Goal: Information Seeking & Learning: Learn about a topic

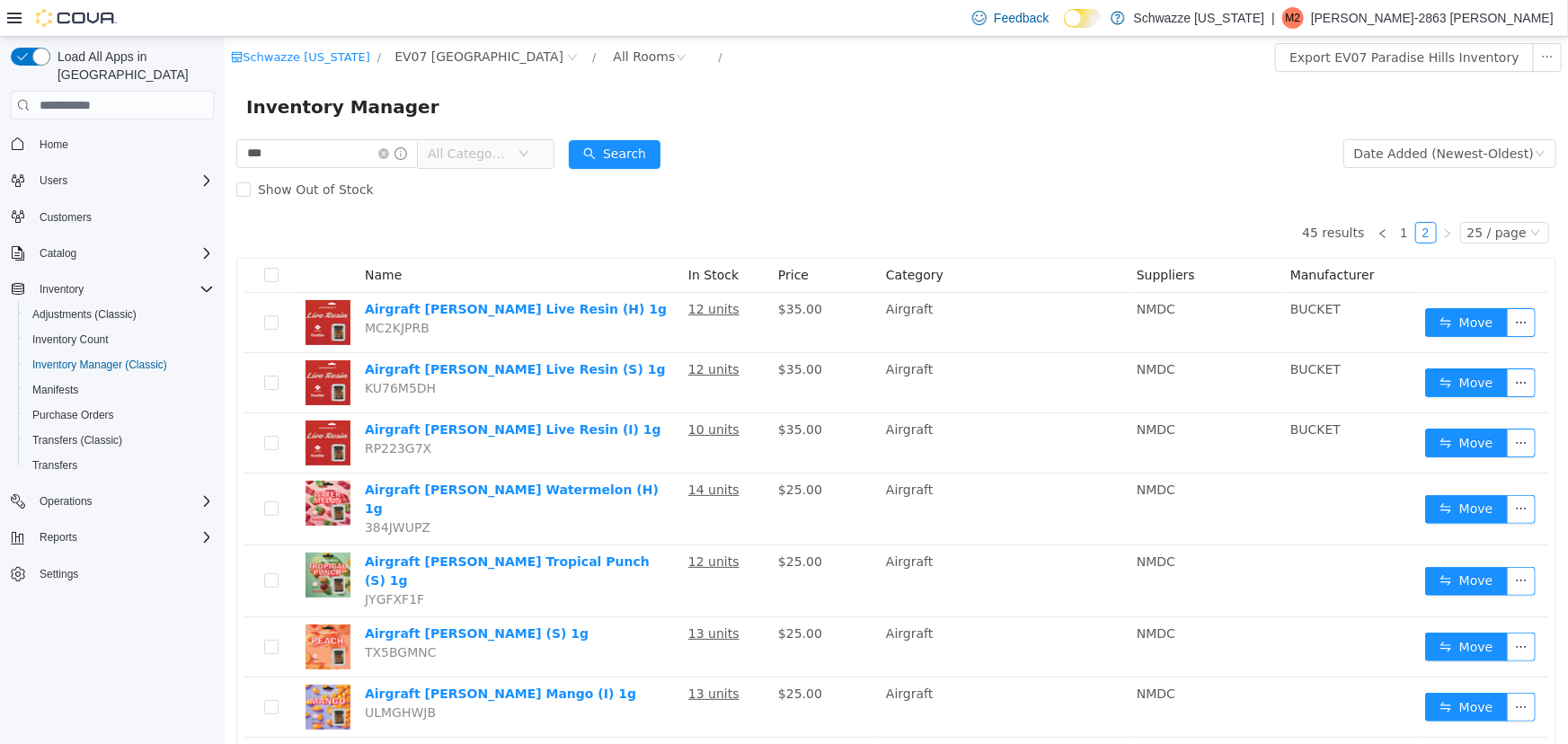
scroll to position [578, 0]
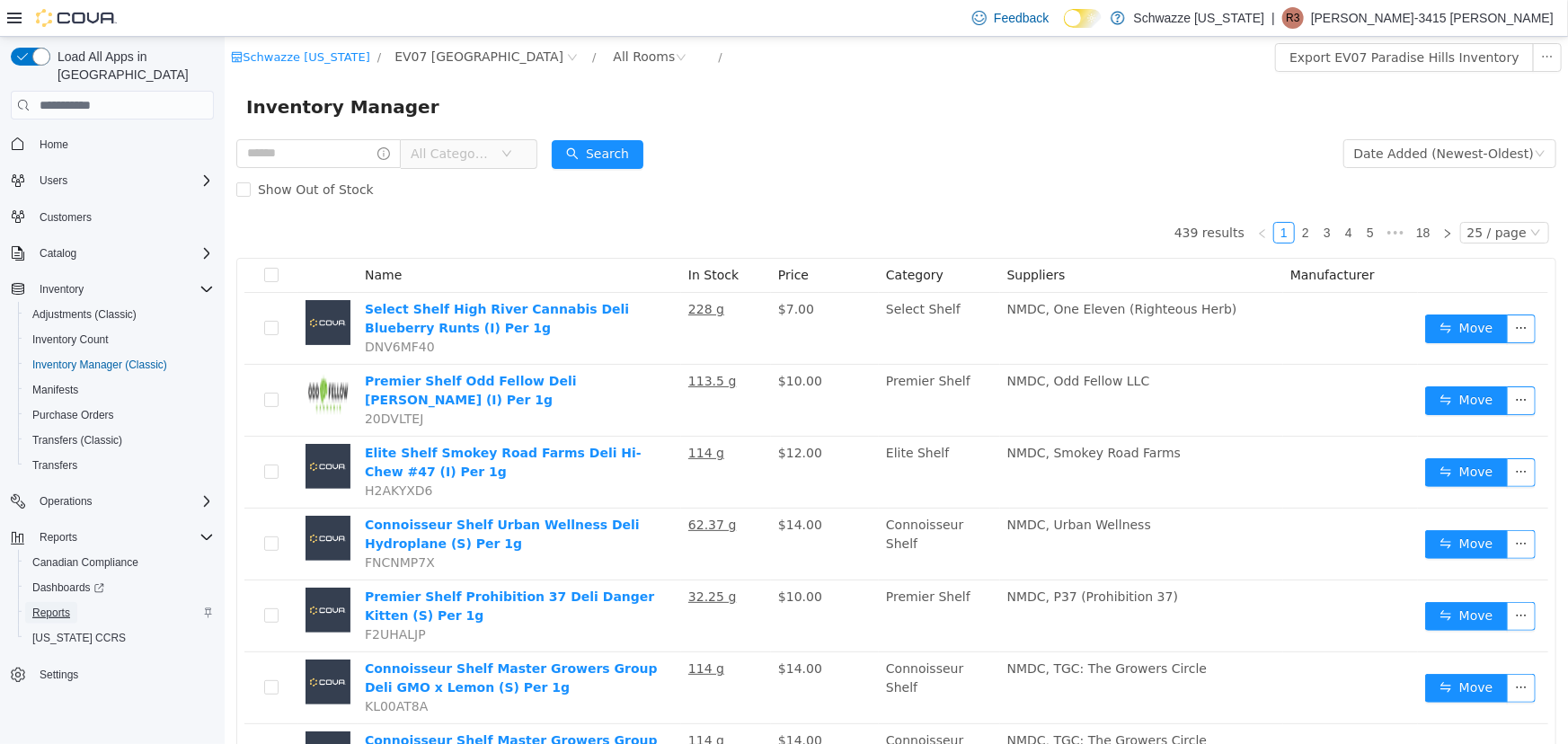
click at [43, 606] on span "Reports" at bounding box center [51, 612] width 38 height 14
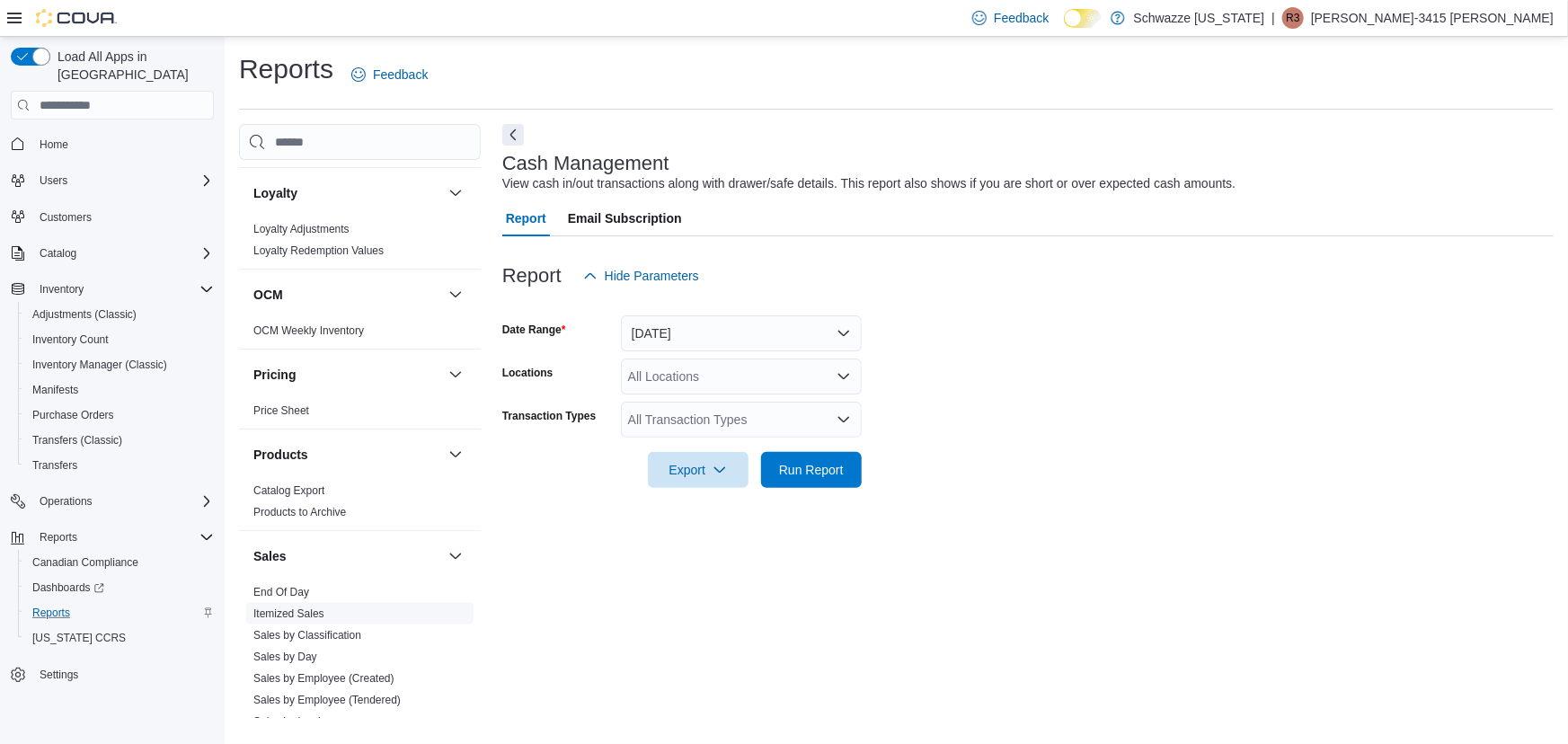
scroll to position [917, 0]
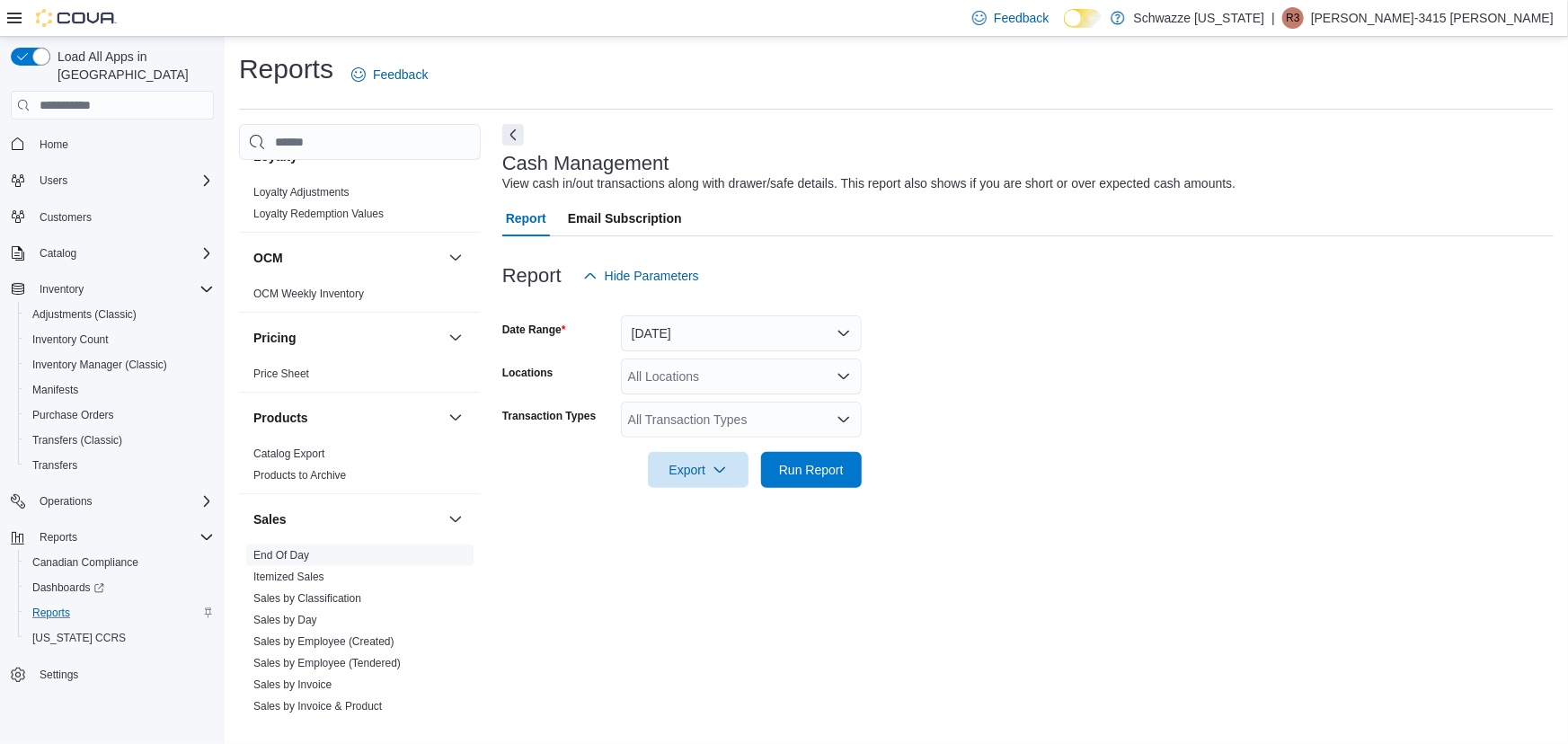
click at [297, 550] on link "End Of Day" at bounding box center [281, 554] width 56 height 12
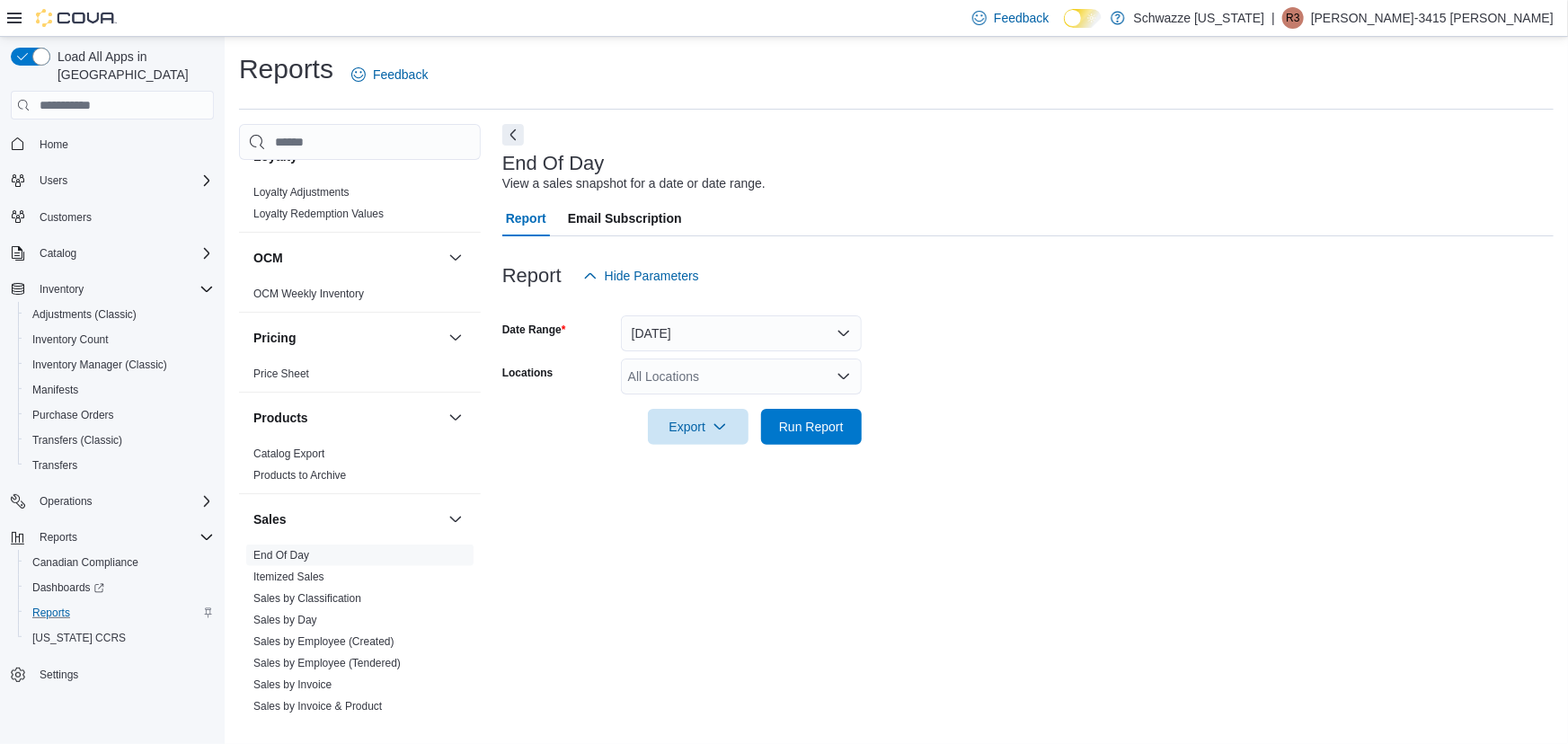
click at [791, 378] on div "All Locations" at bounding box center [741, 376] width 241 height 36
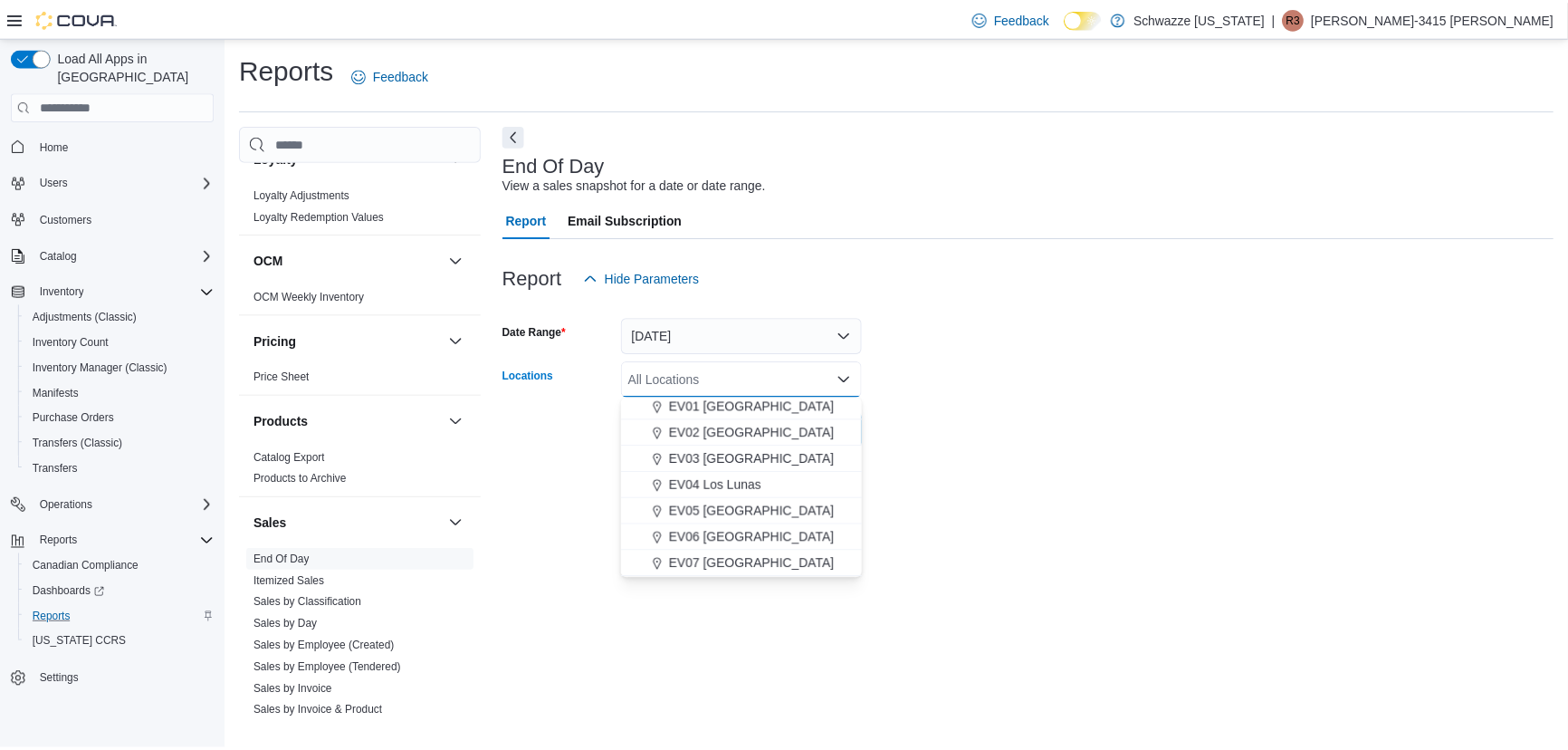
scroll to position [61, 0]
click at [729, 553] on span "EV07 [GEOGRAPHIC_DATA]" at bounding box center [757, 558] width 166 height 18
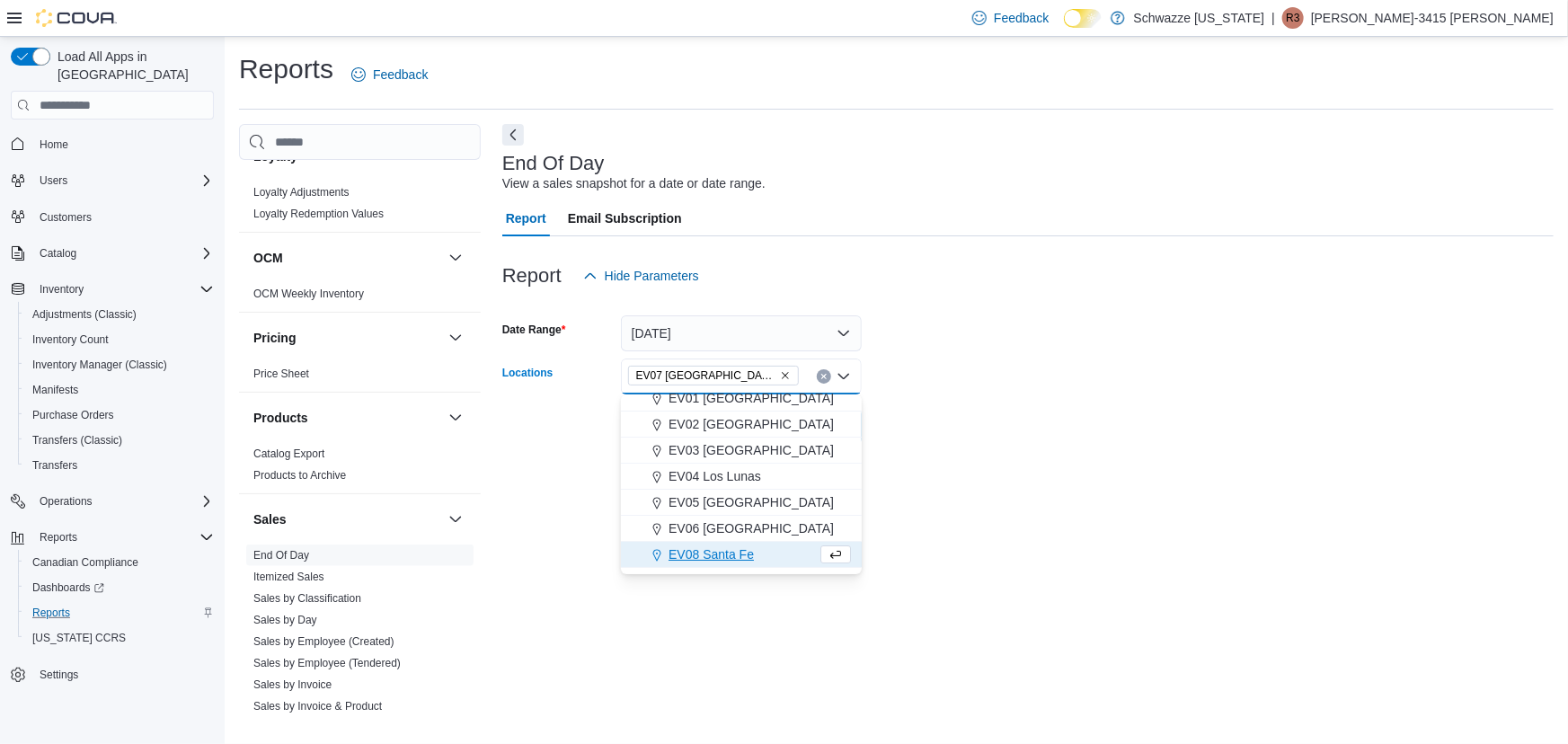
click at [1213, 522] on div "End Of Day View a sales snapshot for a date or date range. Report Email Subscri…" at bounding box center [1028, 421] width 1051 height 593
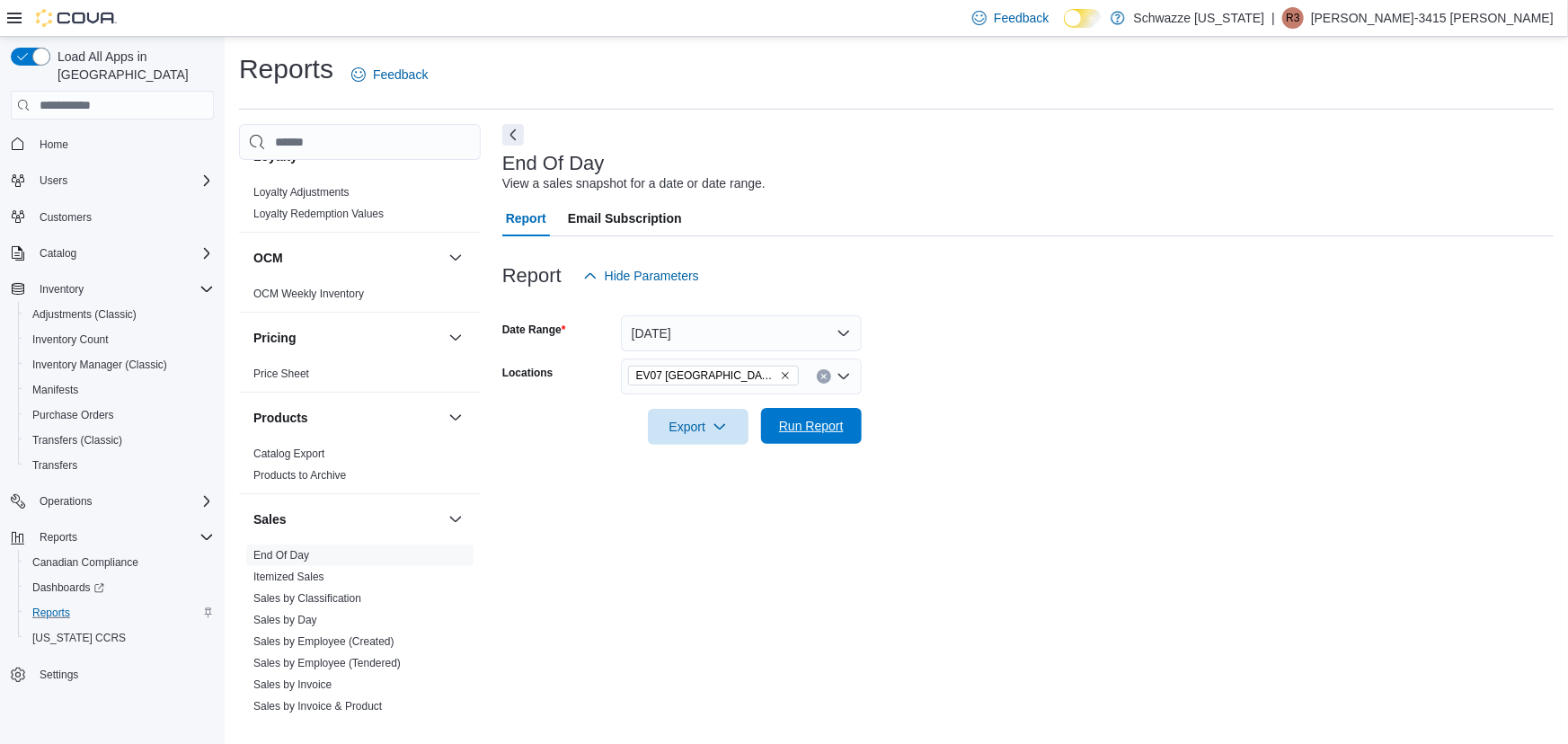
click at [802, 437] on span "Run Report" at bounding box center [811, 426] width 79 height 36
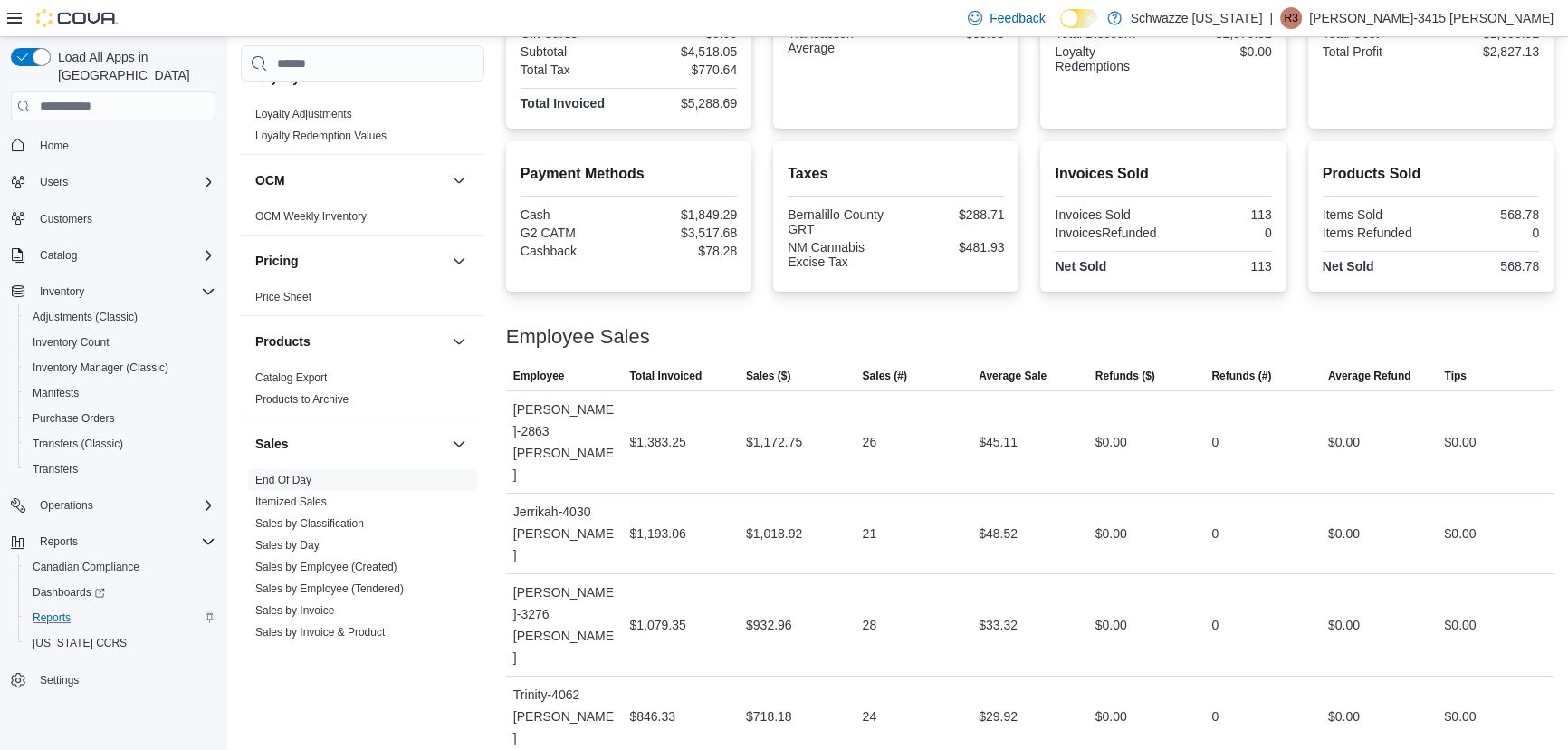
scroll to position [517, 0]
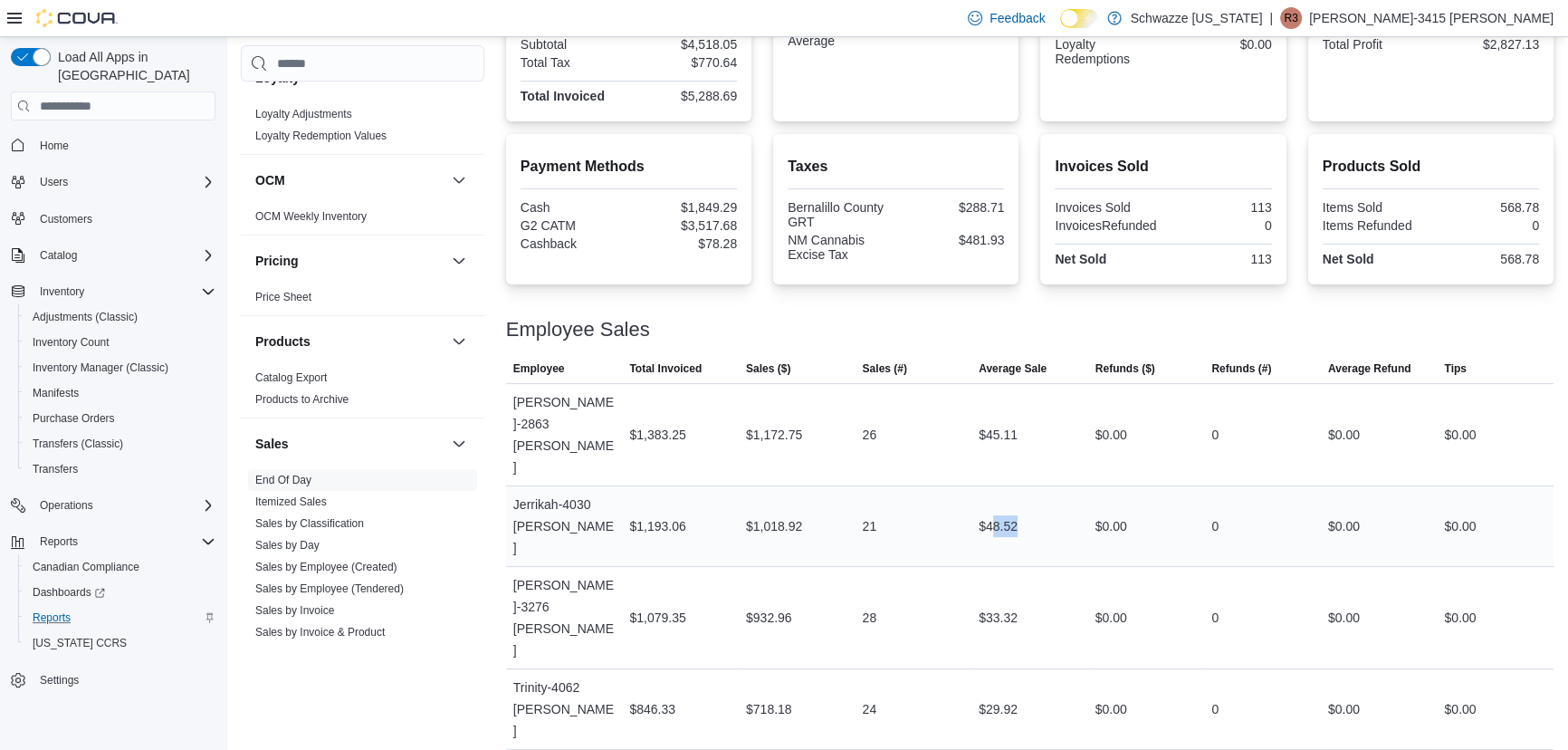
drag, startPoint x: 996, startPoint y: 468, endPoint x: 1030, endPoint y: 475, distance: 34.7
click at [1030, 508] on div "$48.52" at bounding box center [1030, 526] width 117 height 36
click at [1059, 508] on div "$48.52" at bounding box center [1030, 526] width 117 height 36
click at [931, 354] on span "Sales (#)" at bounding box center [913, 369] width 117 height 29
drag, startPoint x: 931, startPoint y: 354, endPoint x: 1006, endPoint y: 449, distance: 121.0
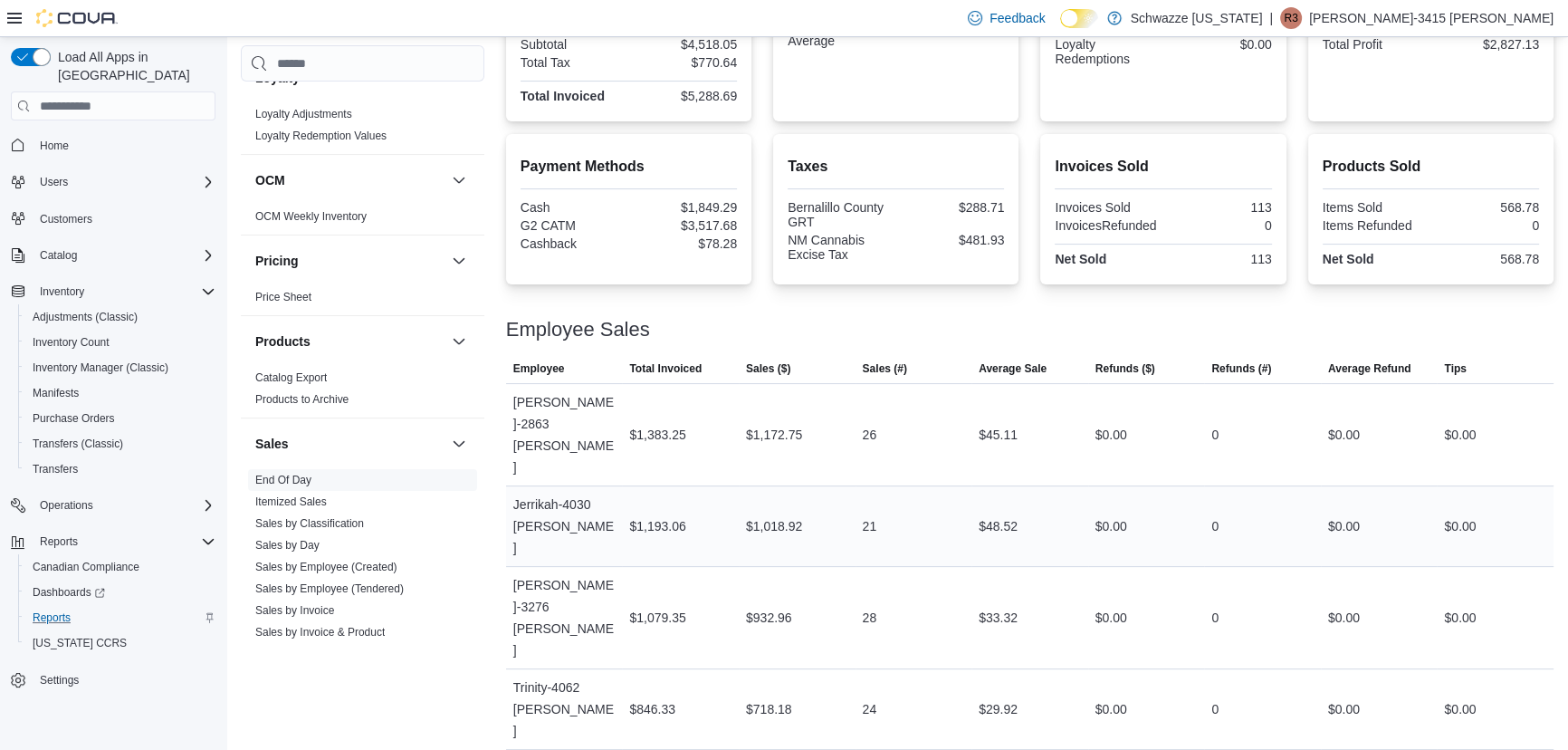
click at [934, 360] on span "Sales (#)" at bounding box center [913, 369] width 117 height 29
click at [1002, 486] on td "Average Sale $48.52" at bounding box center [1030, 526] width 117 height 80
click at [1003, 486] on td "Average Sale $48.52" at bounding box center [1030, 526] width 117 height 80
click at [1066, 360] on span "Average Sale" at bounding box center [1030, 369] width 117 height 29
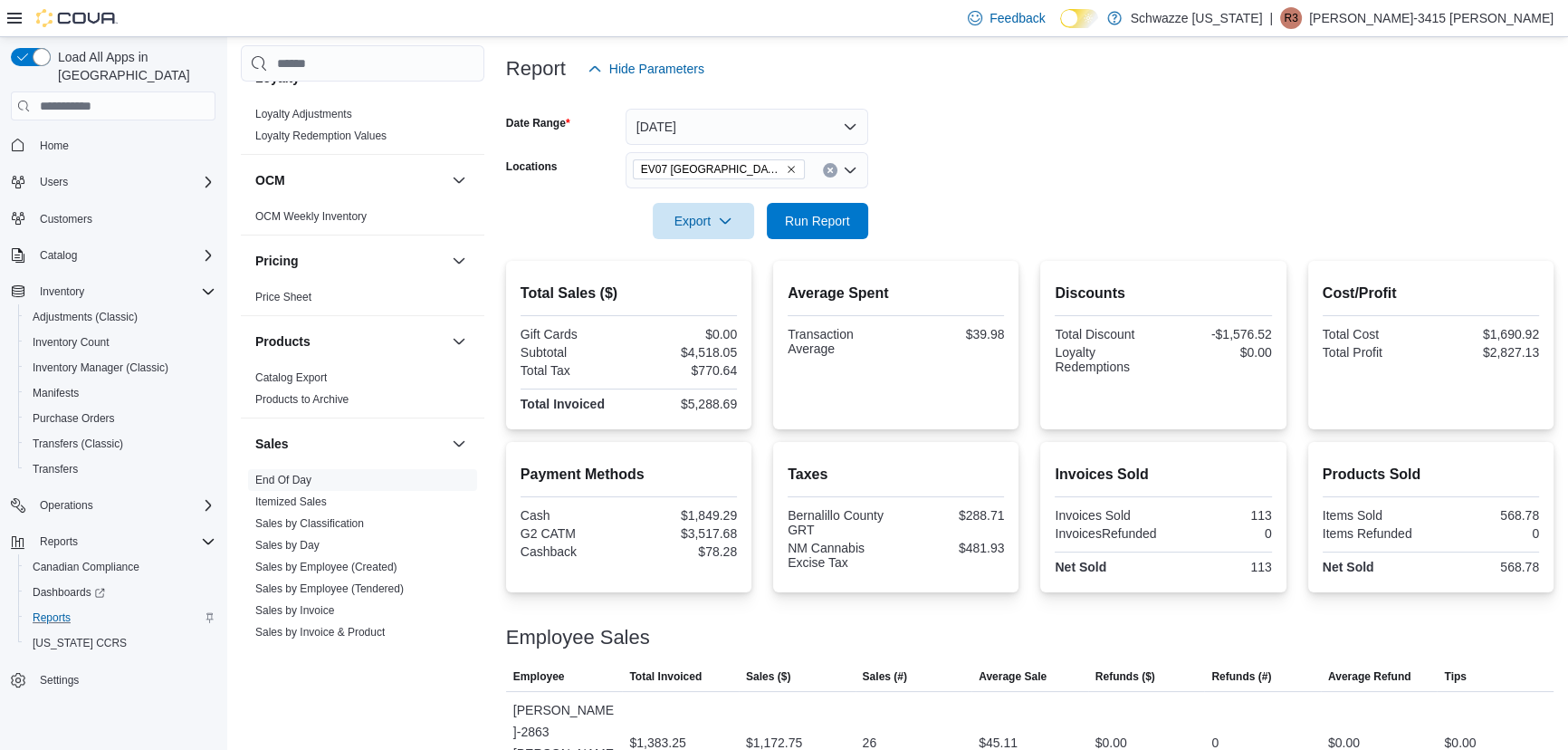
scroll to position [208, 0]
click at [834, 207] on span "Run Report" at bounding box center [817, 221] width 79 height 36
click at [1104, 223] on form "Date Range [DATE] Locations [GEOGRAPHIC_DATA] [GEOGRAPHIC_DATA] Export Run Repo…" at bounding box center [1030, 163] width 1047 height 152
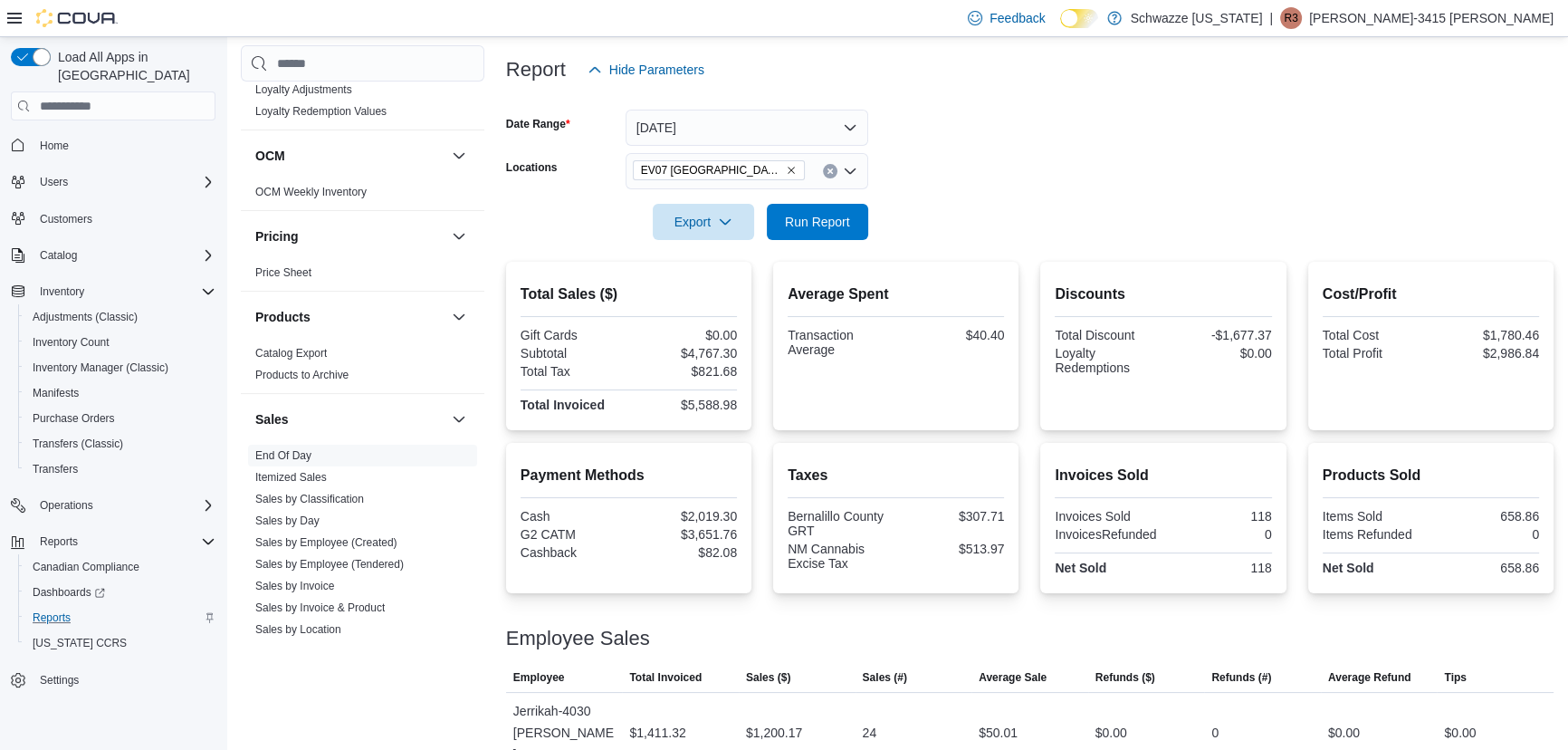
scroll to position [967, 0]
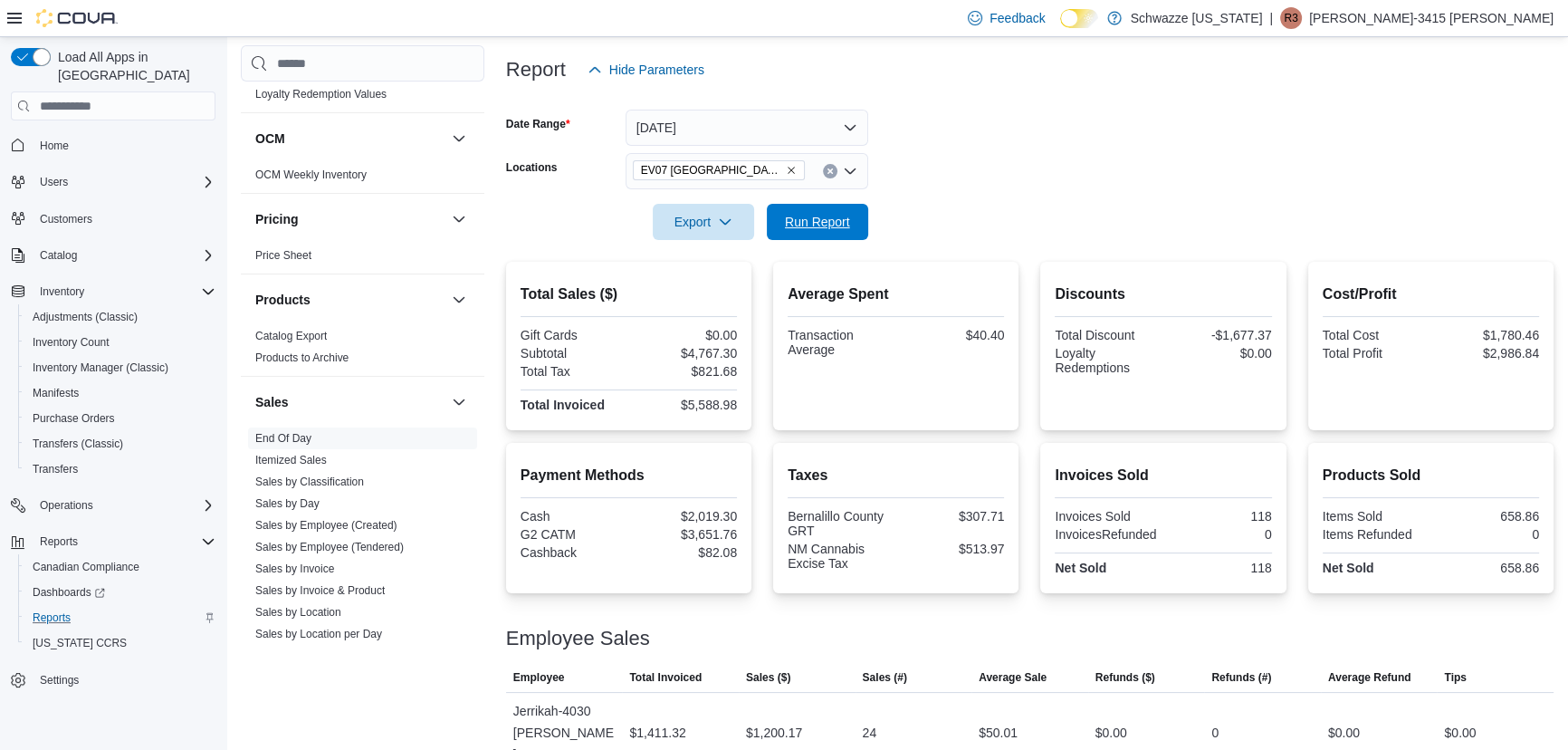
click at [807, 204] on div "Export Run Report" at bounding box center [687, 222] width 362 height 36
click at [798, 223] on span "Run Report" at bounding box center [818, 221] width 65 height 18
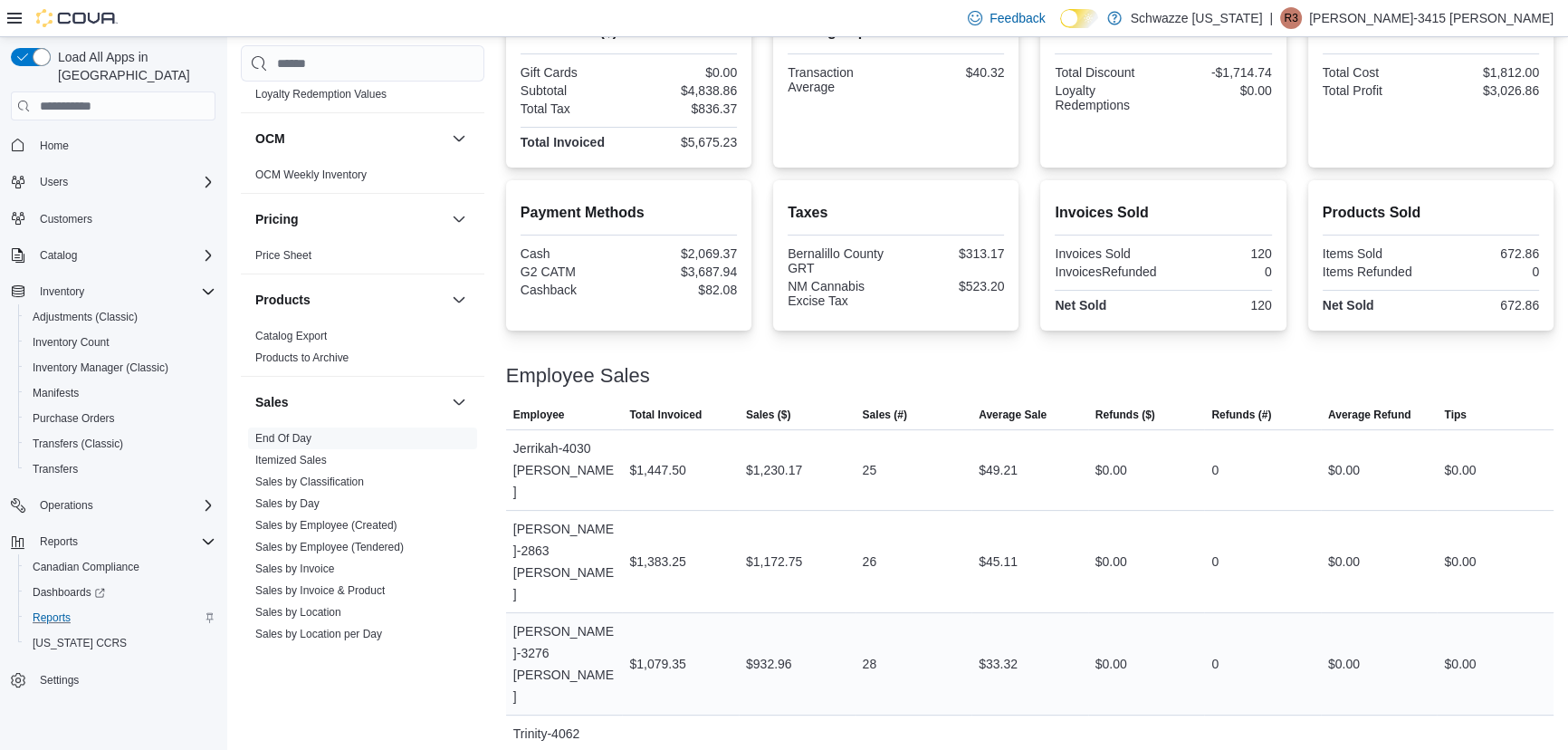
scroll to position [517, 0]
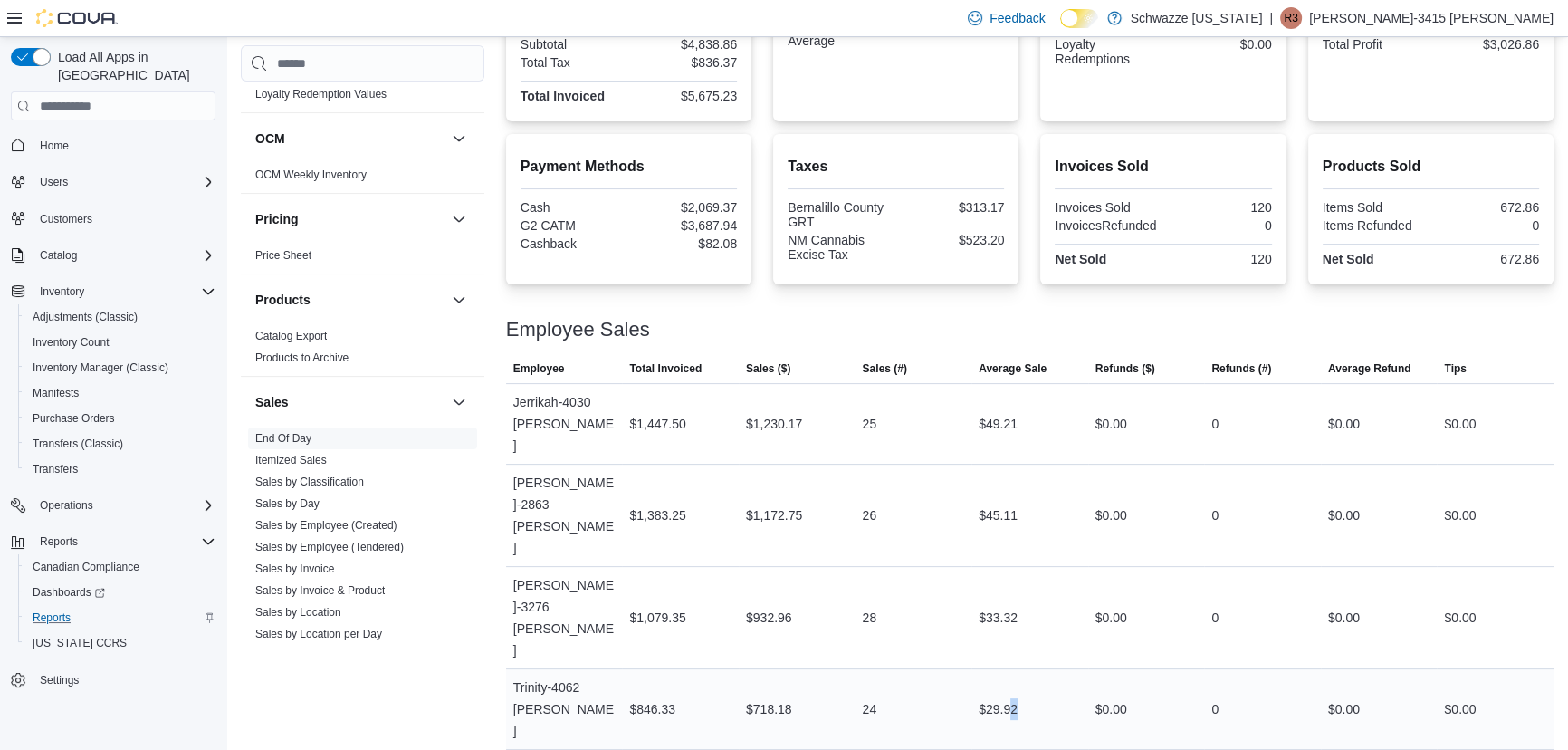
drag, startPoint x: 1014, startPoint y: 604, endPoint x: 1031, endPoint y: 613, distance: 19.2
click at [1028, 669] on td "Average Sale $29.92" at bounding box center [1030, 709] width 117 height 80
drag, startPoint x: 1017, startPoint y: 661, endPoint x: 991, endPoint y: 716, distance: 60.8
click at [991, 716] on tbody "Employee Jerrikah-4030 [PERSON_NAME] Total Invoiced $1,447.50 Sales ($) $1,230.…" at bounding box center [1030, 669] width 1047 height 570
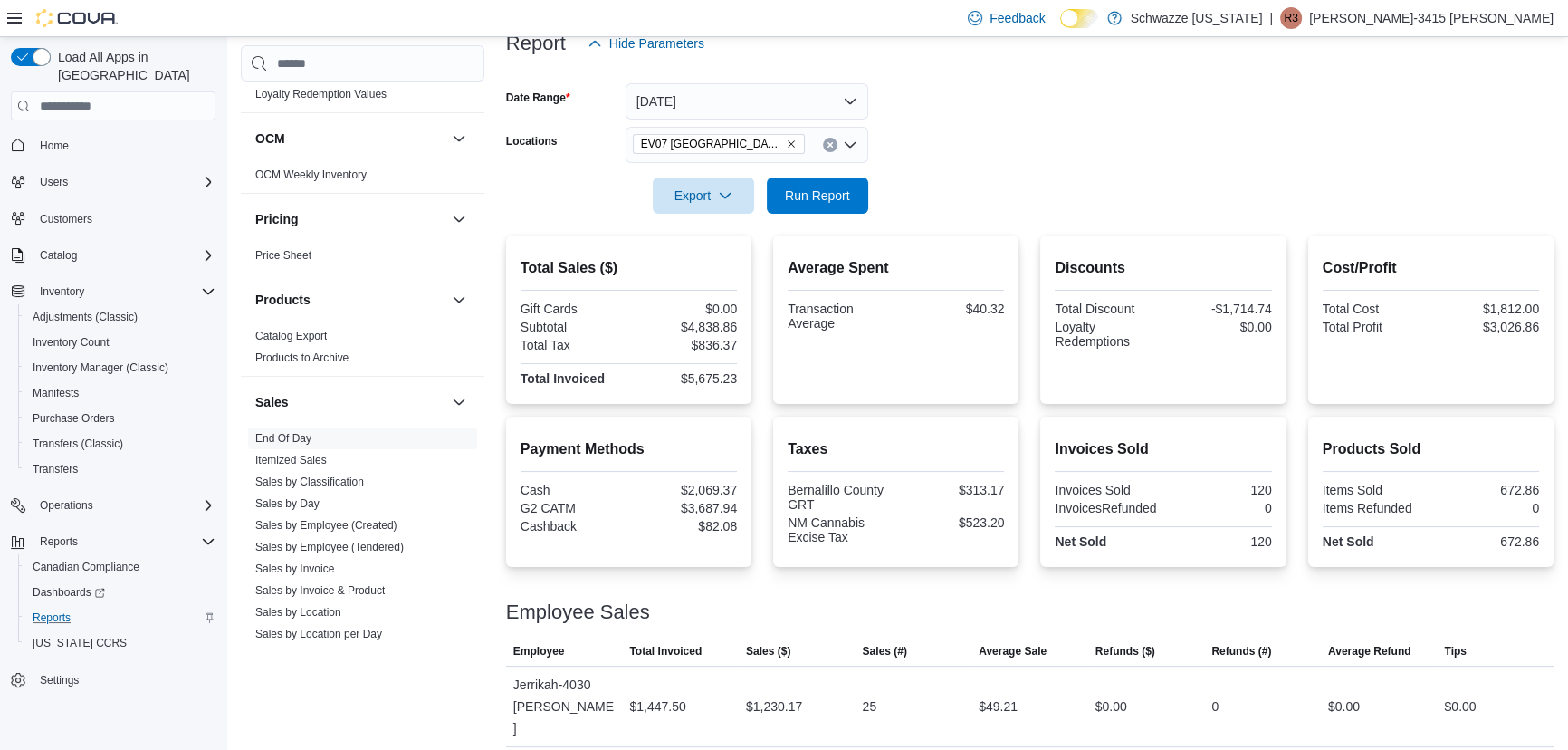
scroll to position [229, 0]
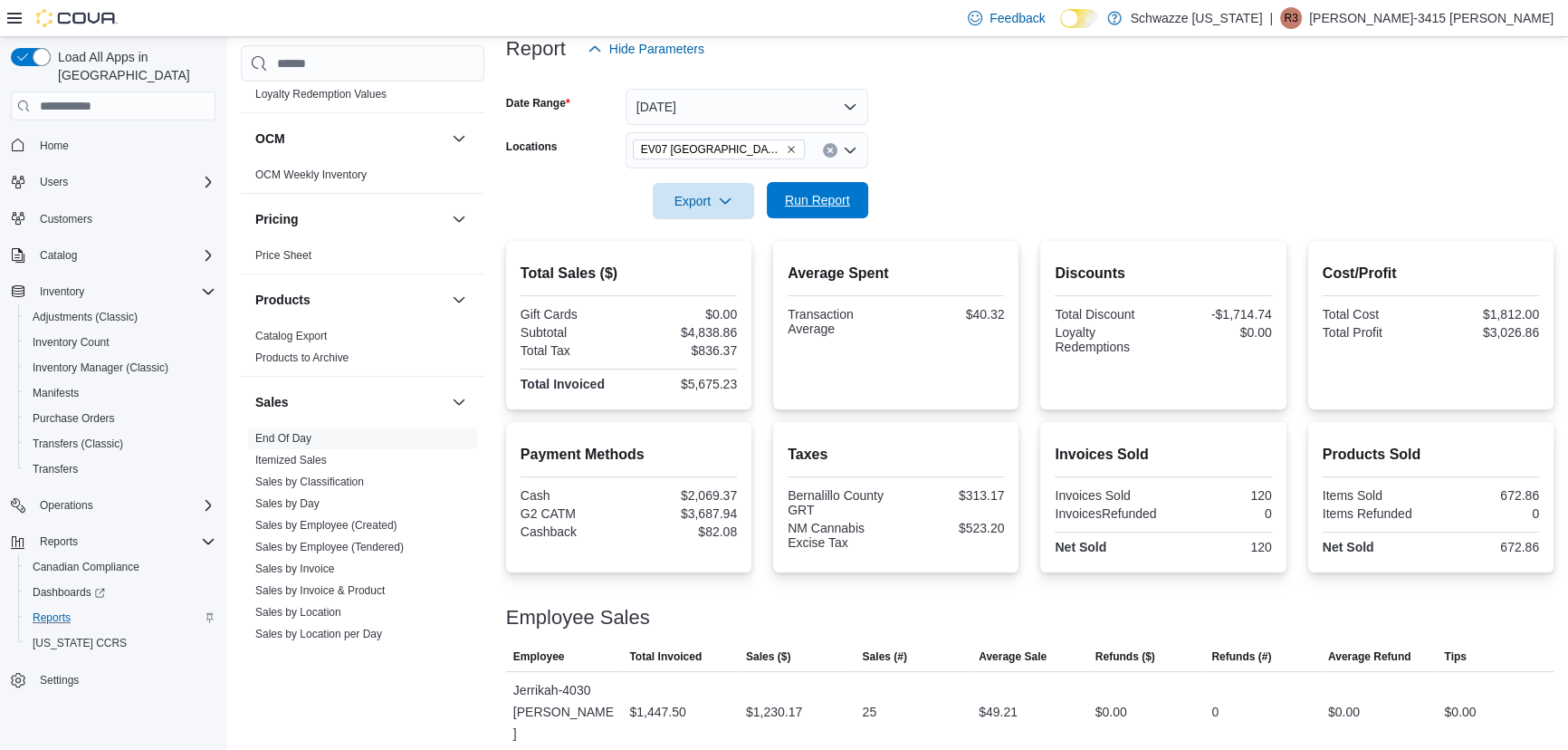
drag, startPoint x: 820, startPoint y: 193, endPoint x: 812, endPoint y: 214, distance: 22.5
click at [814, 209] on span "Run Report" at bounding box center [818, 200] width 65 height 18
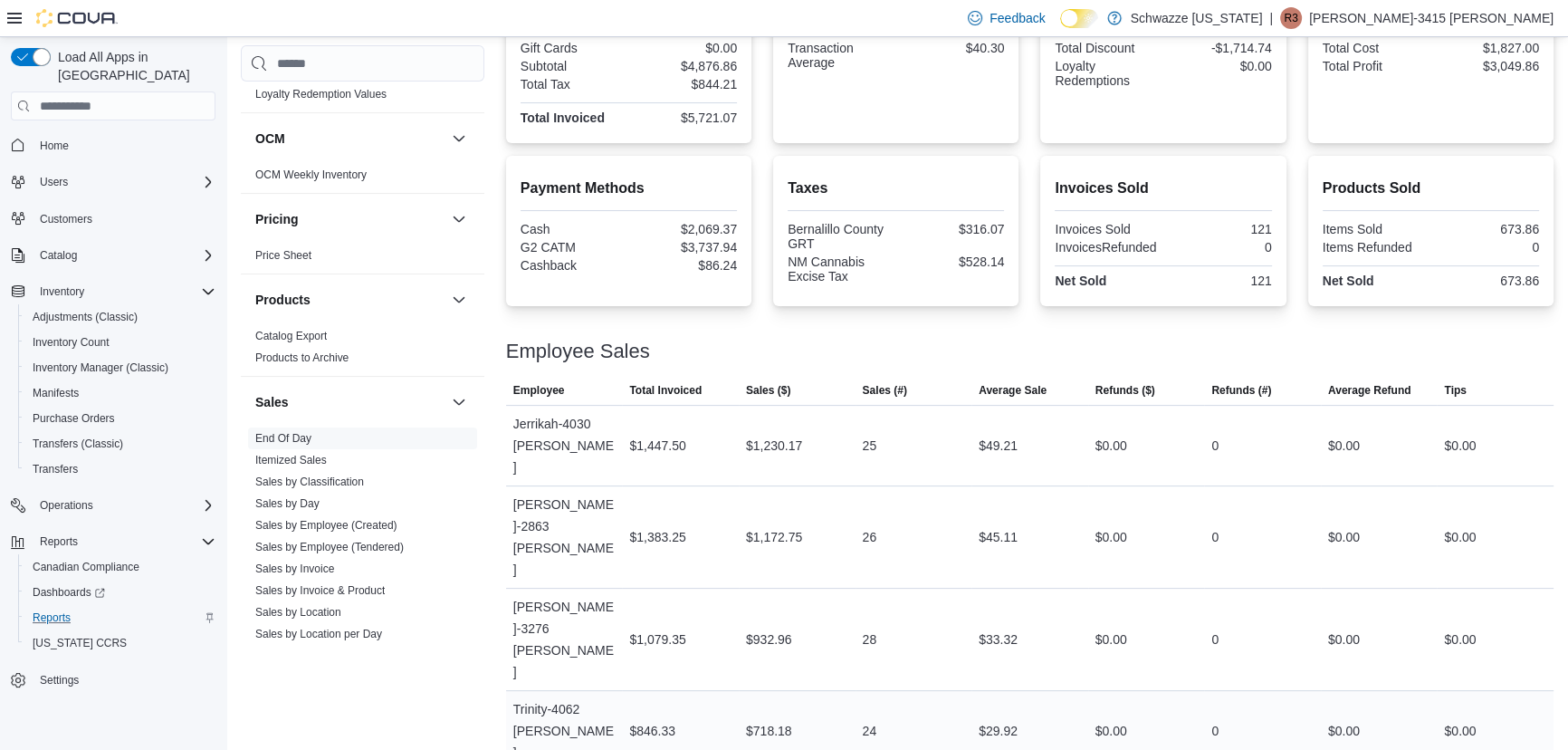
scroll to position [497, 0]
drag, startPoint x: 1037, startPoint y: 664, endPoint x: 903, endPoint y: 710, distance: 141.7
click at [903, 710] on tbody "Employee Jerrikah-4030 [PERSON_NAME] Total Invoiced $1,447.50 Sales ($) $1,230.…" at bounding box center [1030, 689] width 1047 height 570
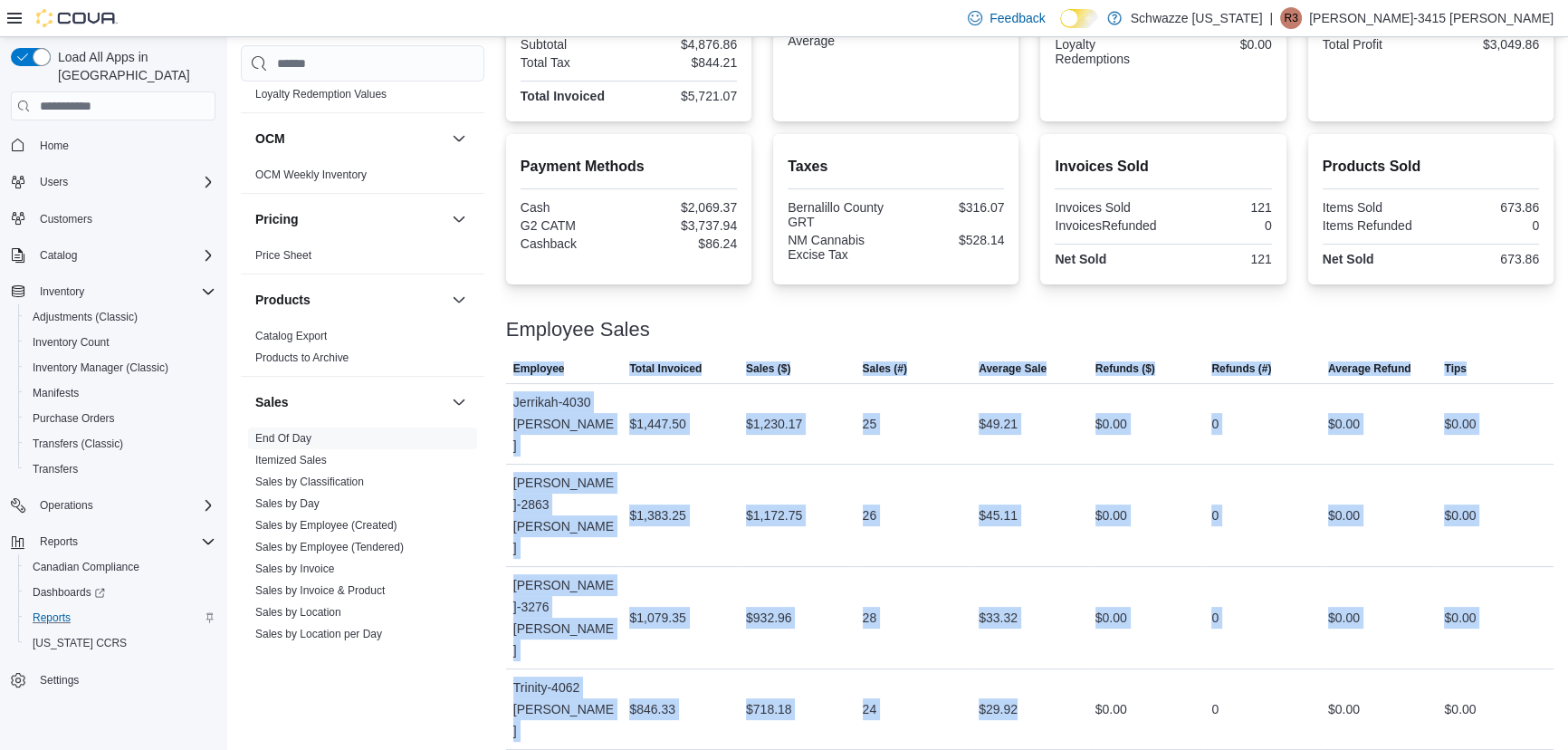
drag, startPoint x: 1027, startPoint y: 635, endPoint x: 1100, endPoint y: 752, distance: 137.9
drag, startPoint x: 1050, startPoint y: 665, endPoint x: 938, endPoint y: 633, distance: 116.5
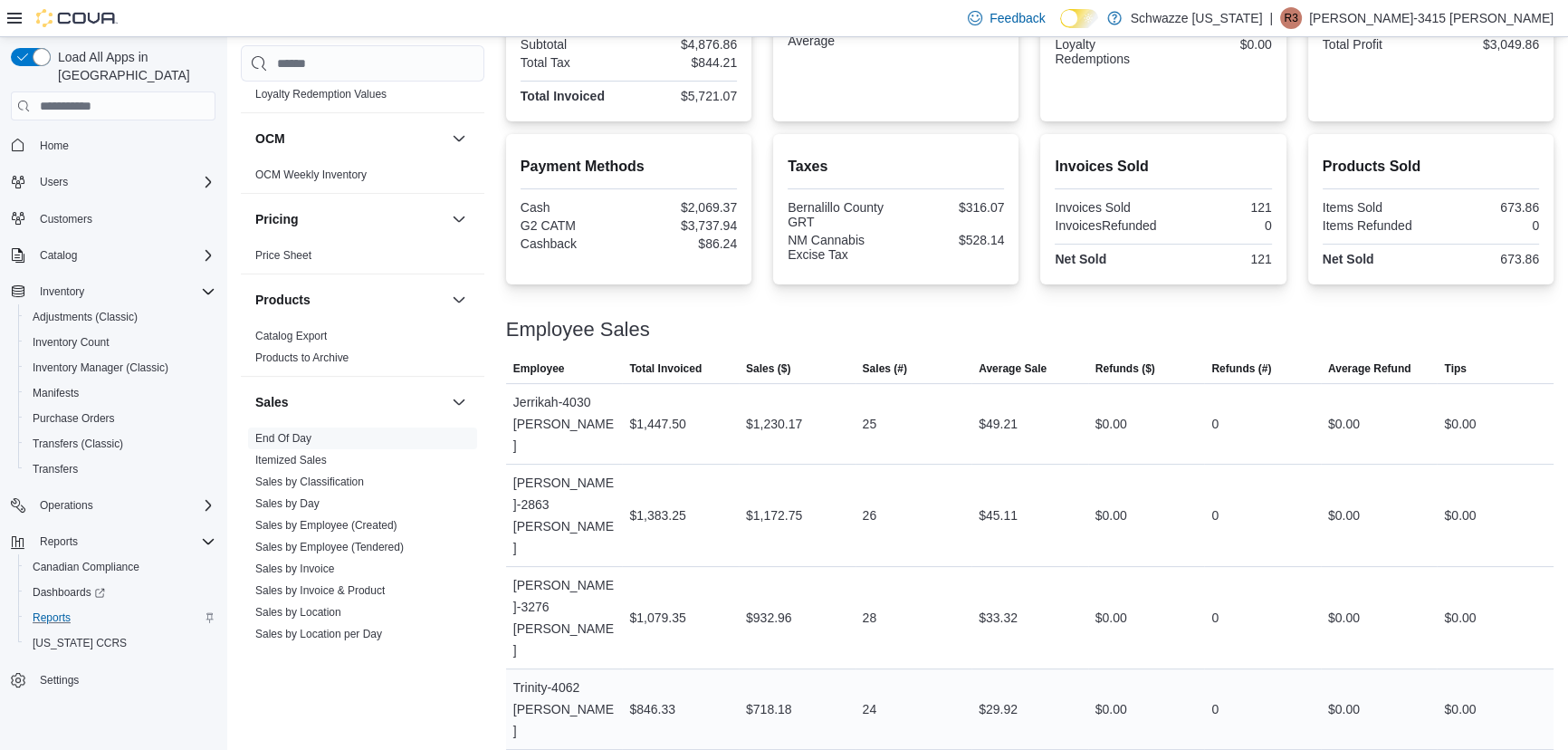
drag, startPoint x: 985, startPoint y: 596, endPoint x: 998, endPoint y: 581, distance: 19.8
click at [987, 698] on div "$29.92" at bounding box center [998, 709] width 39 height 22
click at [734, 669] on tr "Employee Trinity-4062 [PERSON_NAME] Total Invoiced $846.33 Sales ($) $718.18 Sa…" at bounding box center [1030, 709] width 1047 height 80
drag, startPoint x: 850, startPoint y: 553, endPoint x: 844, endPoint y: 582, distance: 29.6
click at [849, 567] on td "Sales ($) $932.96" at bounding box center [797, 617] width 117 height 102
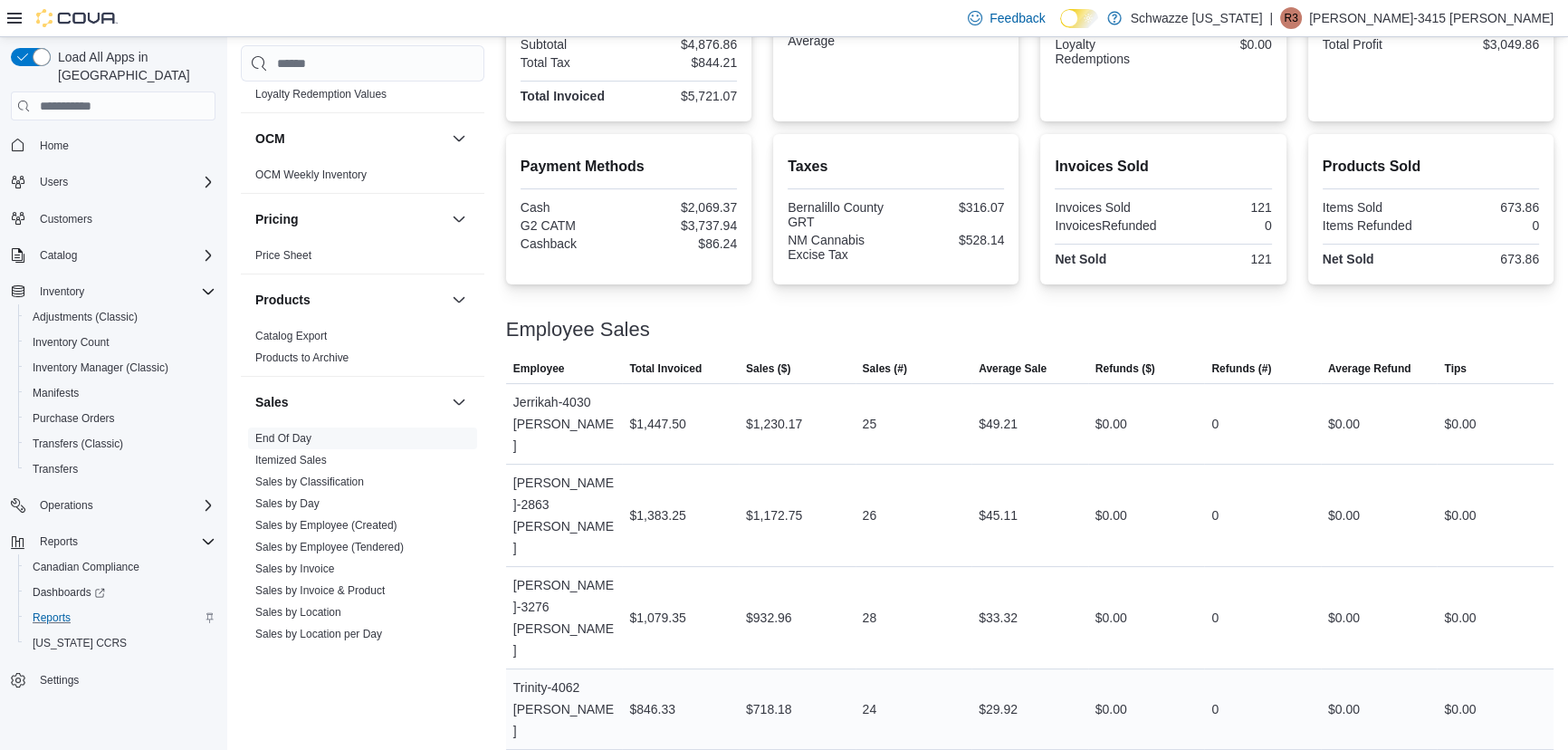
click at [841, 669] on td "Sales ($) $718.18" at bounding box center [797, 709] width 117 height 80
drag, startPoint x: 971, startPoint y: 526, endPoint x: 977, endPoint y: 554, distance: 28.6
click at [977, 567] on tr "Employee [PERSON_NAME]-3276 [PERSON_NAME] Total Invoiced $1,079.35 Sales ($) $9…" at bounding box center [1030, 617] width 1047 height 102
click at [973, 691] on div "24" at bounding box center [913, 709] width 117 height 36
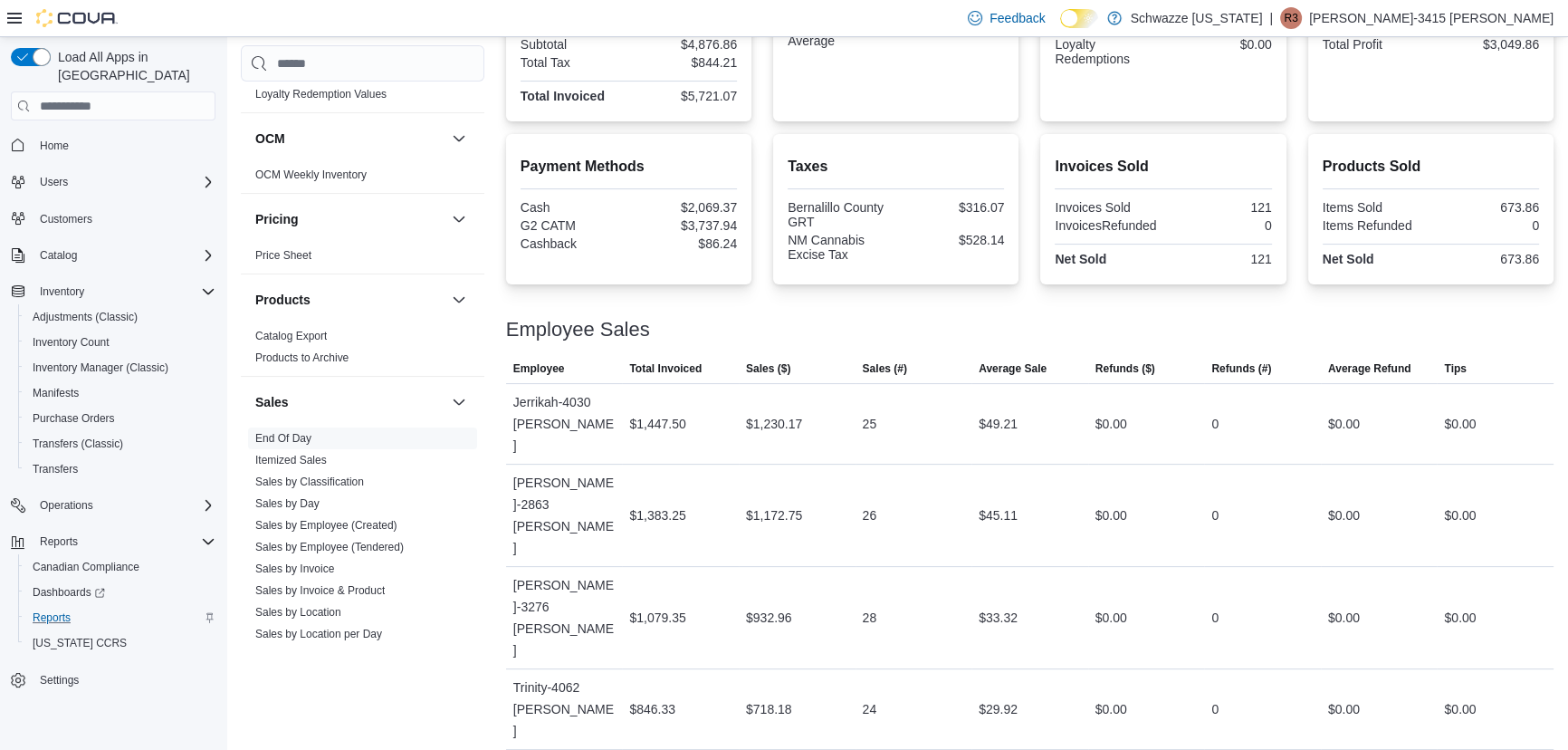
drag, startPoint x: 957, startPoint y: 688, endPoint x: 991, endPoint y: 688, distance: 34.0
drag, startPoint x: 991, startPoint y: 688, endPoint x: 1001, endPoint y: 682, distance: 11.7
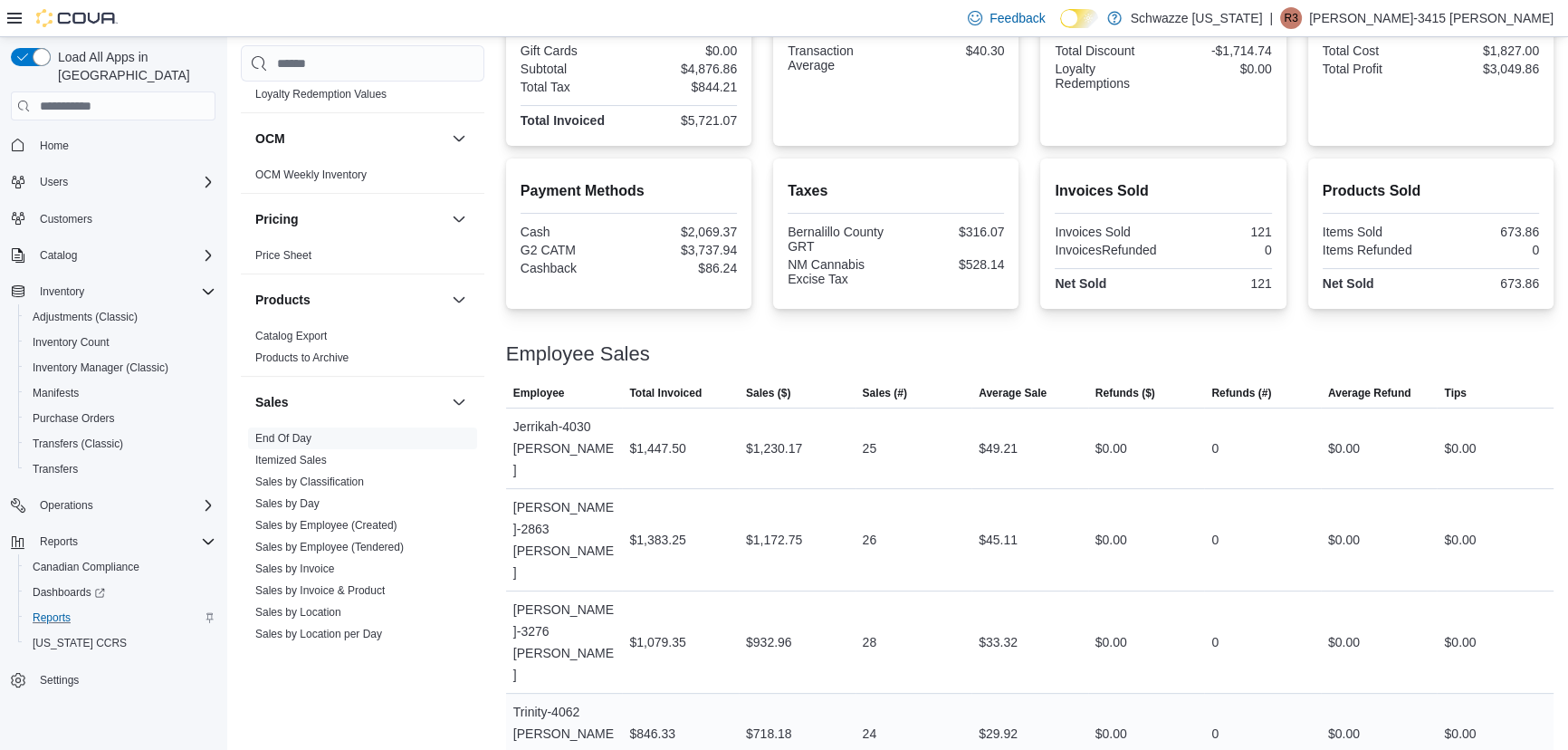
scroll to position [456, 0]
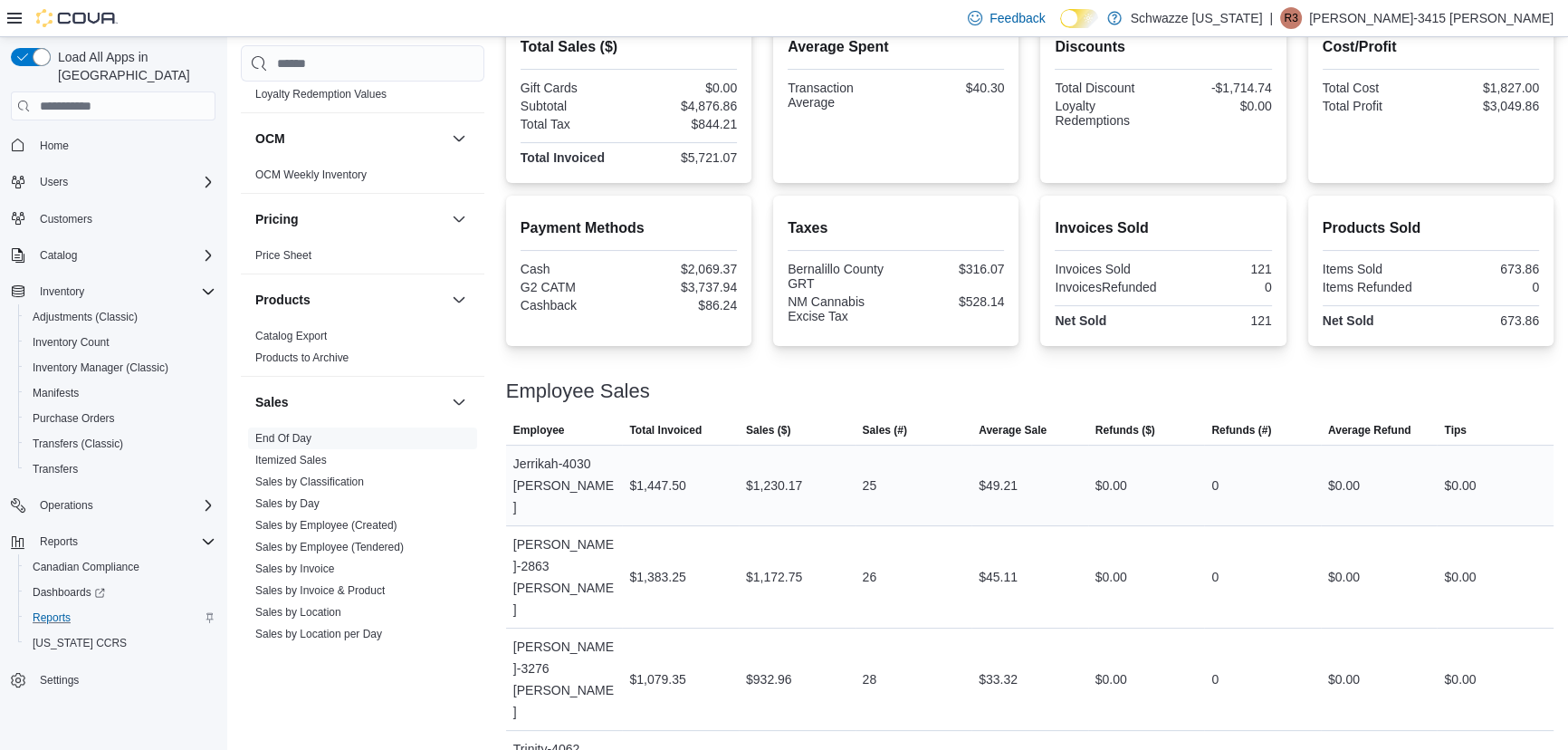
drag, startPoint x: 604, startPoint y: 484, endPoint x: 615, endPoint y: 490, distance: 12.5
click at [615, 490] on div "Jerrikah-4030 [PERSON_NAME]" at bounding box center [565, 484] width 117 height 79
click at [671, 473] on div "$1,447.50" at bounding box center [680, 485] width 117 height 36
drag, startPoint x: 687, startPoint y: 475, endPoint x: 697, endPoint y: 471, distance: 10.8
click at [697, 471] on div "$1,447.50" at bounding box center [680, 485] width 117 height 36
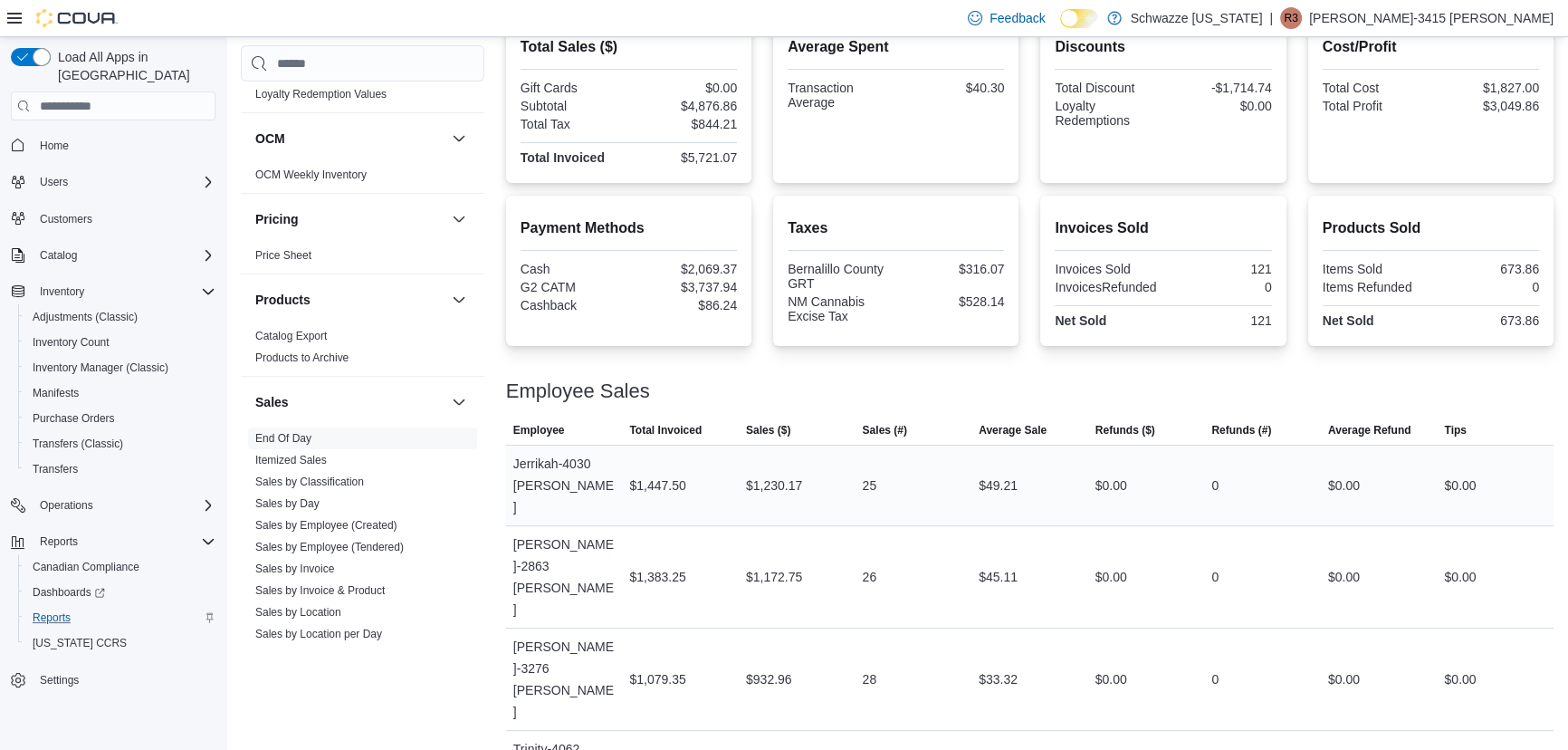
click at [636, 483] on div "$1,447.50" at bounding box center [657, 485] width 56 height 22
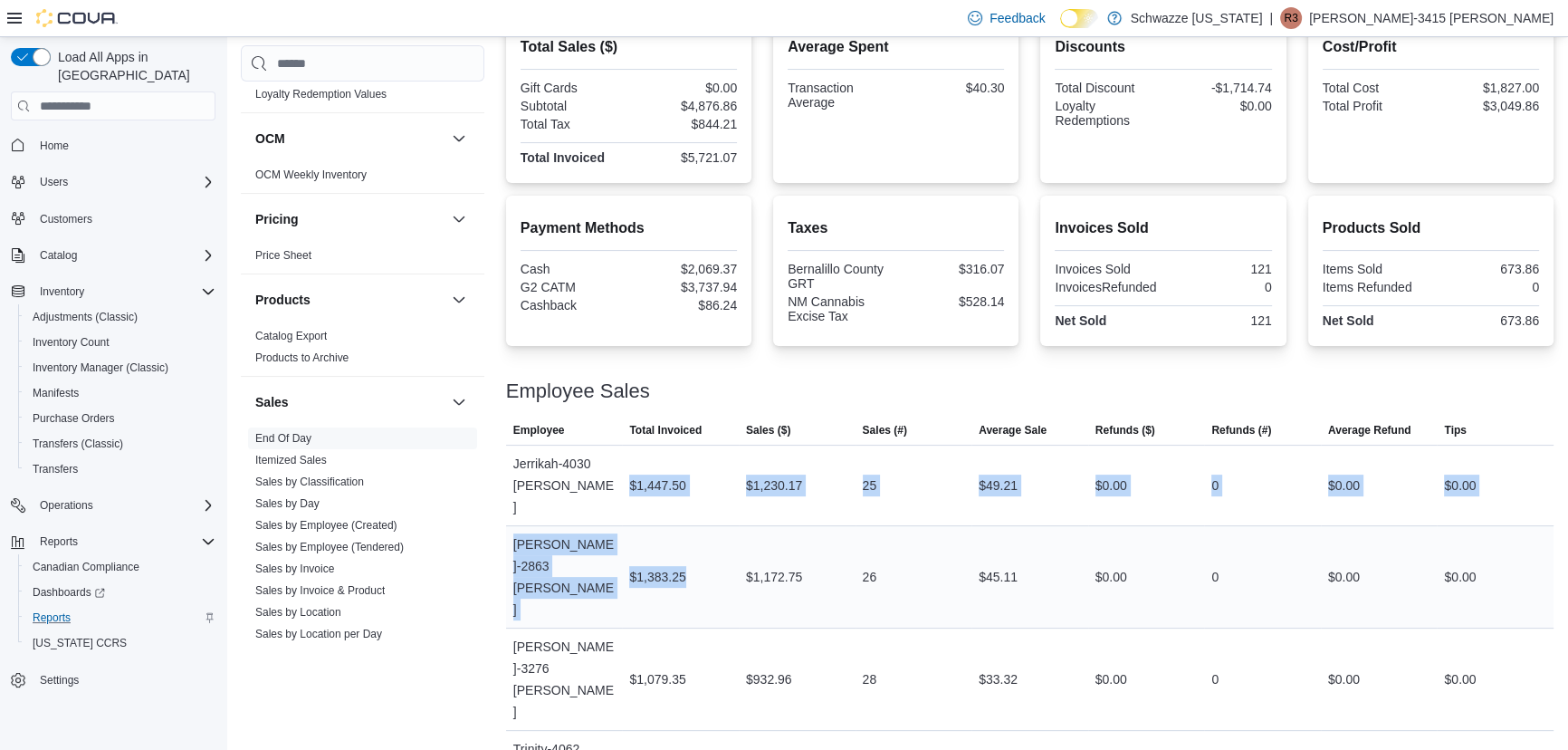
drag, startPoint x: 634, startPoint y: 479, endPoint x: 707, endPoint y: 519, distance: 83.2
click at [707, 516] on tbody "Employee Jerrikah-4030 [PERSON_NAME] Total Invoiced $1,447.50 Sales ($) $1,230.…" at bounding box center [1030, 730] width 1047 height 570
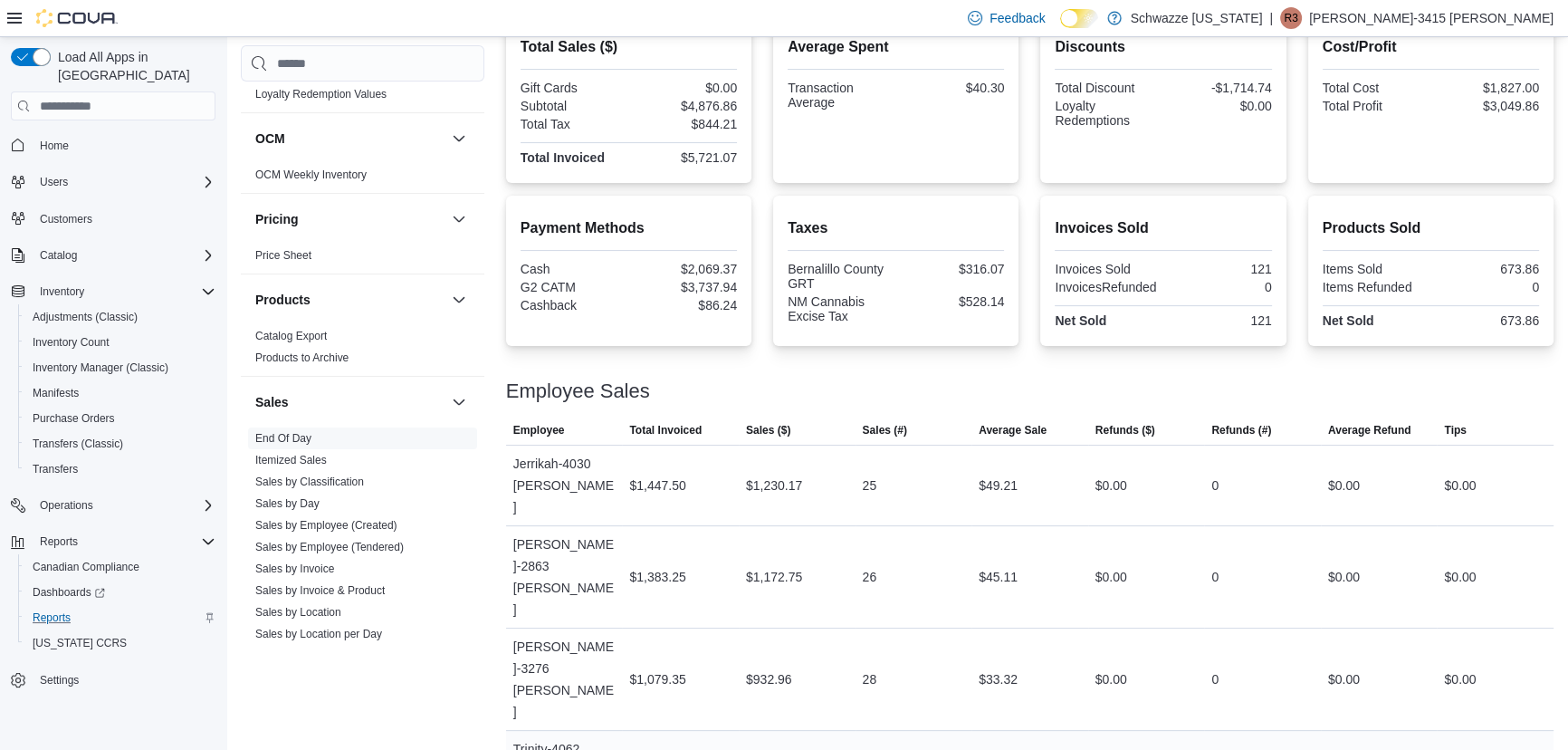
drag, startPoint x: 838, startPoint y: 658, endPoint x: 842, endPoint y: 633, distance: 25.3
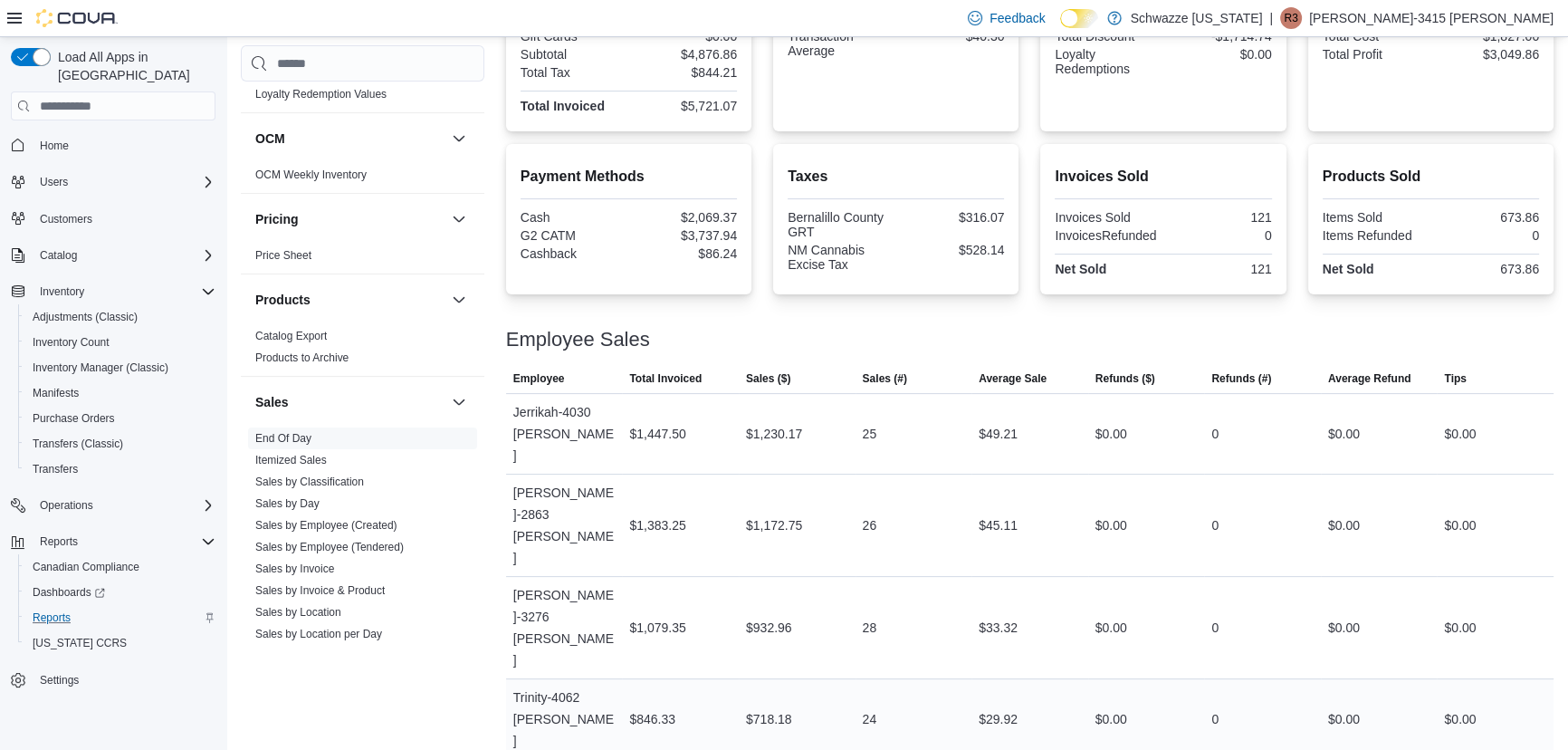
scroll to position [517, 0]
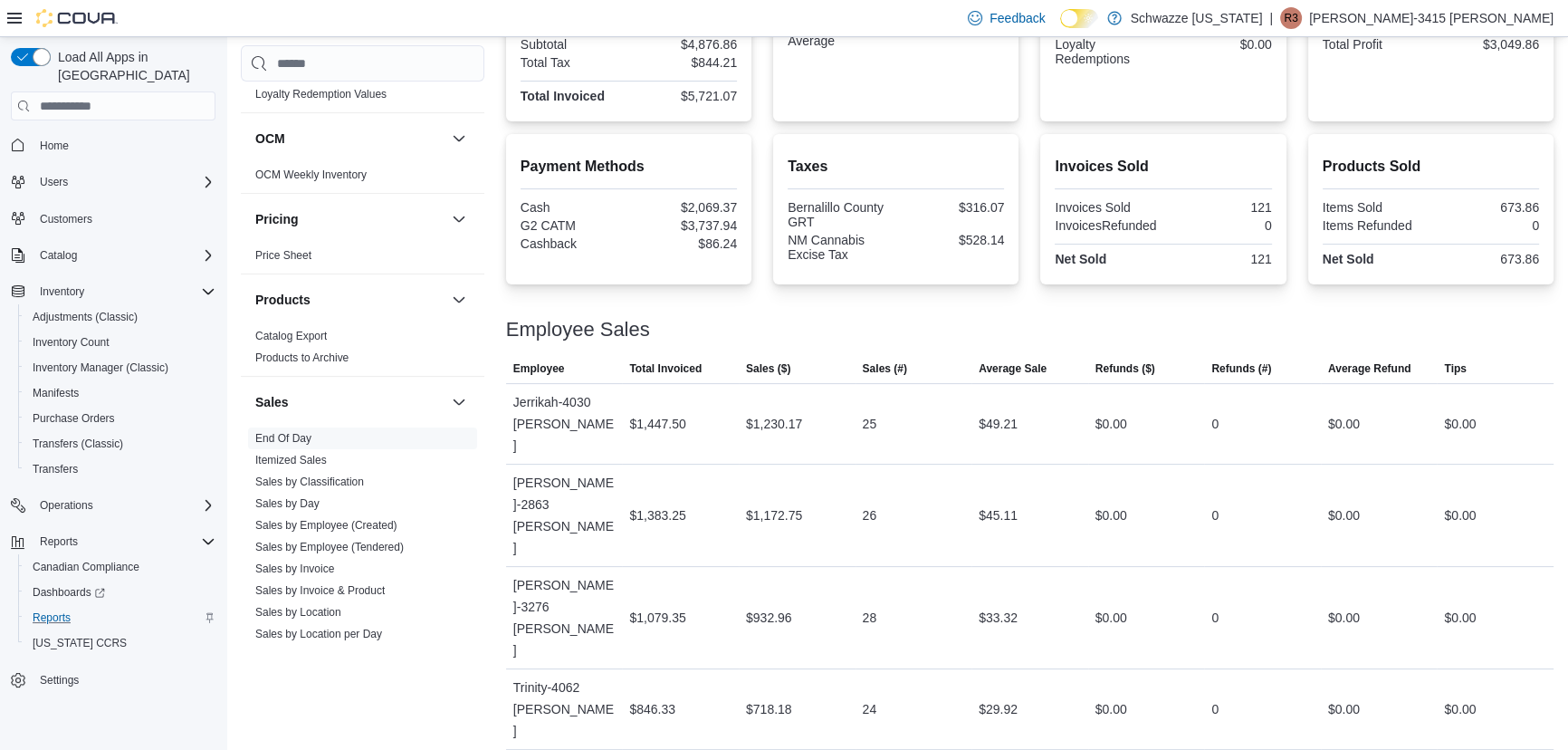
drag, startPoint x: 705, startPoint y: 627, endPoint x: 651, endPoint y: 645, distance: 56.9
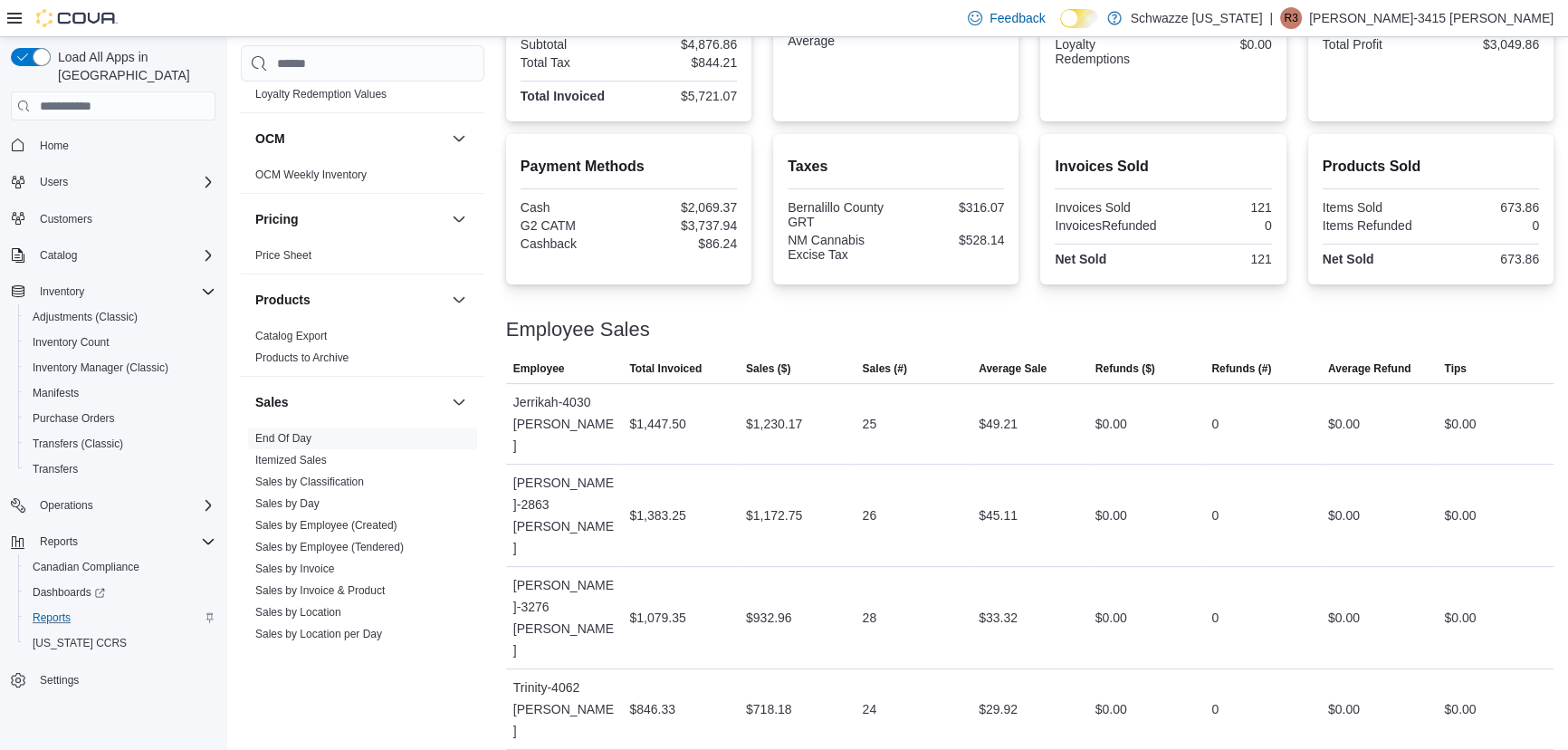
scroll to position [147, 0]
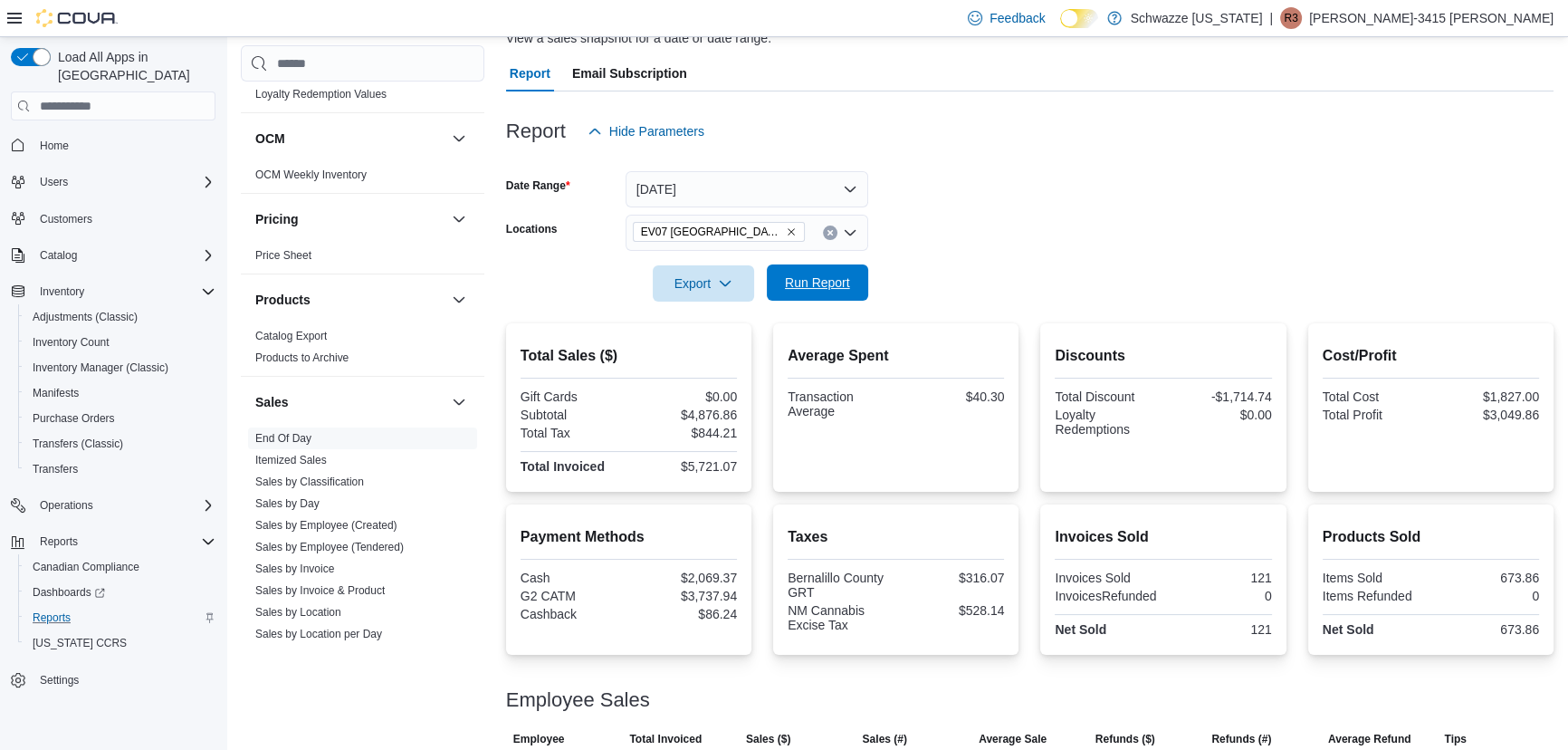
click at [813, 285] on span "Run Report" at bounding box center [818, 282] width 65 height 18
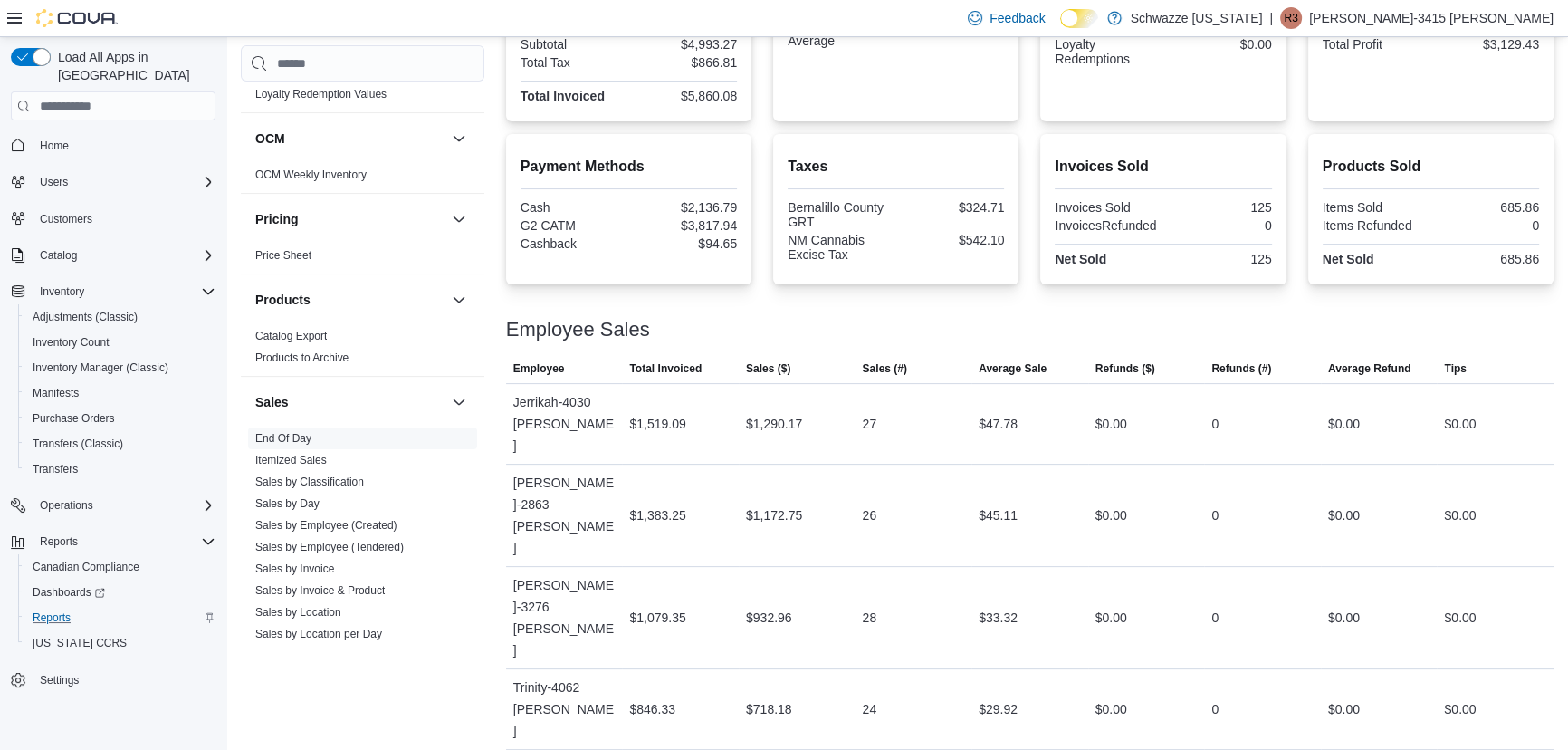
scroll to position [497, 0]
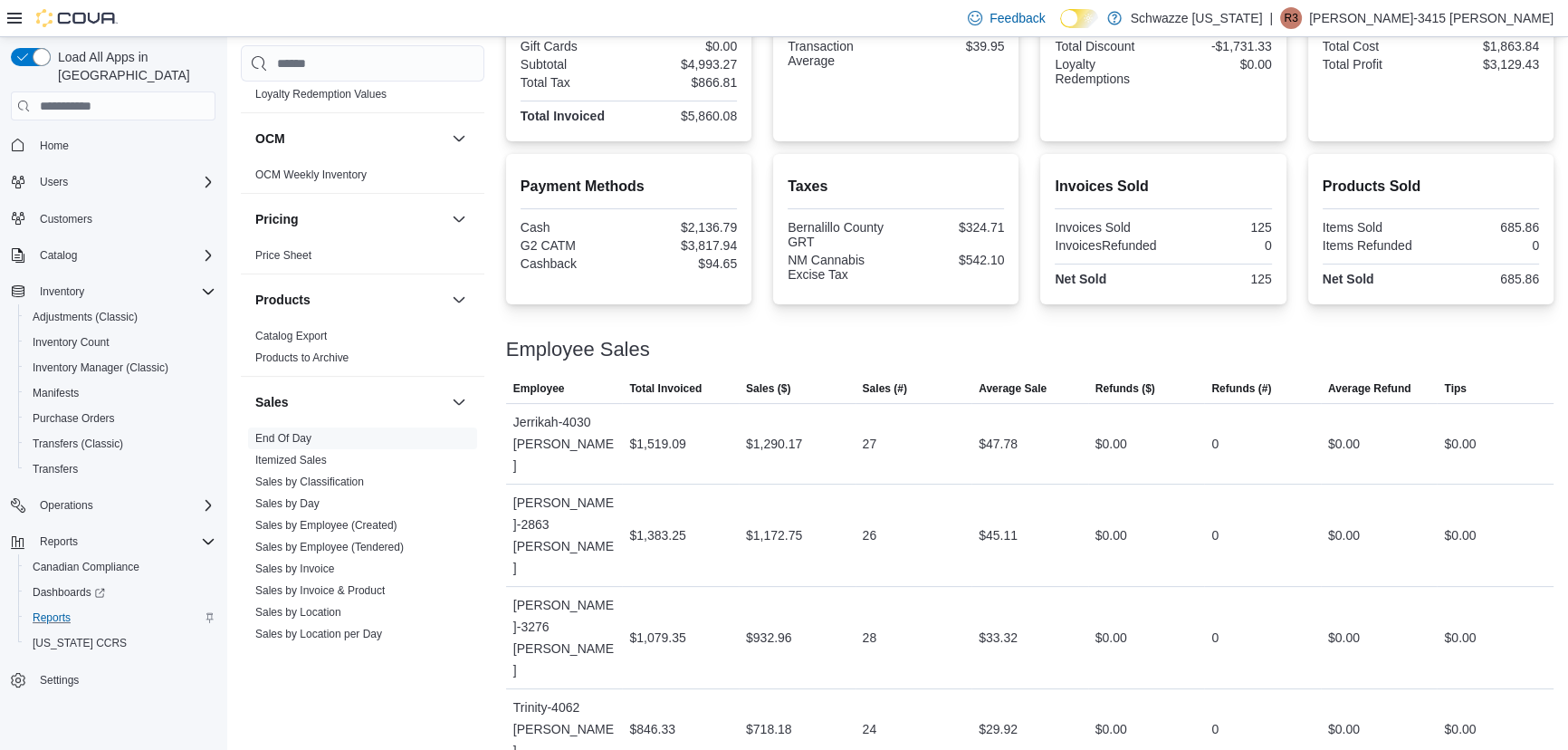
click at [1023, 382] on div "Employee Sales This table contains 6 rows. Employee Total Invoiced Sales ($) Sa…" at bounding box center [1030, 646] width 1047 height 657
click at [722, 321] on div at bounding box center [1030, 328] width 1047 height 22
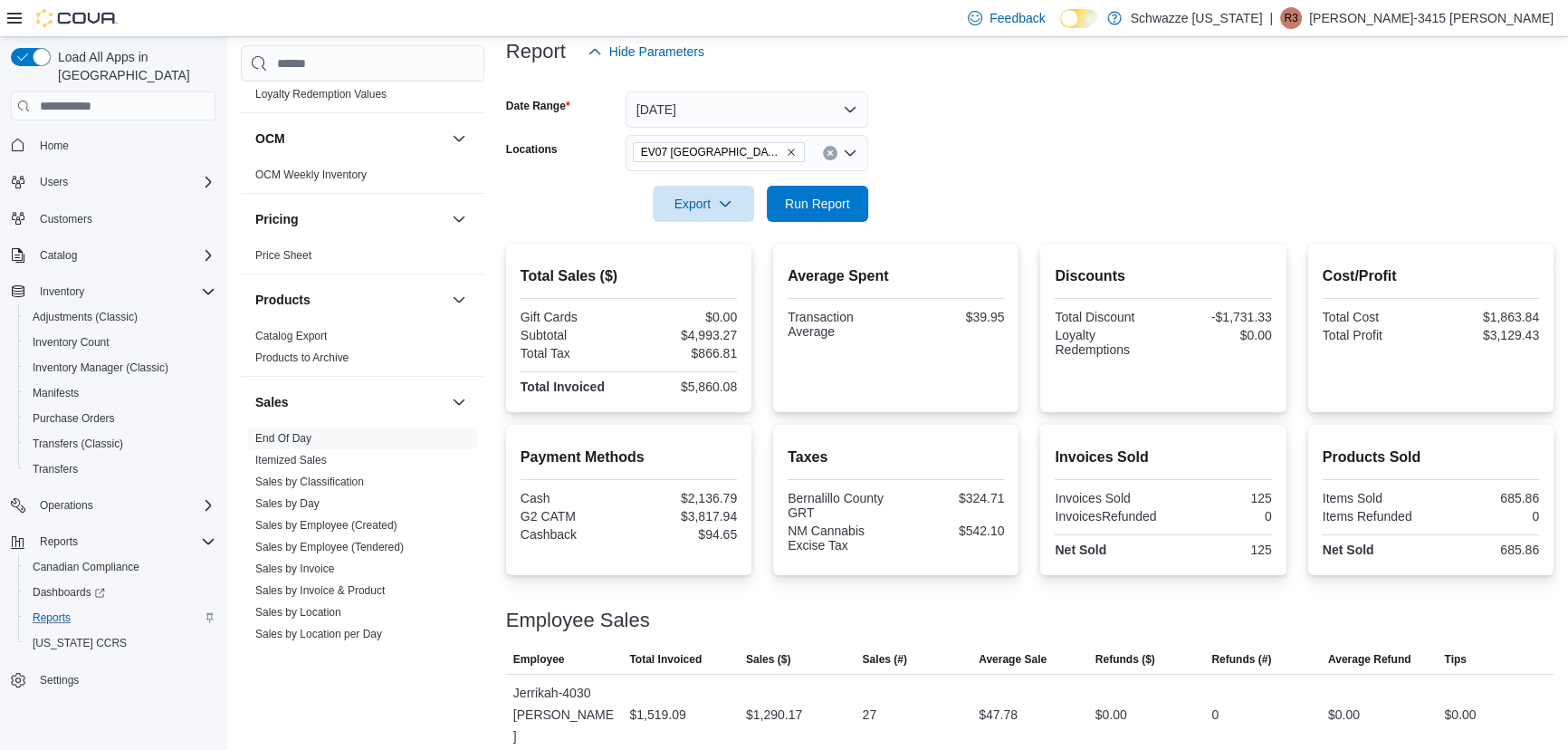
scroll to position [208, 0]
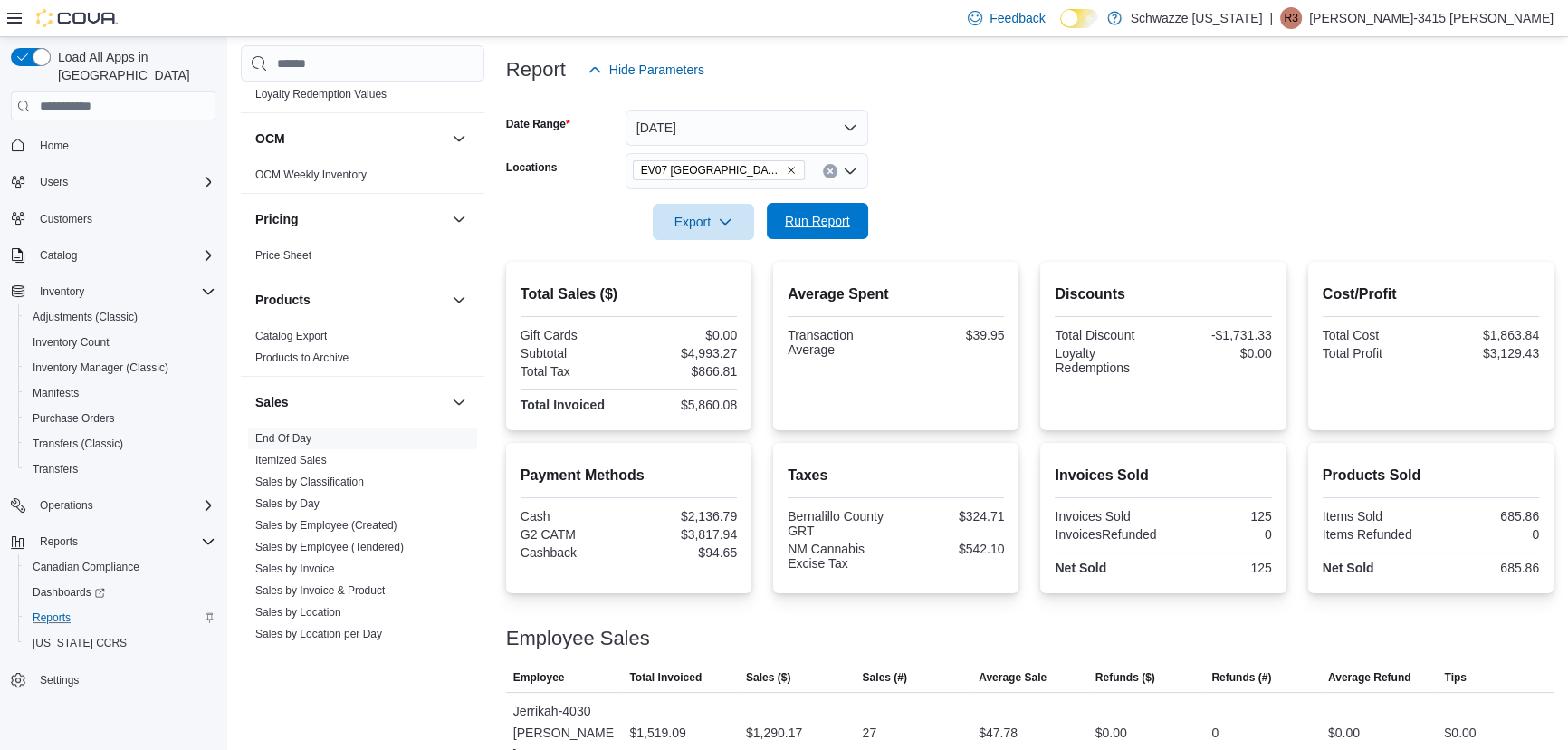
click at [842, 217] on span "Run Report" at bounding box center [818, 221] width 65 height 18
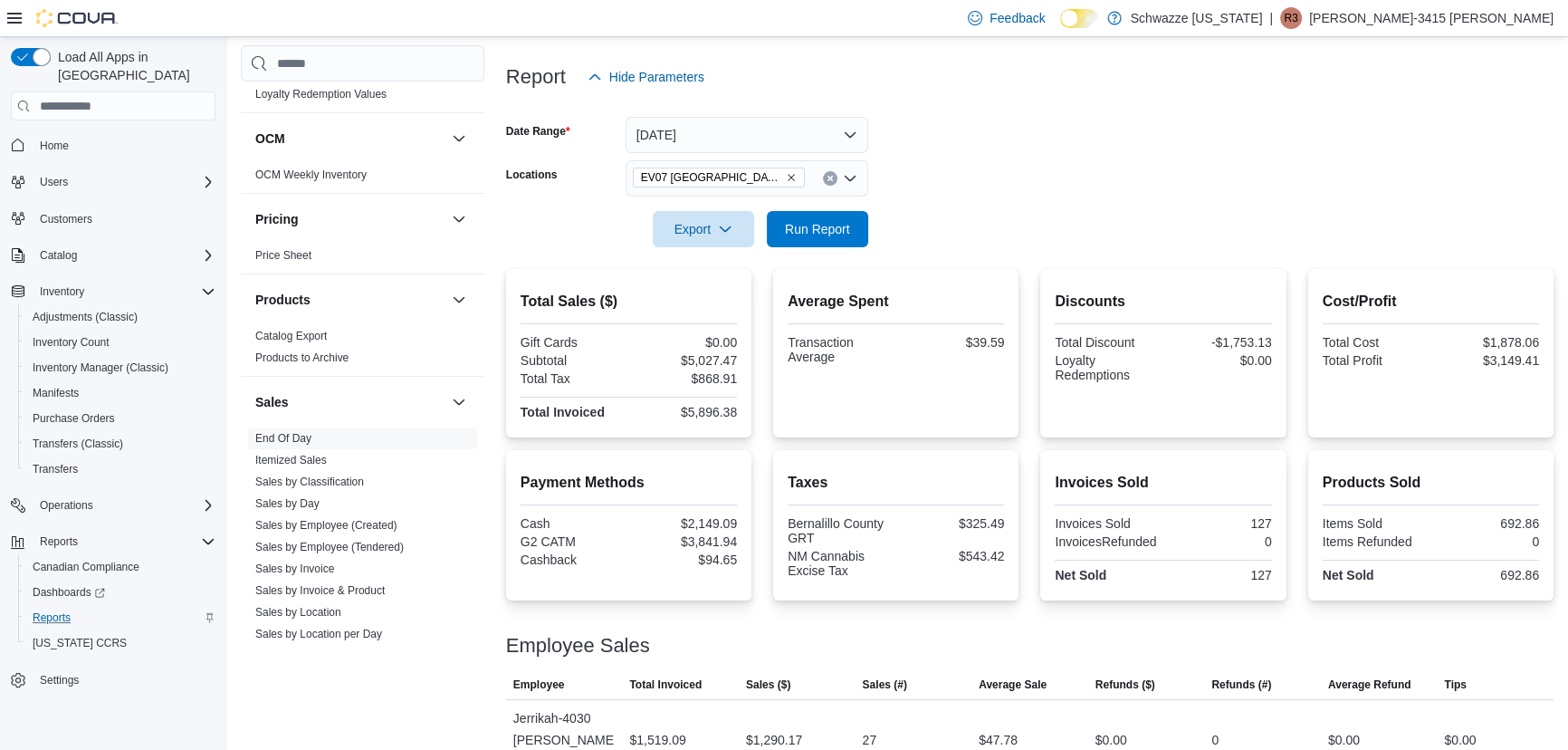
scroll to position [44, 0]
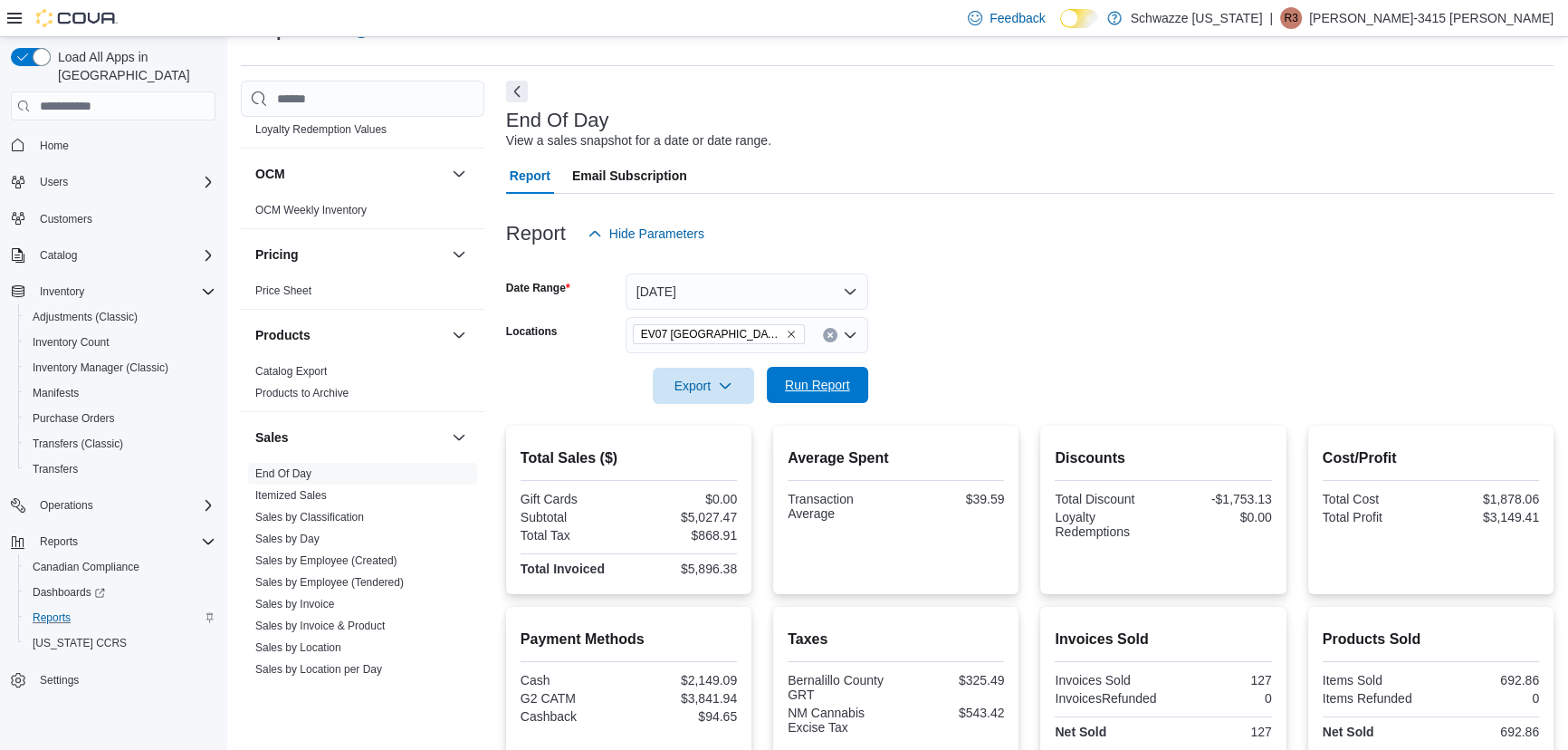
click at [808, 397] on span "Run Report" at bounding box center [817, 385] width 79 height 36
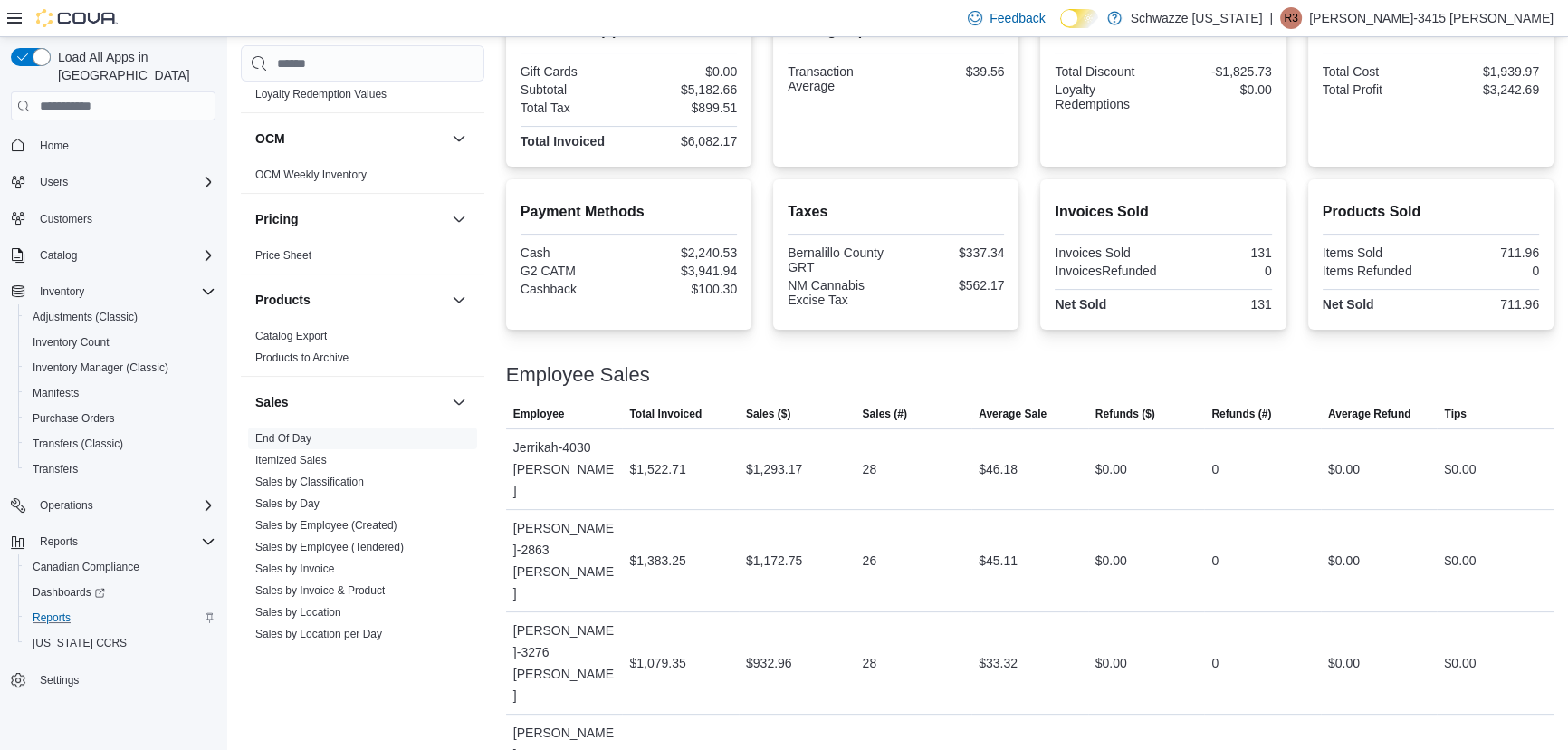
scroll to position [456, 0]
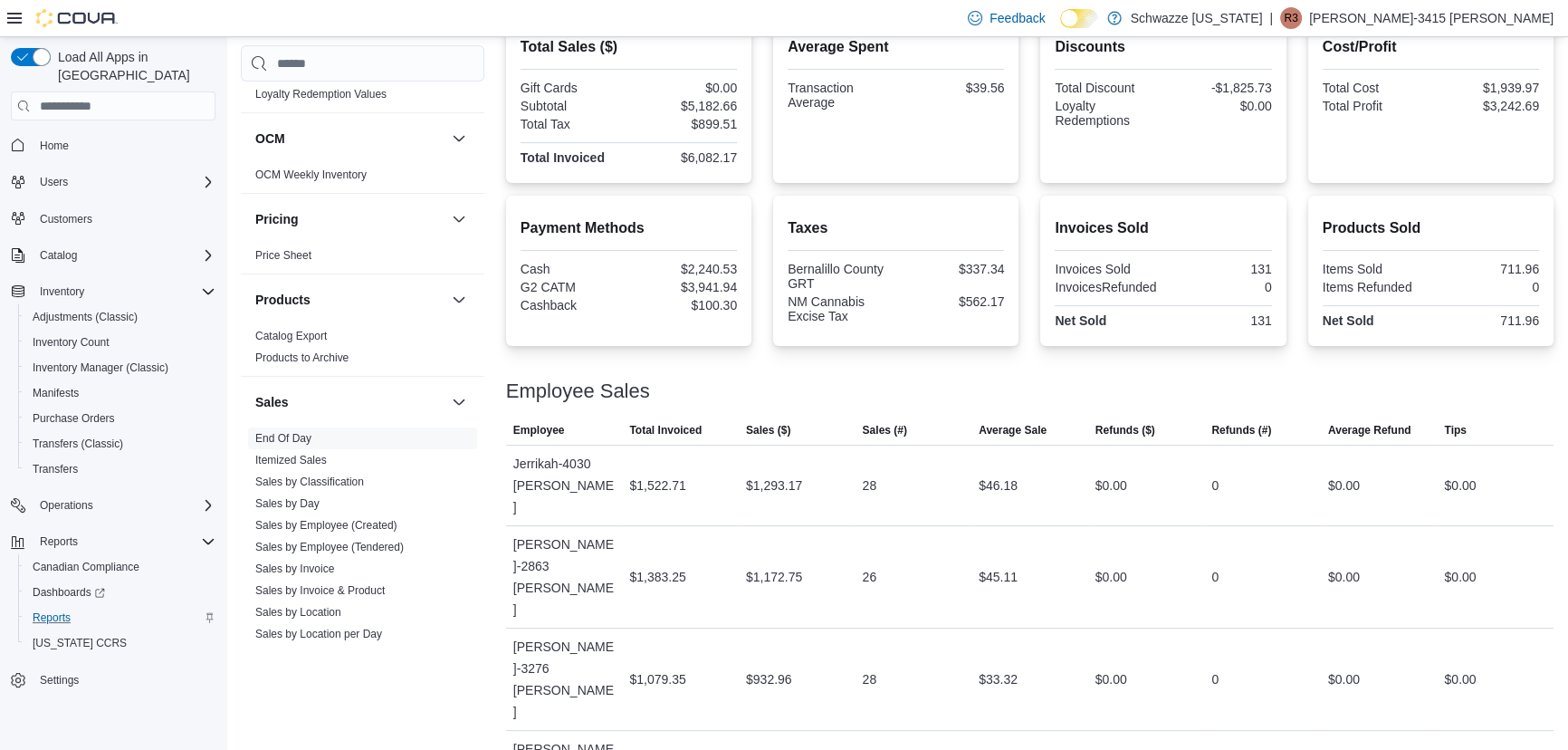
click at [896, 383] on div "Employee Sales" at bounding box center [1030, 391] width 1047 height 22
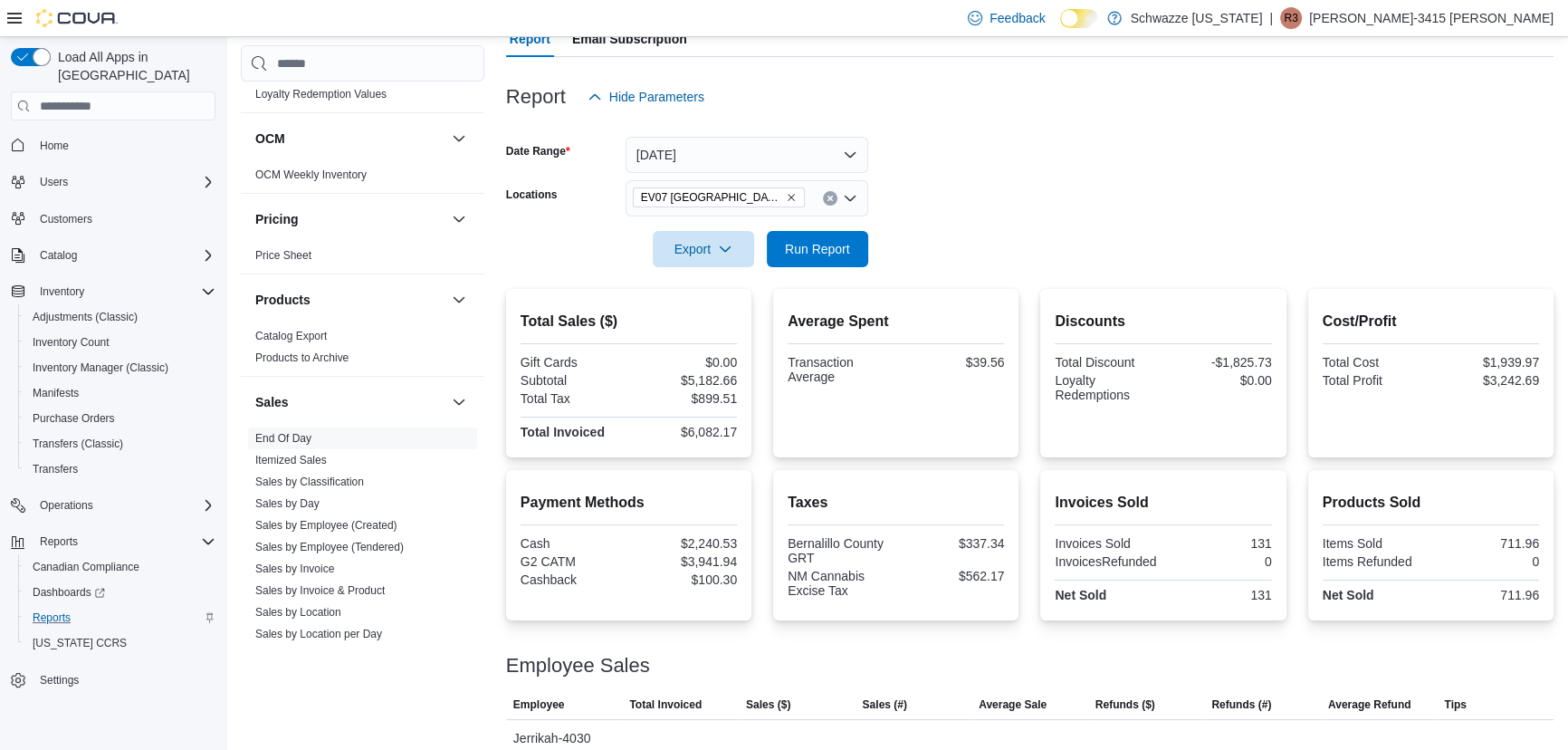
scroll to position [147, 0]
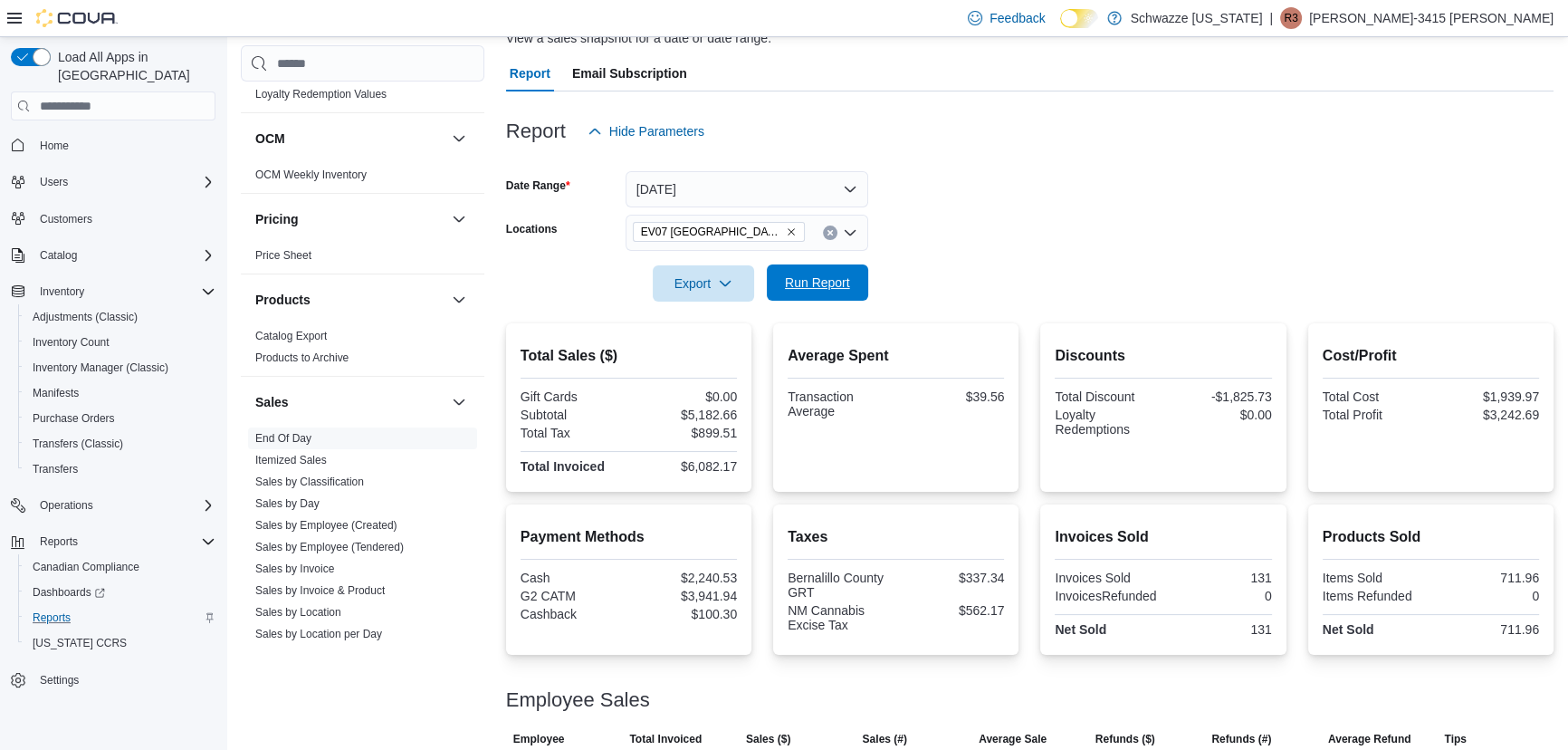
click at [832, 275] on span "Run Report" at bounding box center [818, 282] width 65 height 18
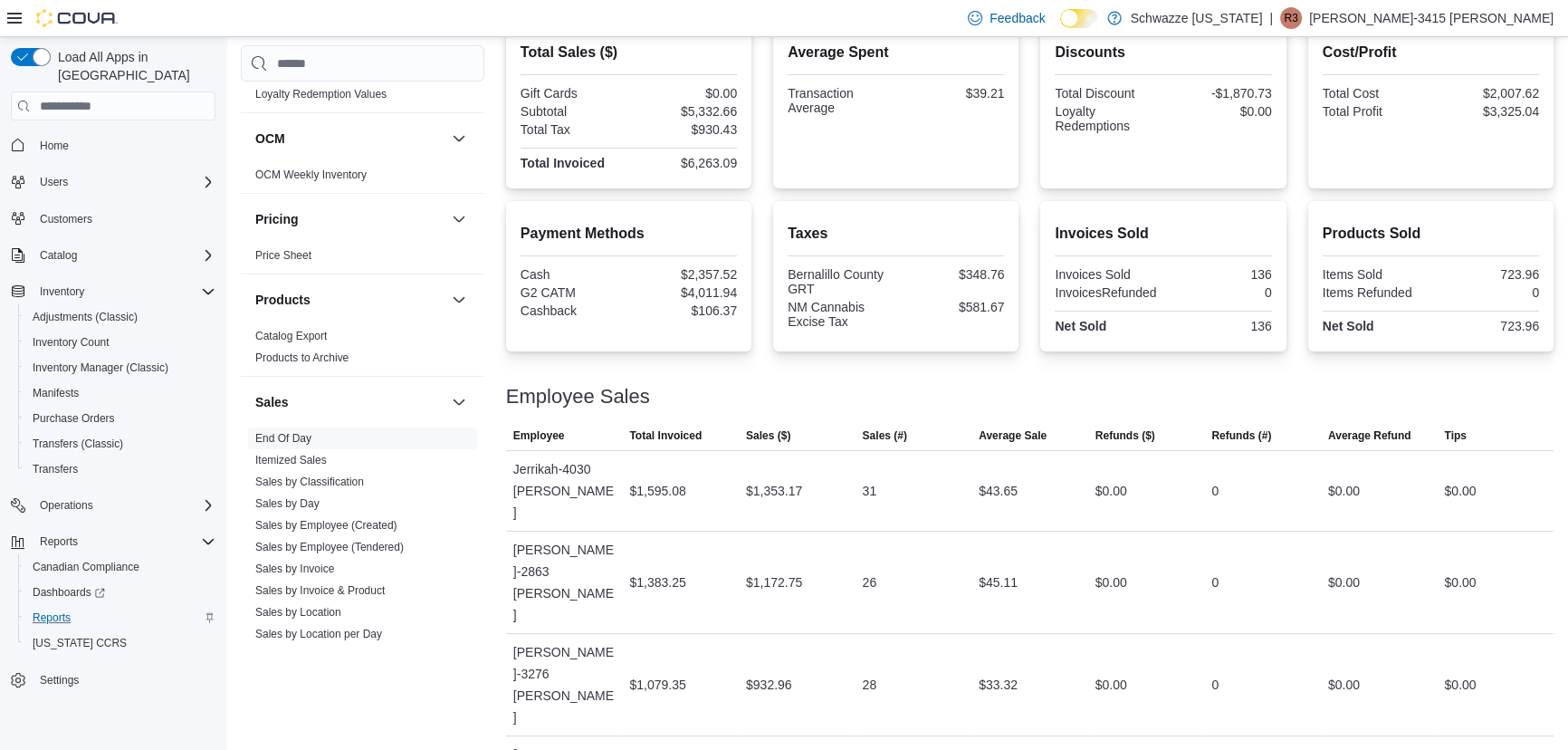
scroll to position [517, 0]
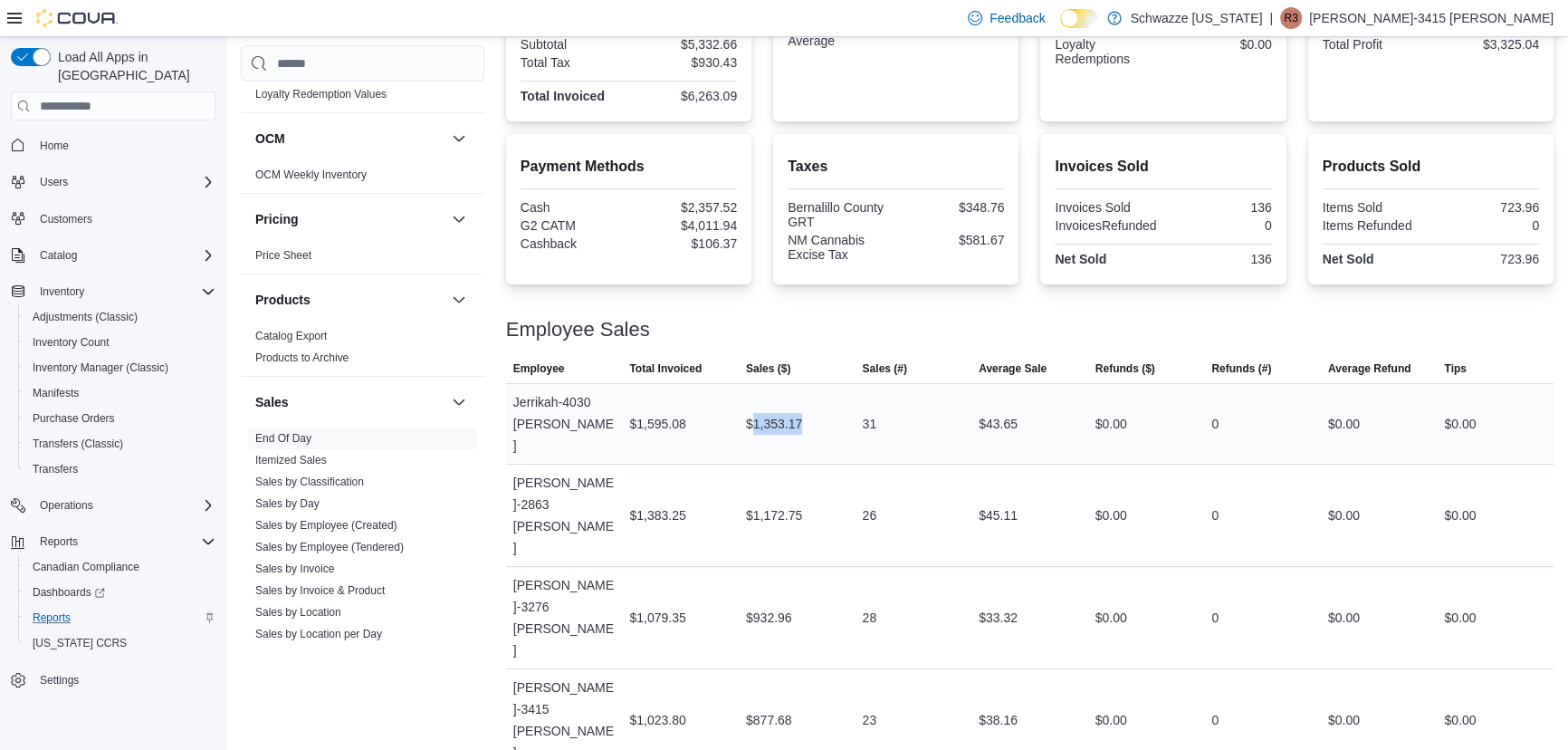
drag, startPoint x: 757, startPoint y: 413, endPoint x: 834, endPoint y: 416, distance: 77.1
click at [834, 416] on div "$1,353.17" at bounding box center [797, 424] width 117 height 36
click at [834, 417] on div "$1,353.17" at bounding box center [797, 424] width 117 height 36
drag, startPoint x: 992, startPoint y: 414, endPoint x: 1098, endPoint y: 408, distance: 106.2
click at [1098, 408] on tr "Employee Jerrikah-4030 [PERSON_NAME] Total Invoiced $1,595.08 Sales ($) $1,353.…" at bounding box center [1030, 424] width 1047 height 80
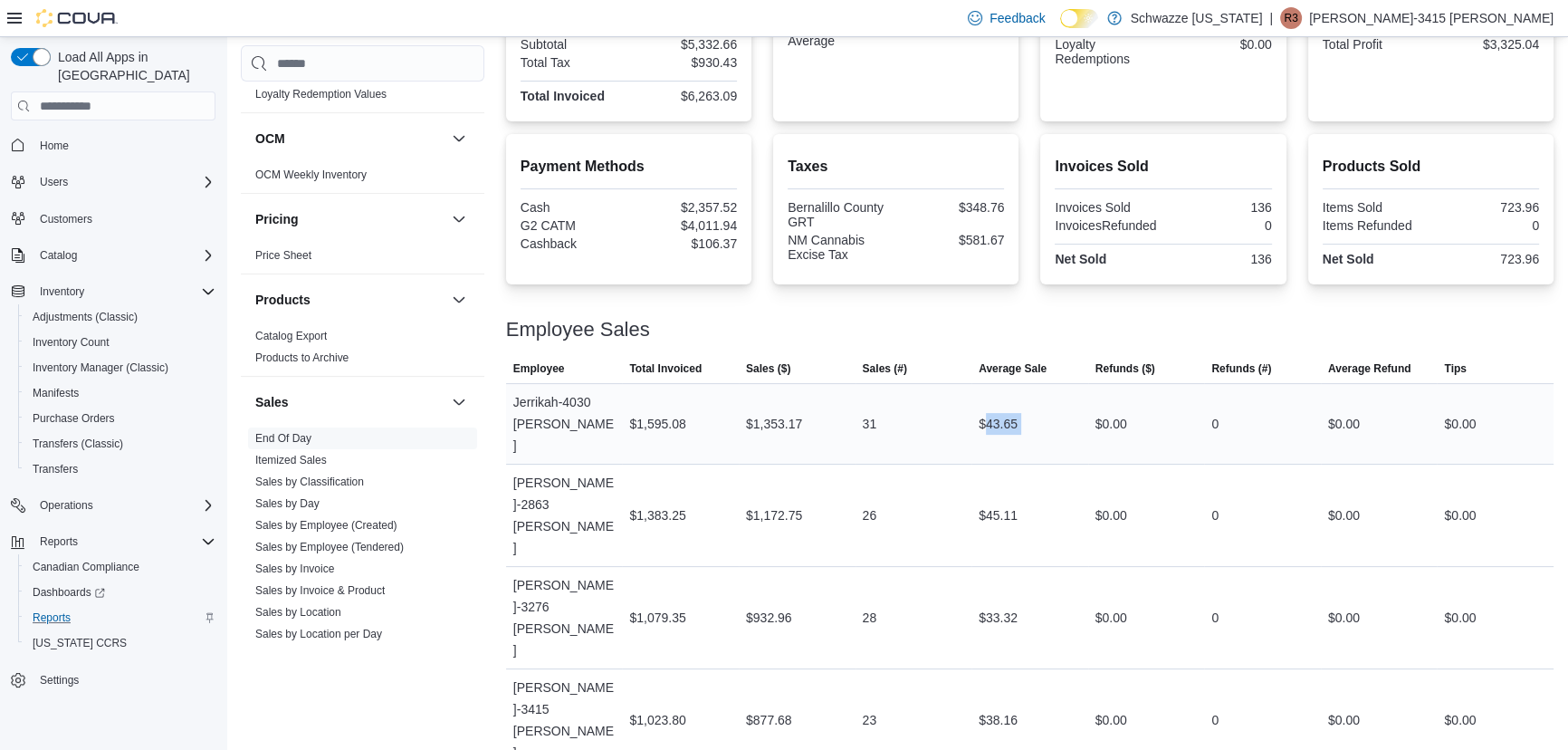
click at [1088, 407] on div "$43.65" at bounding box center [1030, 424] width 117 height 36
drag, startPoint x: 990, startPoint y: 588, endPoint x: 1023, endPoint y: 588, distance: 33.0
click at [1023, 701] on div "$38.16" at bounding box center [1030, 719] width 117 height 36
drag, startPoint x: 989, startPoint y: 643, endPoint x: 1017, endPoint y: 659, distance: 32.2
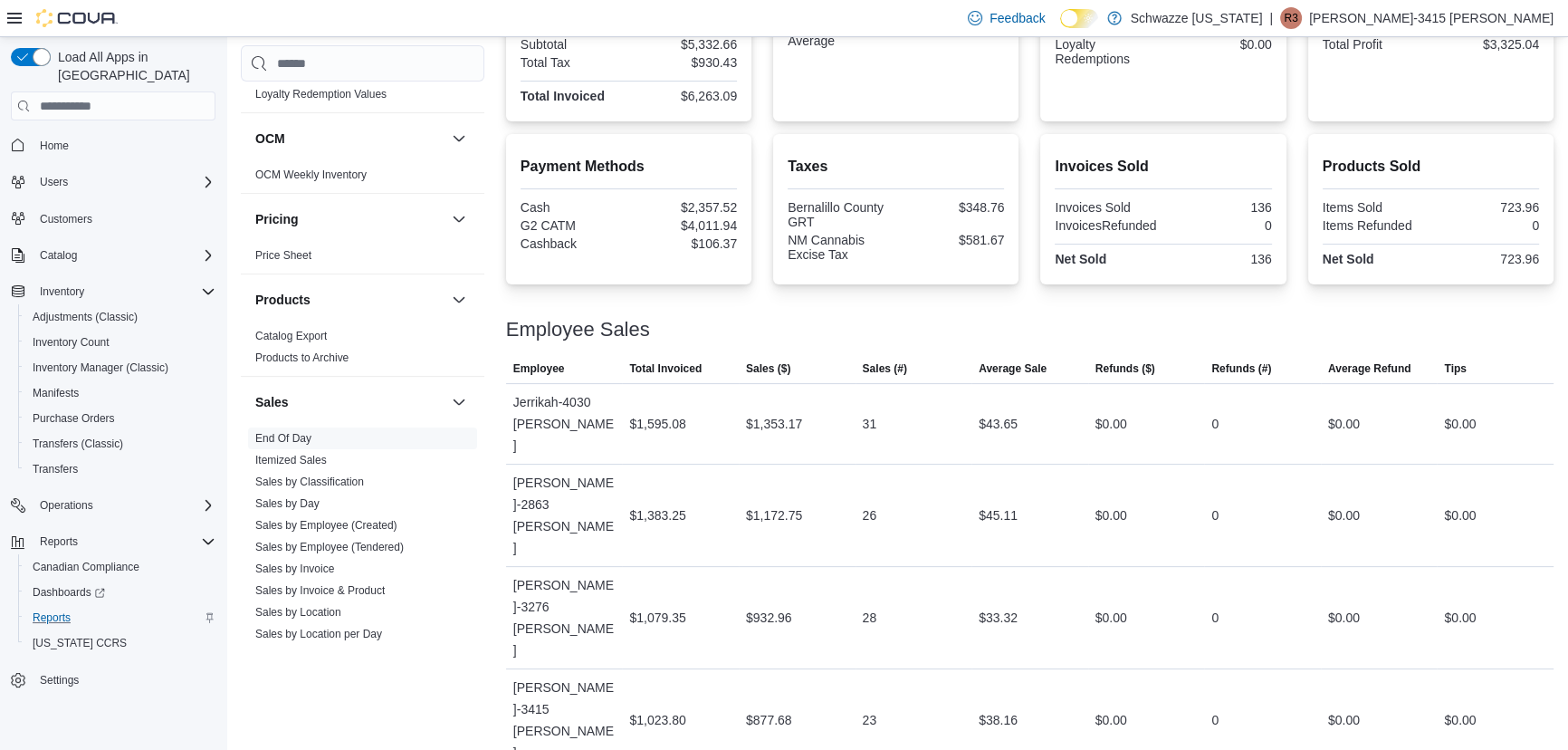
drag, startPoint x: 549, startPoint y: 696, endPoint x: 576, endPoint y: 691, distance: 27.5
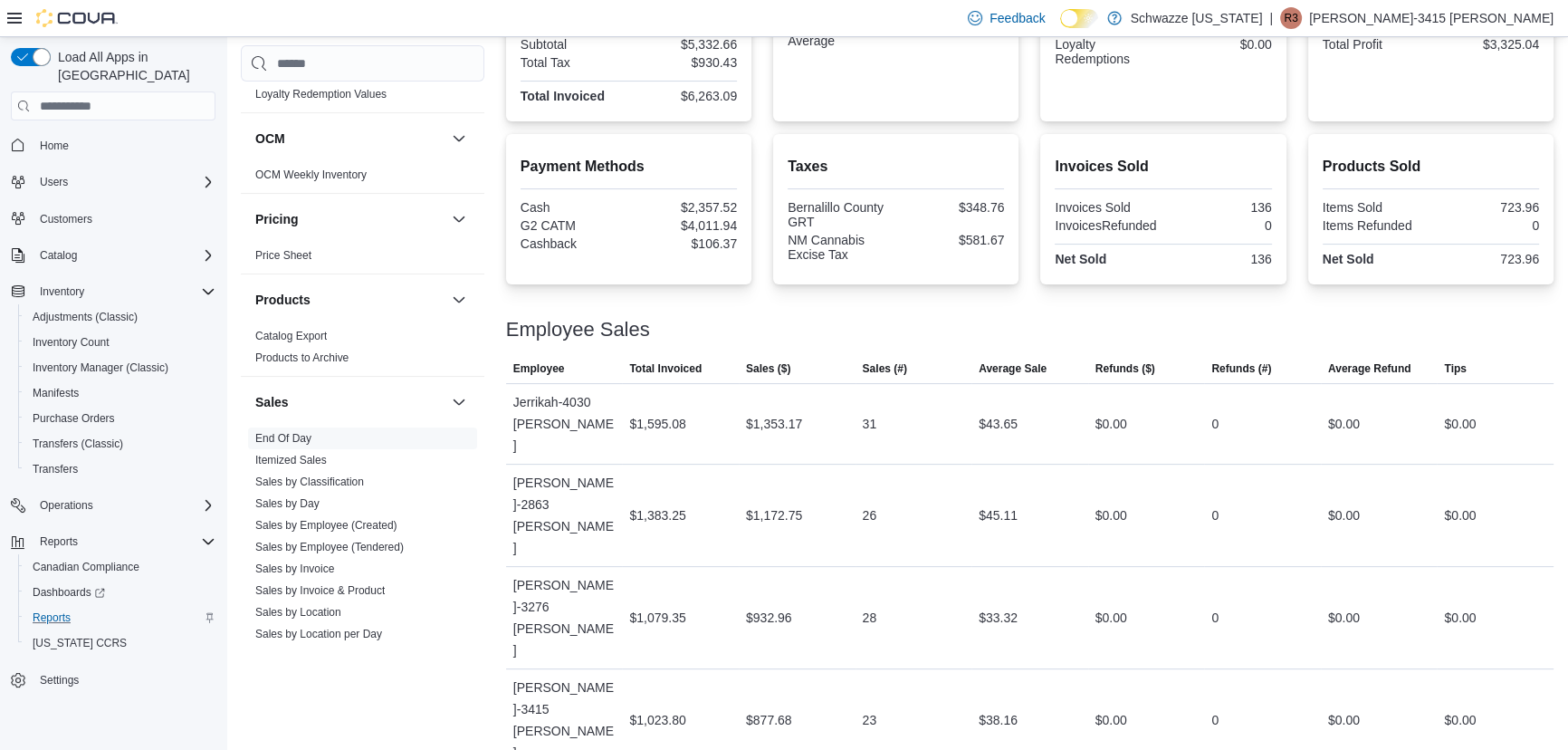
drag, startPoint x: 553, startPoint y: 696, endPoint x: 590, endPoint y: 706, distance: 38.3
drag, startPoint x: 555, startPoint y: 697, endPoint x: 581, endPoint y: 704, distance: 26.9
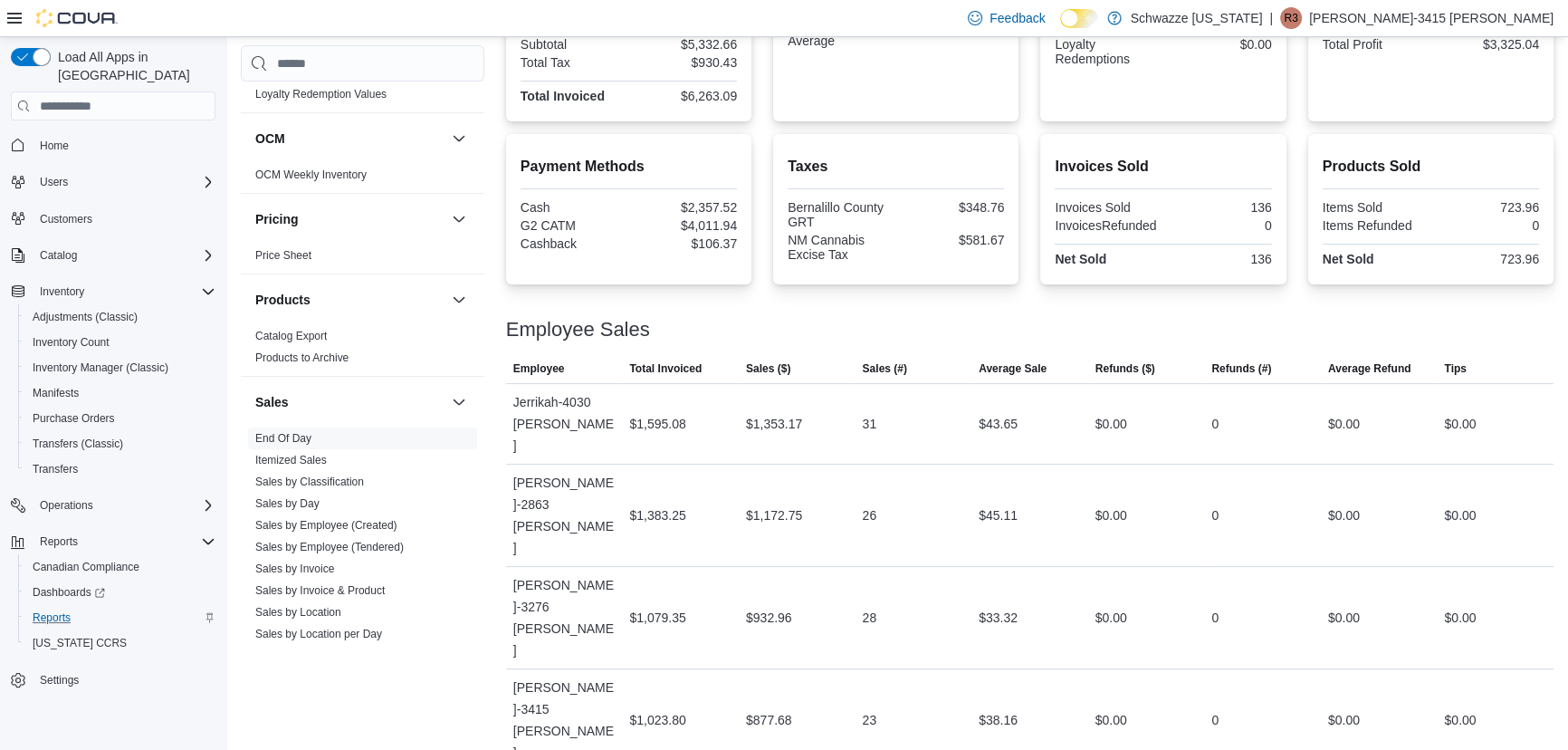
drag, startPoint x: 509, startPoint y: 712, endPoint x: 546, endPoint y: 723, distance: 38.6
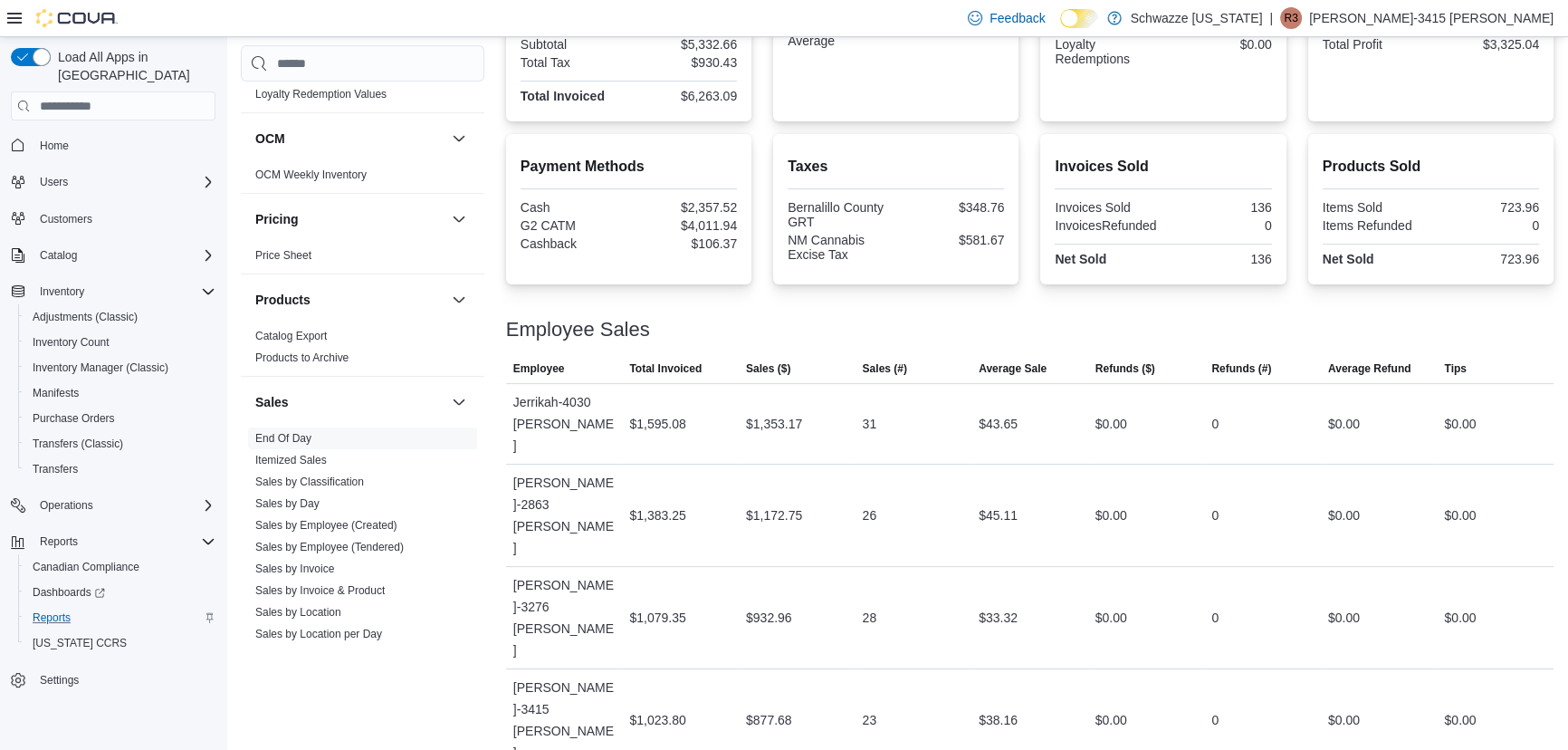
drag, startPoint x: 516, startPoint y: 693, endPoint x: 581, endPoint y: 710, distance: 67.2
drag, startPoint x: 635, startPoint y: 702, endPoint x: 678, endPoint y: 707, distance: 43.3
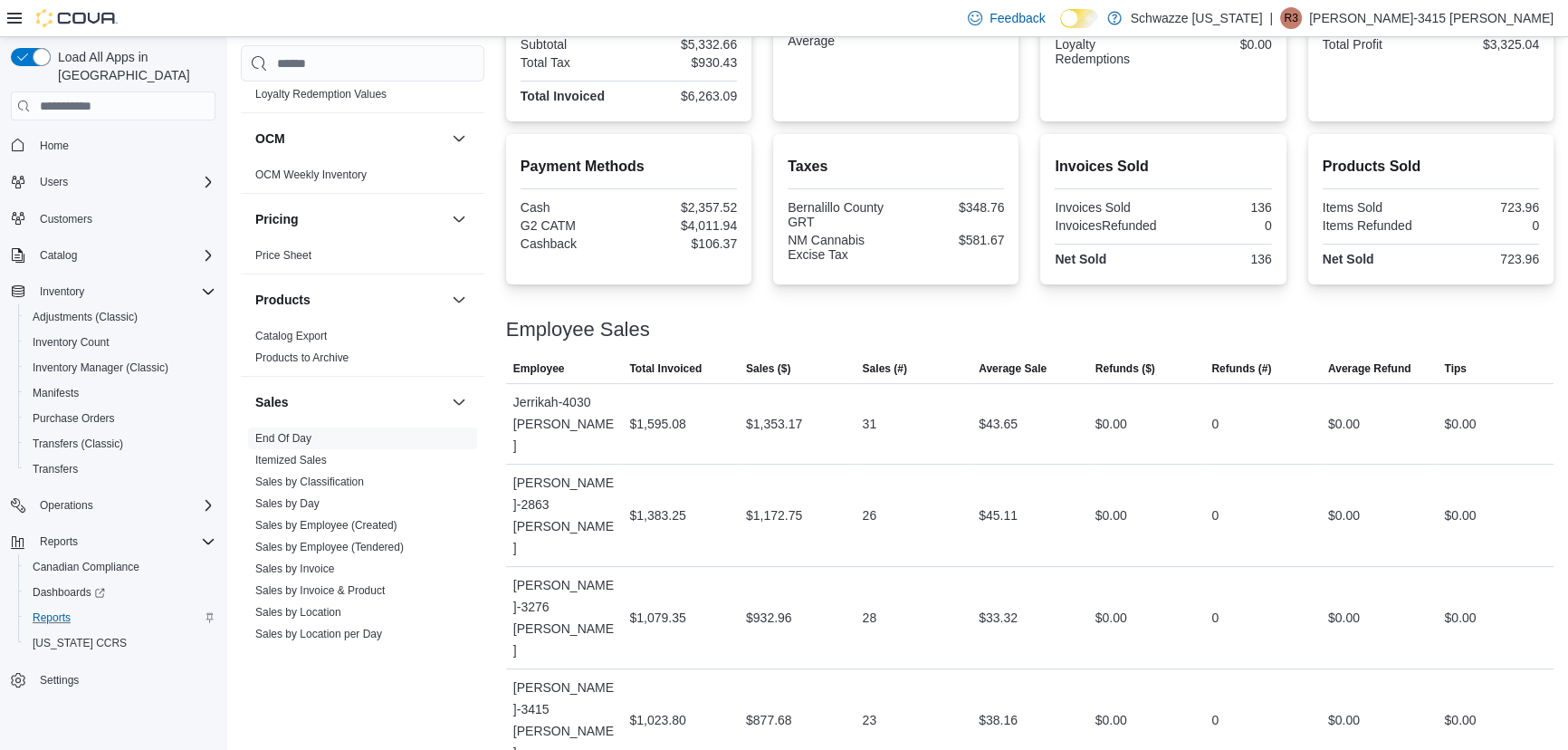
drag, startPoint x: 761, startPoint y: 705, endPoint x: 805, endPoint y: 704, distance: 44.0
drag, startPoint x: 864, startPoint y: 709, endPoint x: 911, endPoint y: 709, distance: 47.0
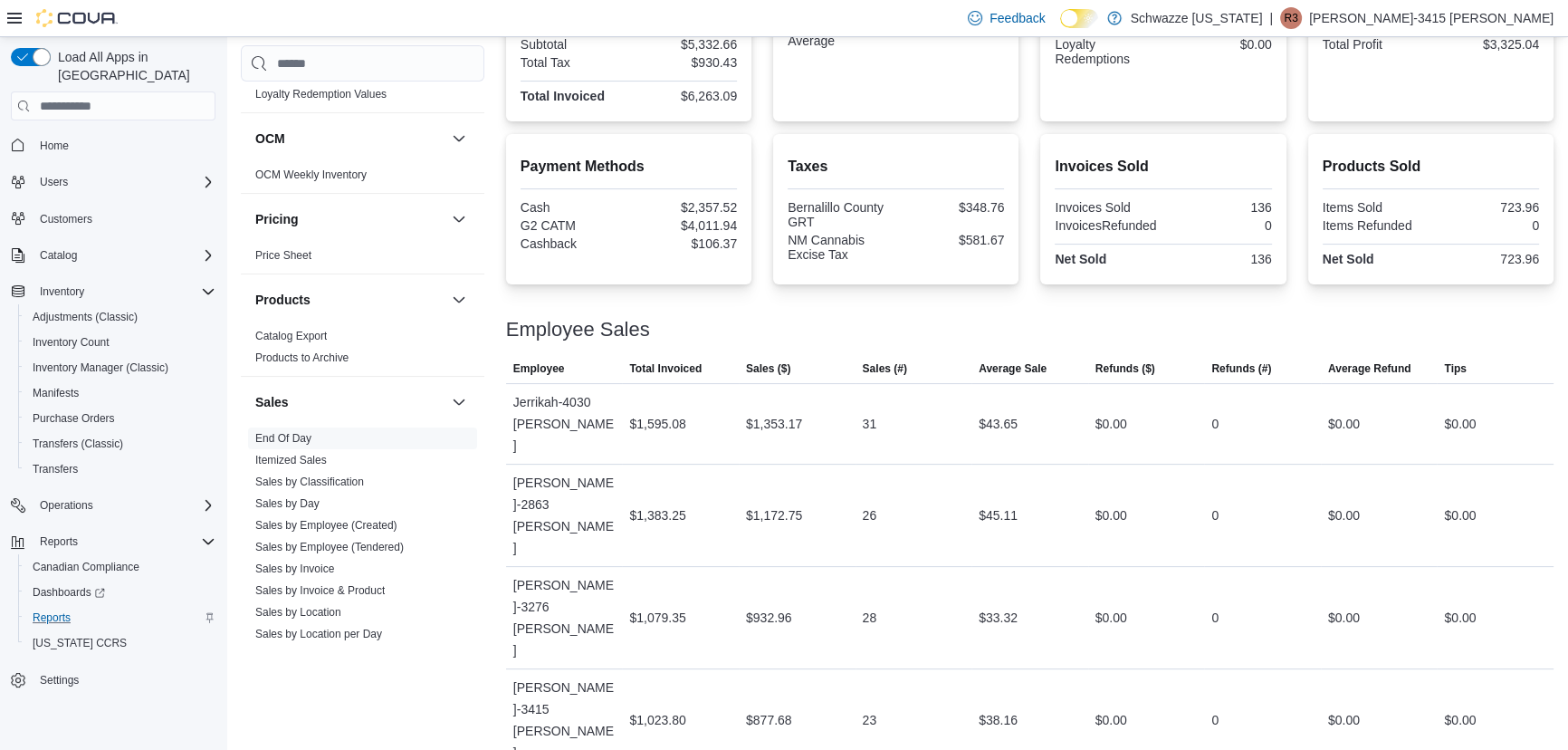
drag, startPoint x: 999, startPoint y: 704, endPoint x: 1068, endPoint y: 705, distance: 69.0
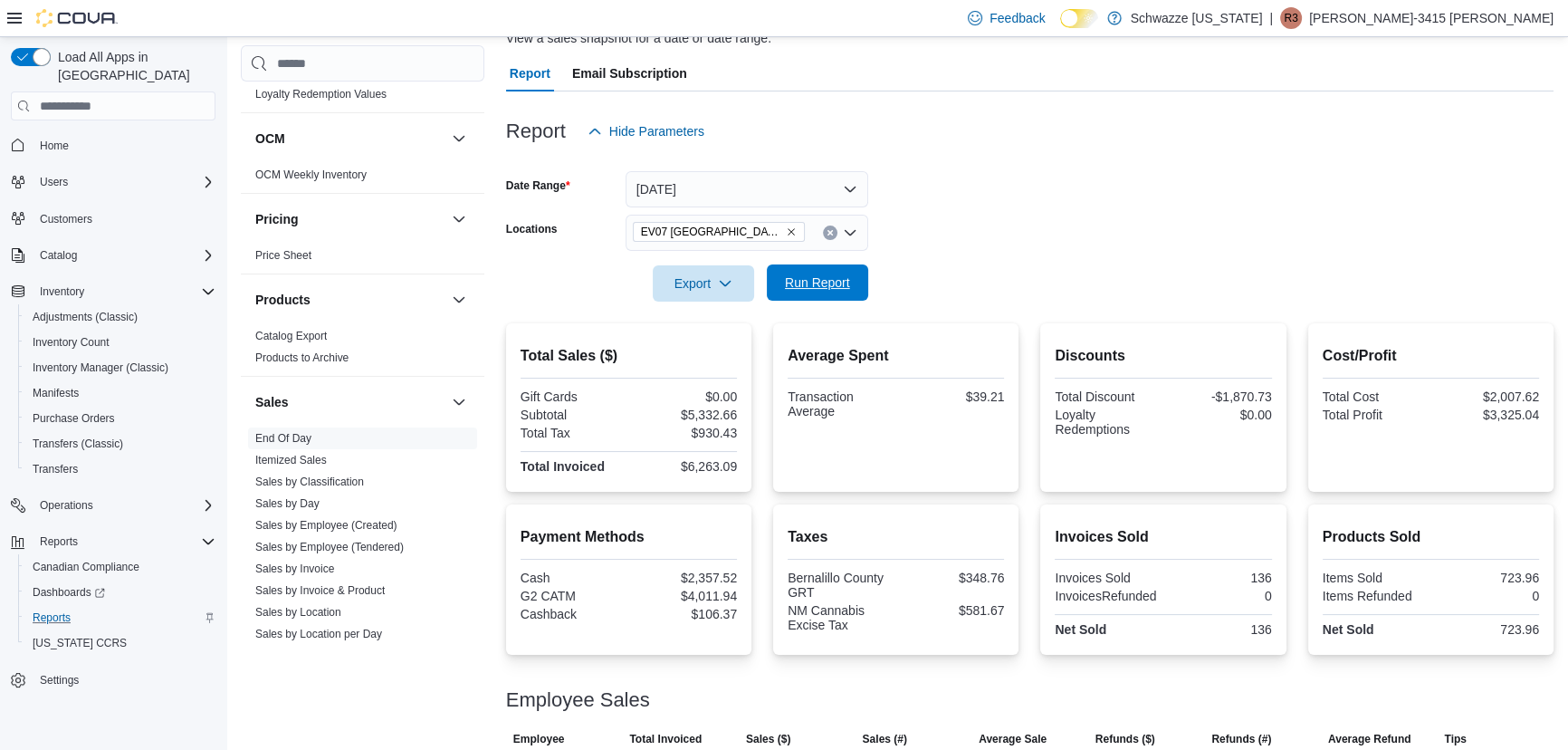
click at [786, 263] on form "Date Range [DATE] Locations [GEOGRAPHIC_DATA] [GEOGRAPHIC_DATA] Export Run Repo…" at bounding box center [1030, 225] width 1047 height 152
click at [828, 300] on div "Export Run Report" at bounding box center [687, 284] width 362 height 36
click at [836, 288] on span "Run Report" at bounding box center [818, 282] width 65 height 18
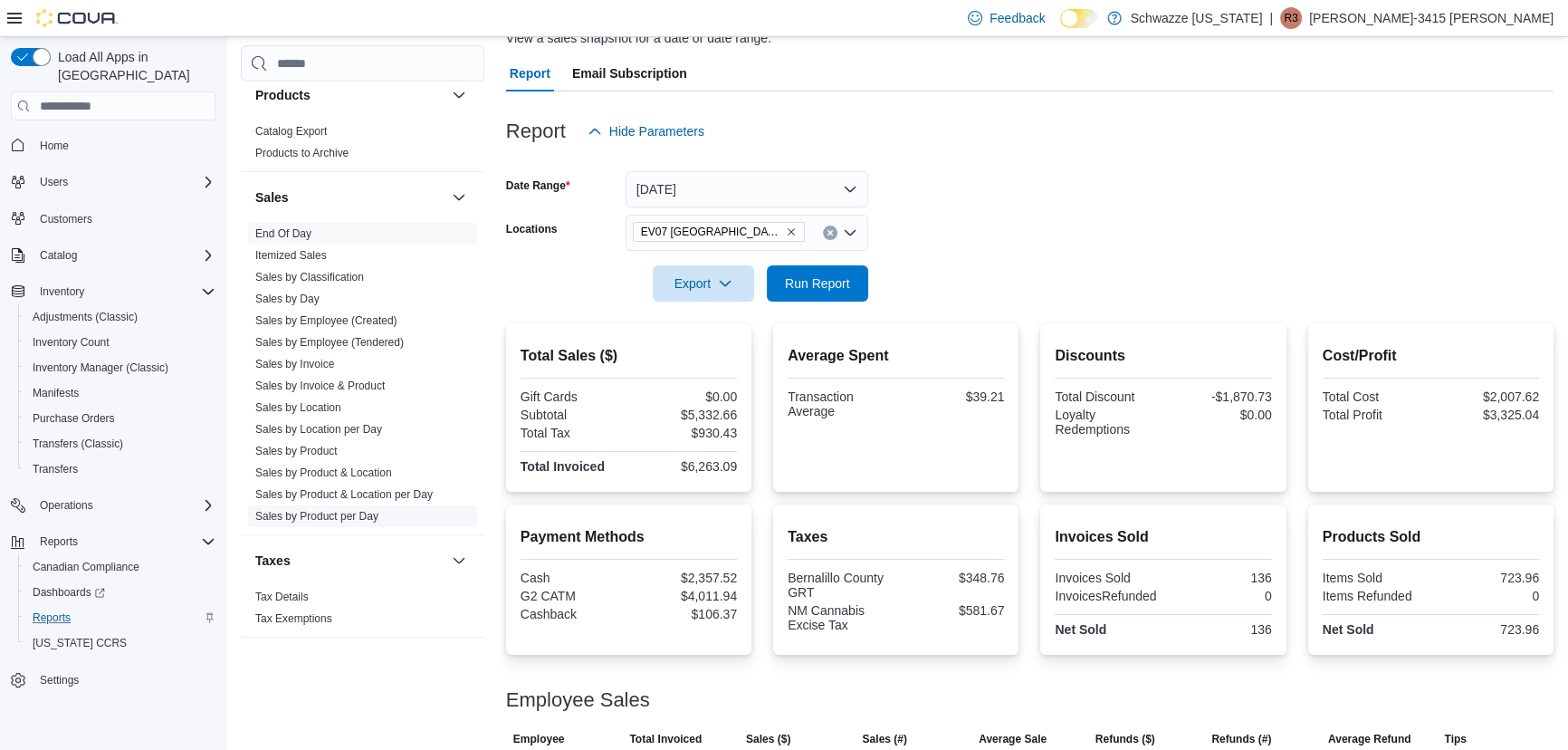
scroll to position [1182, 0]
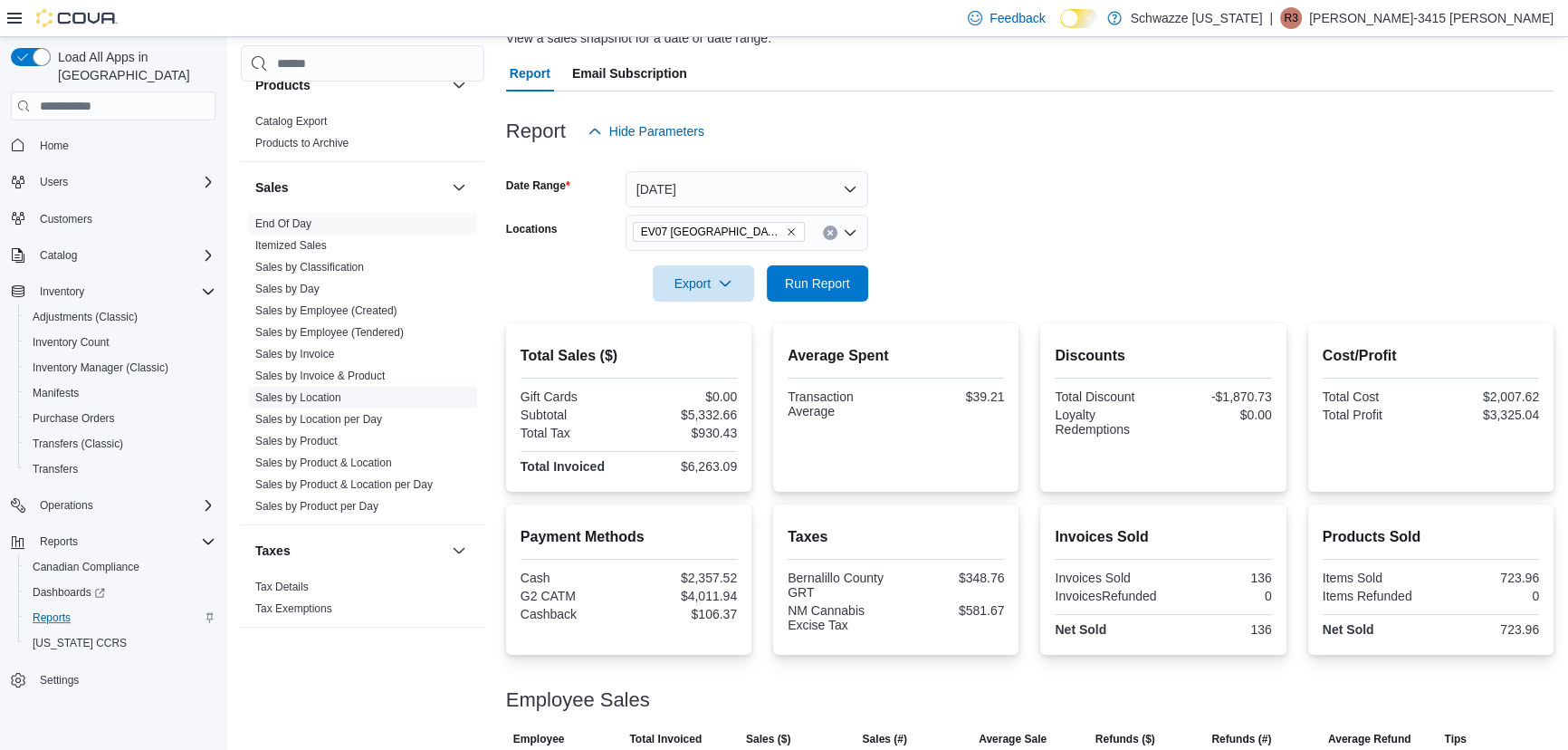
click at [330, 392] on link "Sales by Location" at bounding box center [298, 396] width 86 height 12
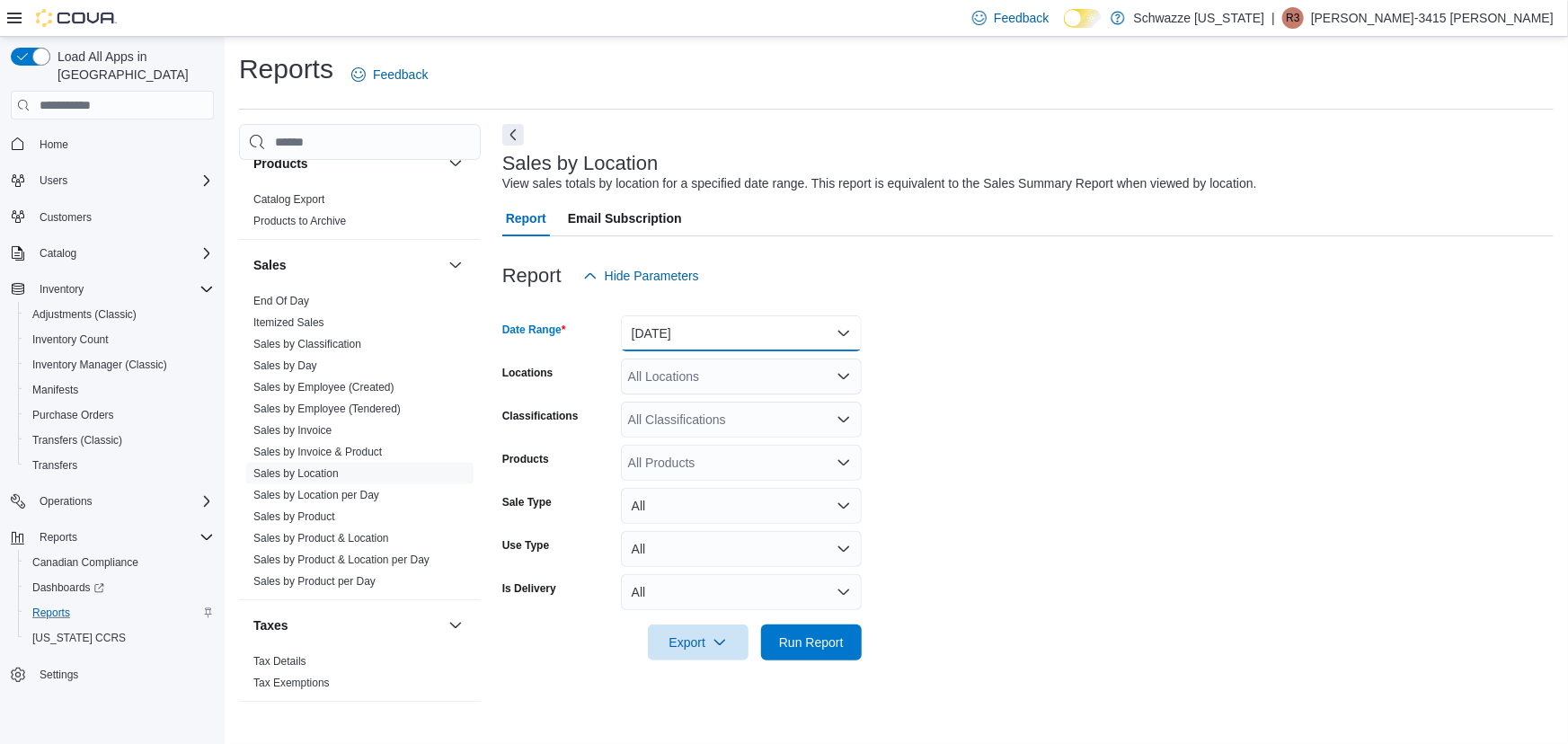
click at [720, 335] on button "[DATE]" at bounding box center [741, 334] width 241 height 36
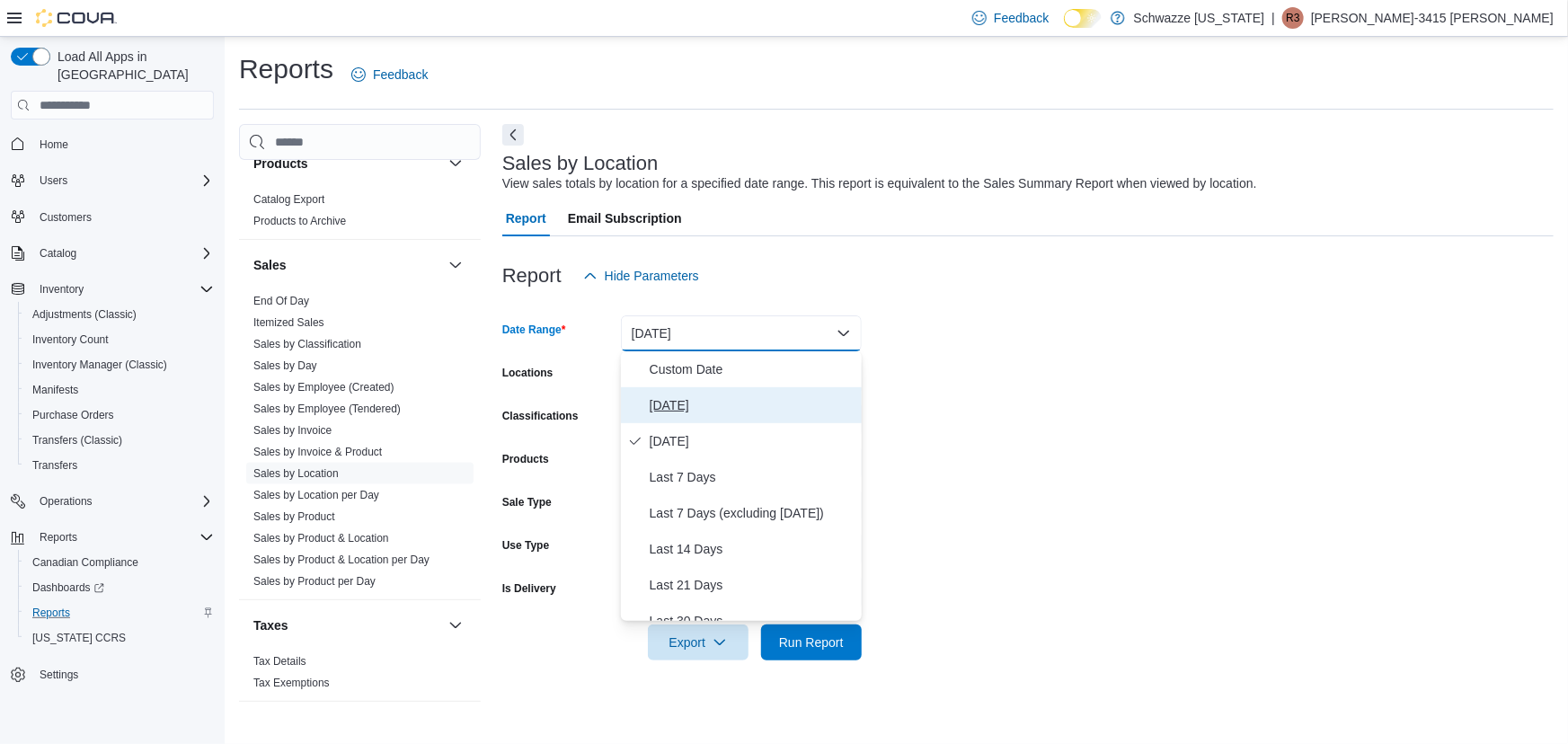
click at [696, 399] on span "[DATE]" at bounding box center [752, 405] width 205 height 22
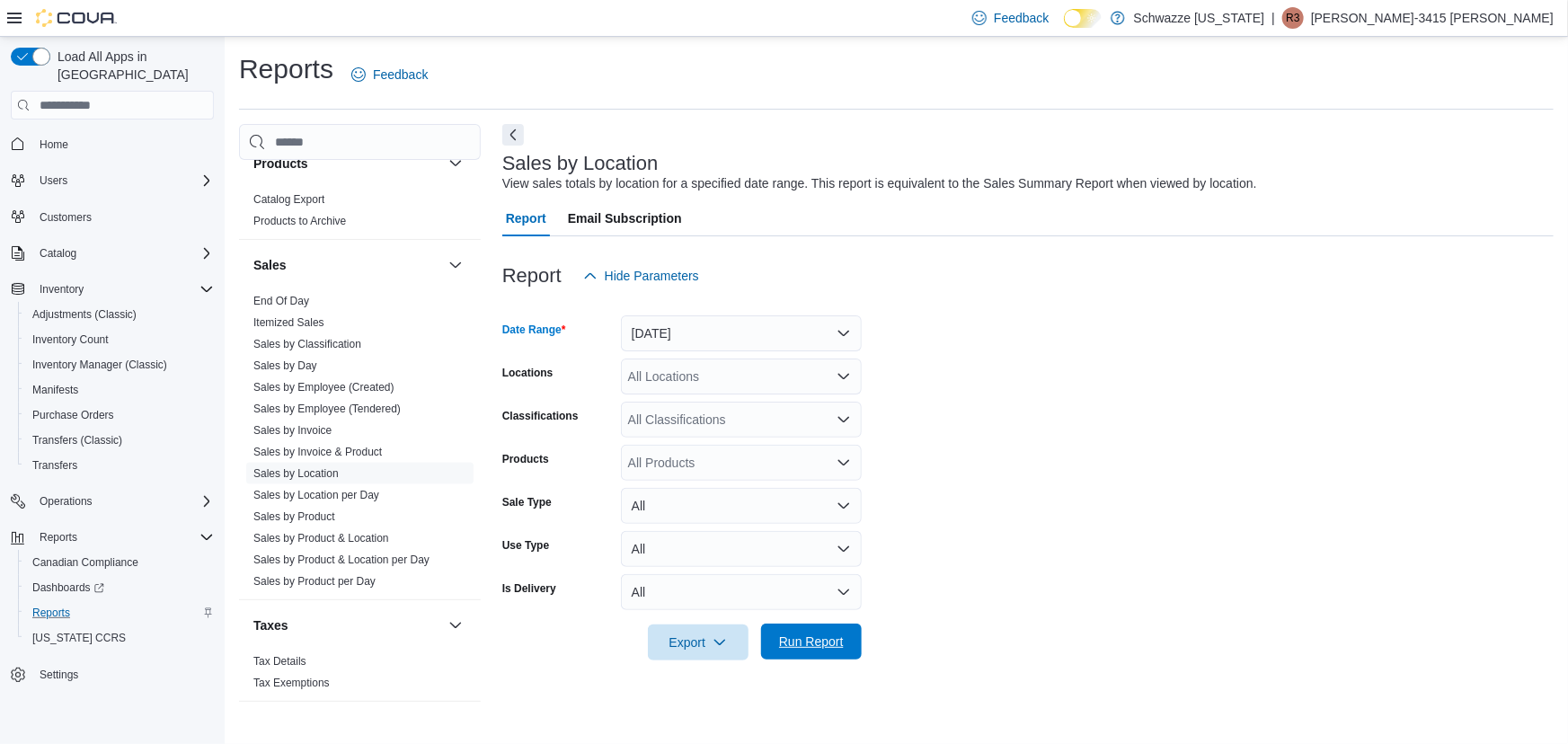
click at [802, 628] on span "Run Report" at bounding box center [811, 642] width 79 height 36
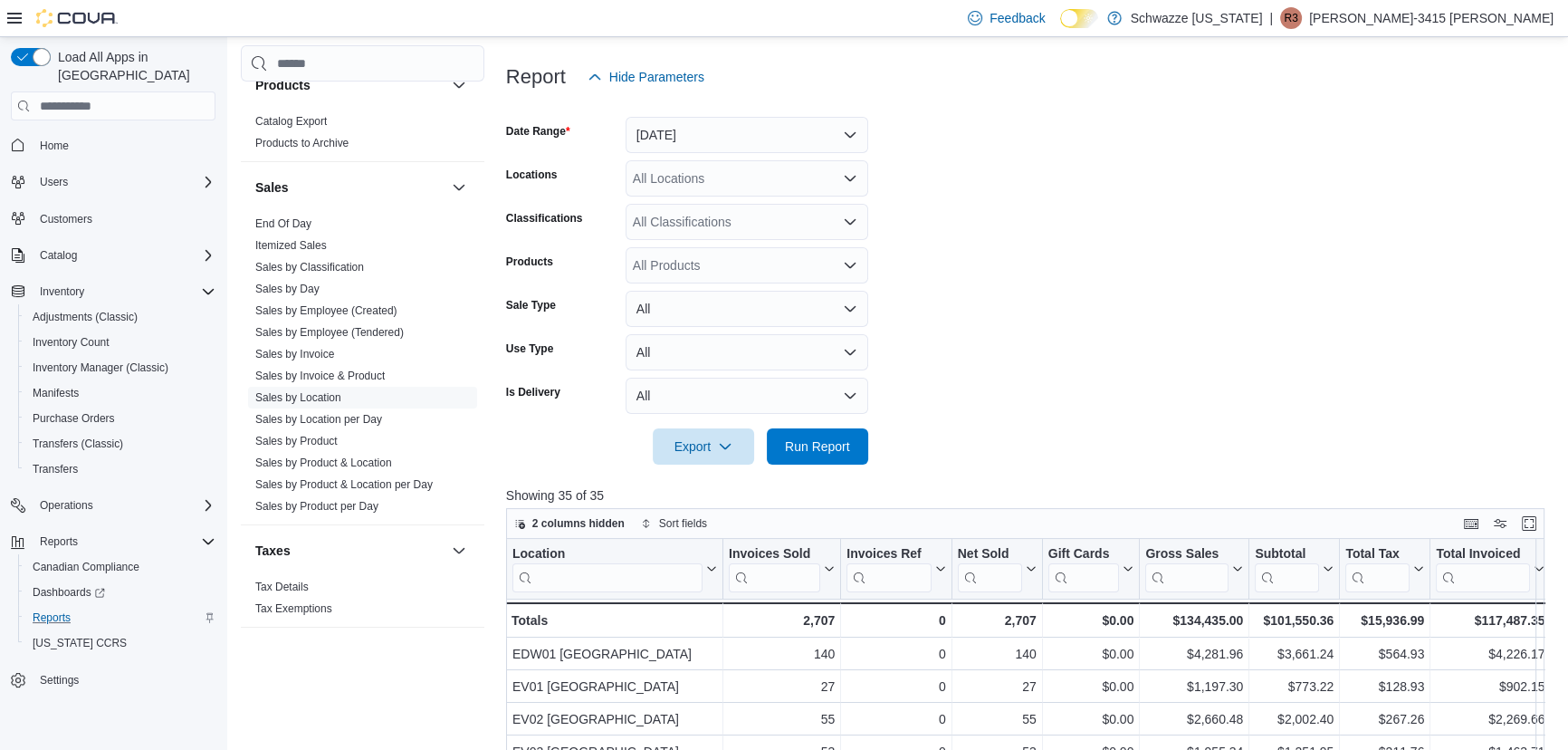
scroll to position [288, 0]
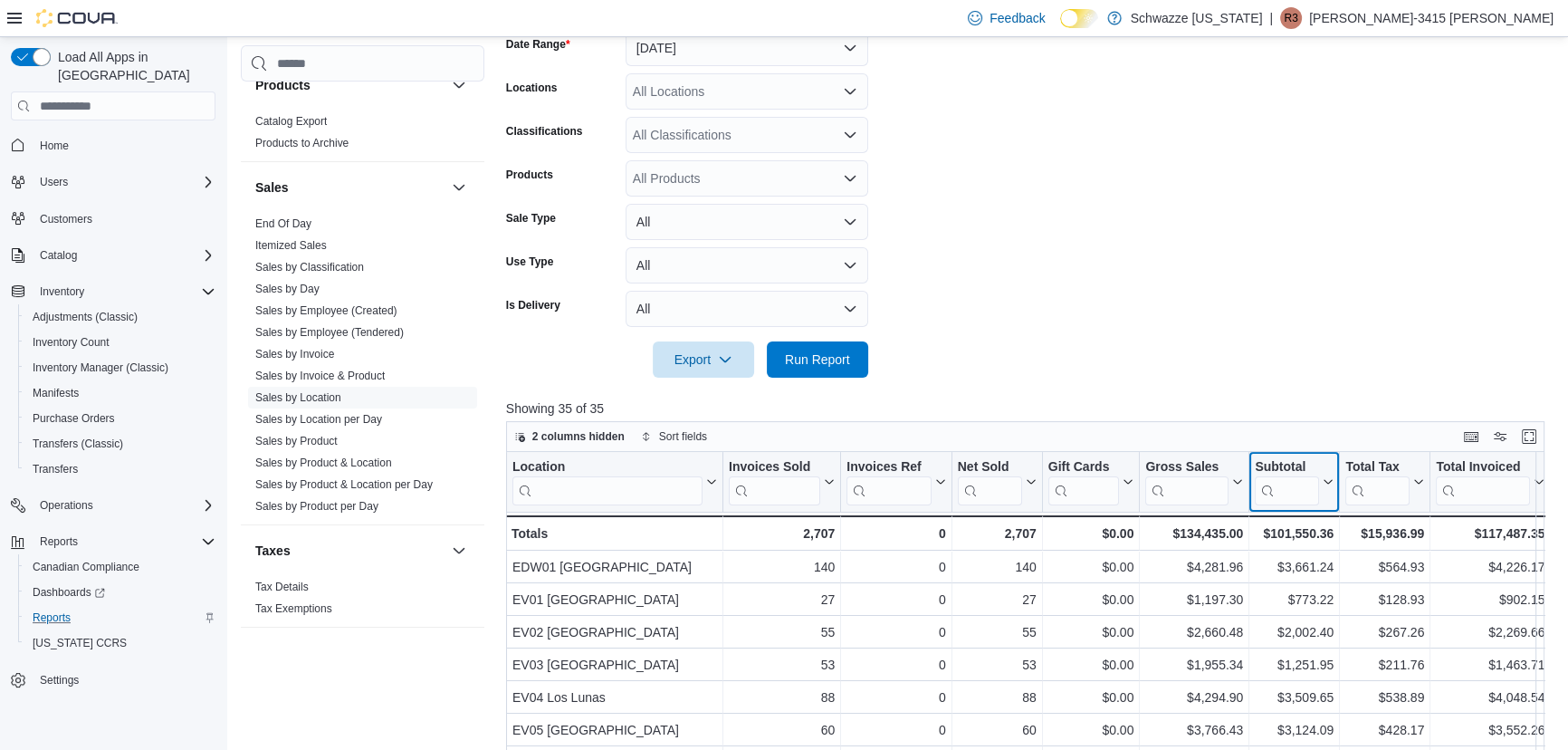
click at [1328, 481] on icon at bounding box center [1326, 481] width 14 height 11
click at [1304, 567] on span "Sort High-Low" at bounding box center [1307, 572] width 69 height 14
click at [1331, 379] on div at bounding box center [1031, 388] width 1049 height 22
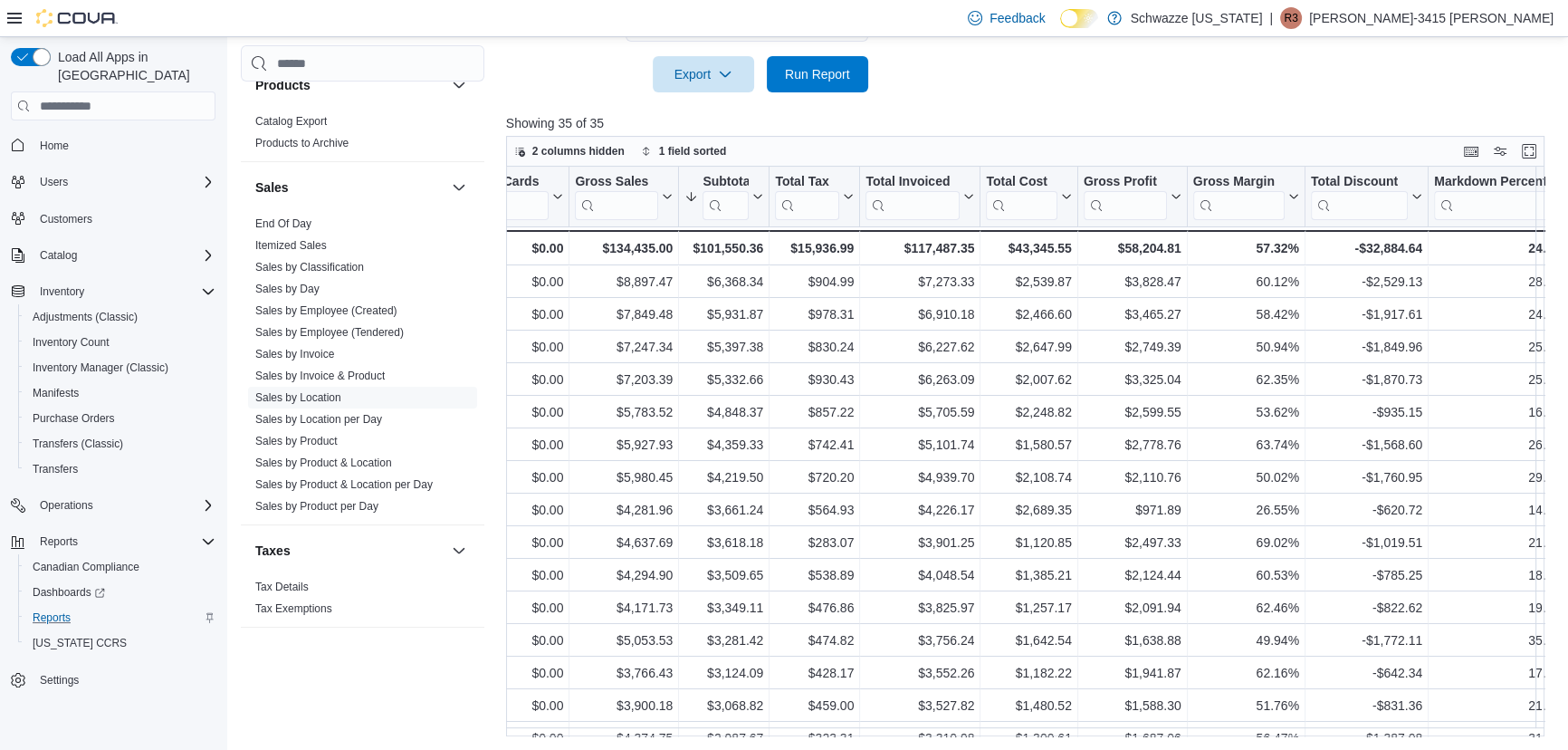
scroll to position [0, 576]
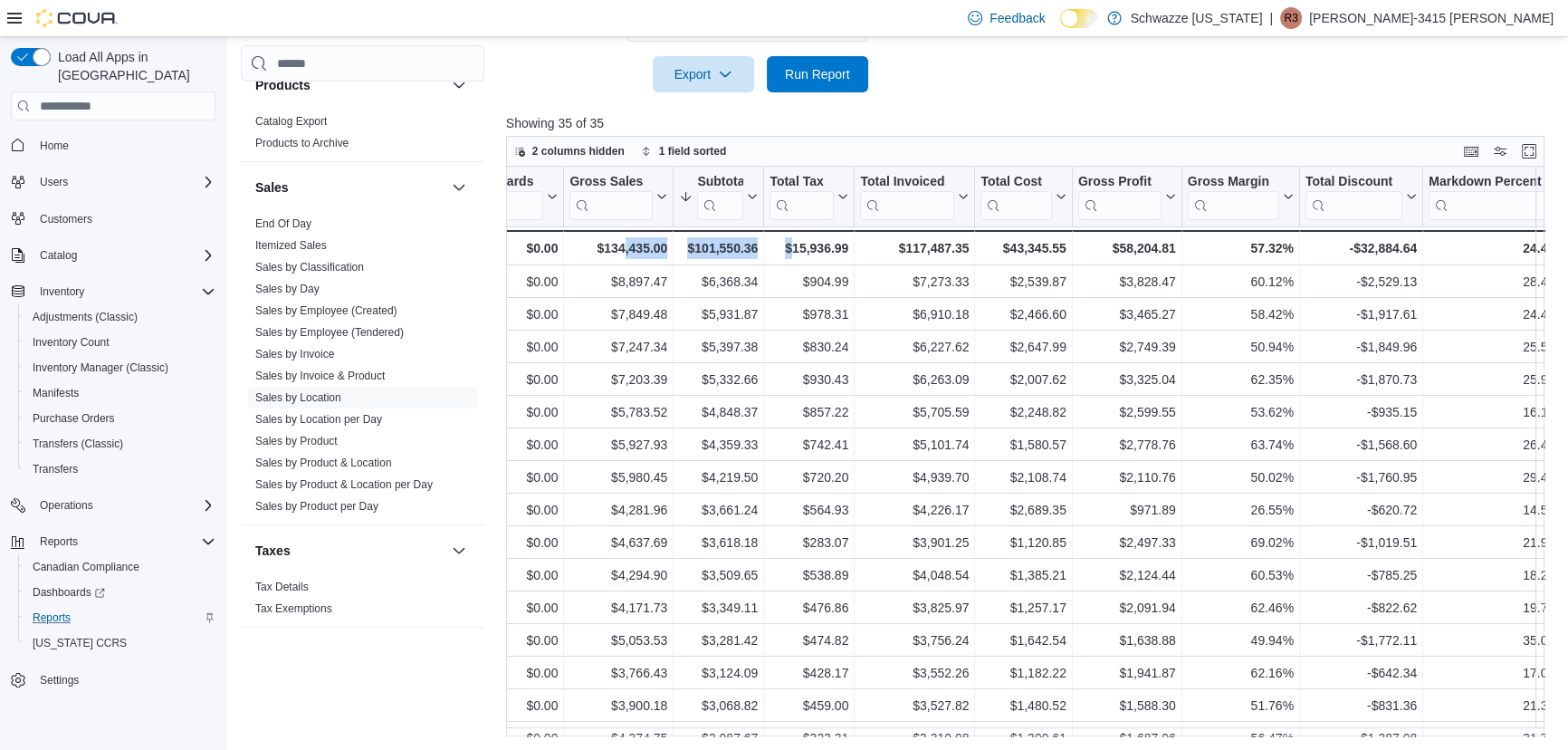
drag, startPoint x: 790, startPoint y: 739, endPoint x: 626, endPoint y: 742, distance: 164.0
click at [626, 742] on div "Reports Feedback Cash Management Cash Management Cash Out Details Compliance OC…" at bounding box center [898, 107] width 1343 height 1286
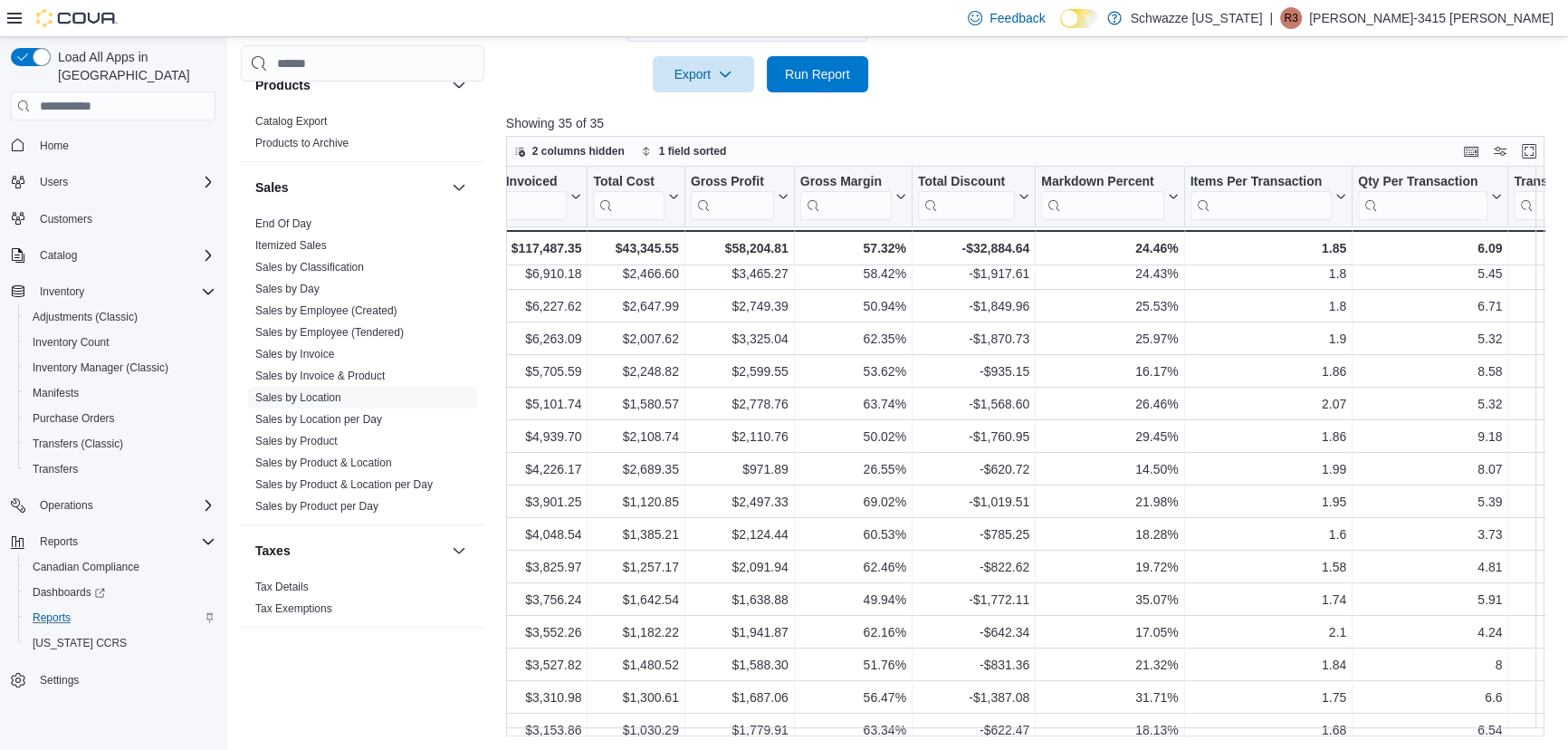
scroll to position [41, 980]
